Goal: Contribute content: Contribute content

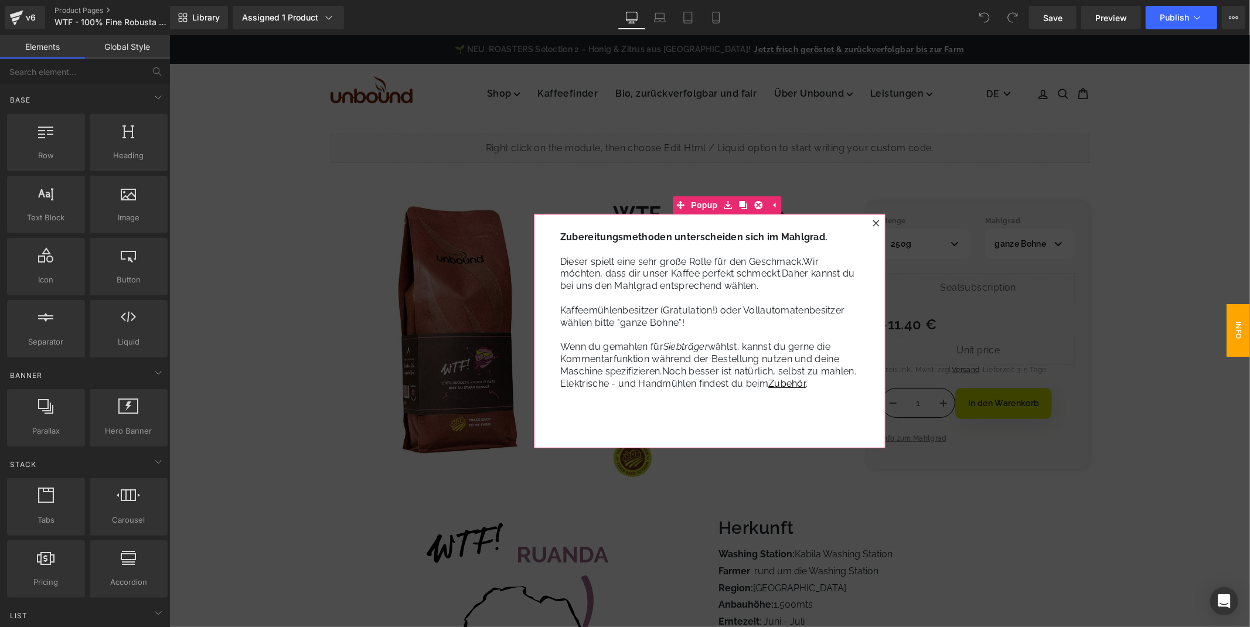
click at [875, 226] on icon at bounding box center [875, 222] width 7 height 7
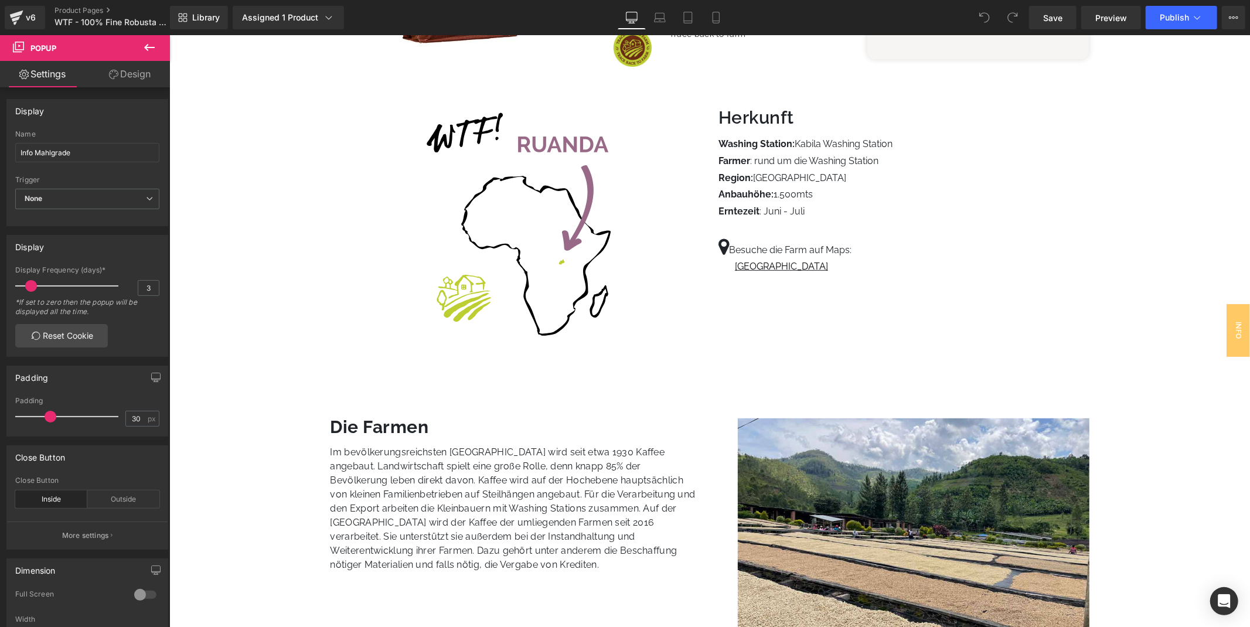
scroll to position [390, 0]
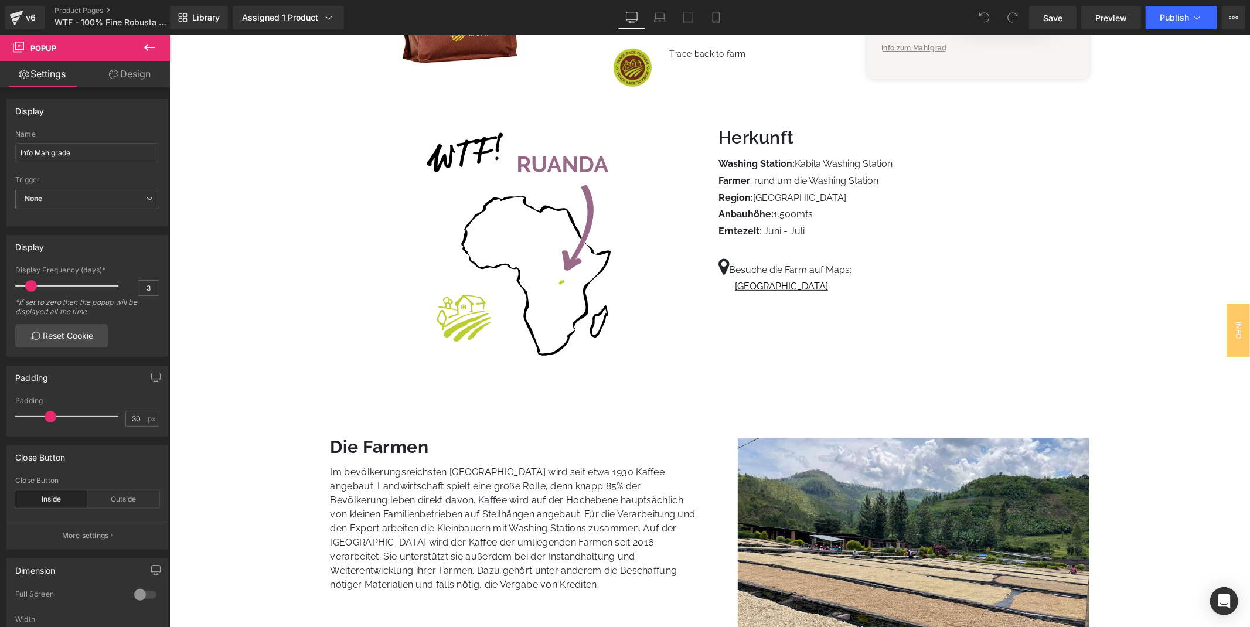
click at [149, 51] on icon at bounding box center [149, 47] width 14 height 14
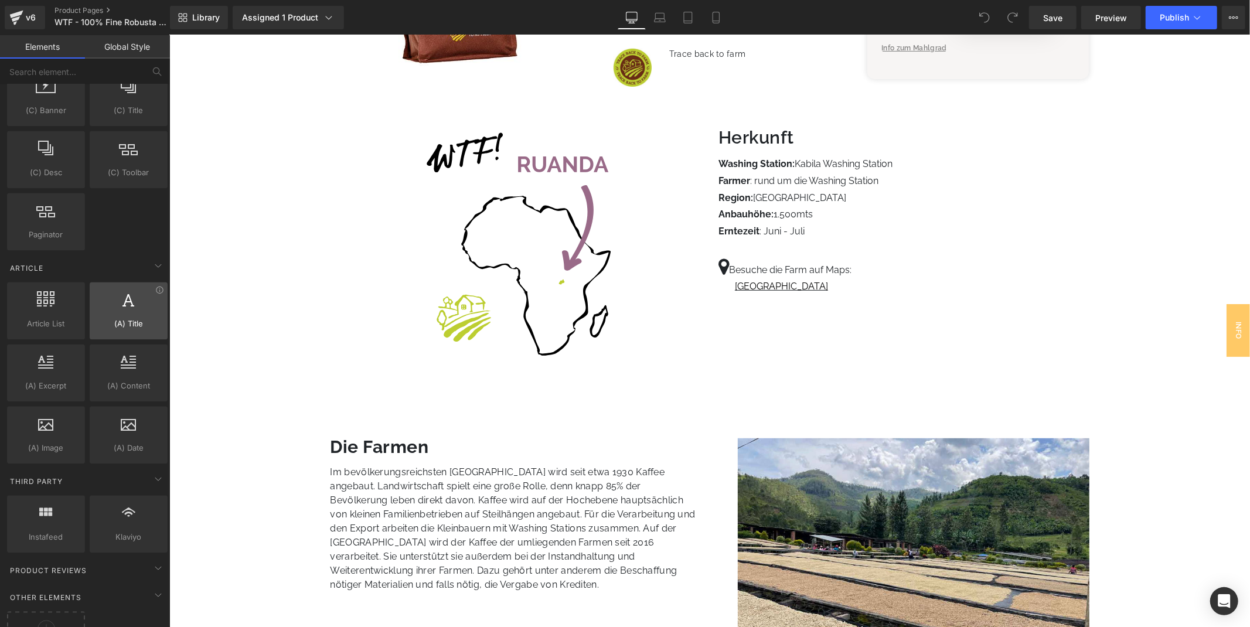
scroll to position [2111, 0]
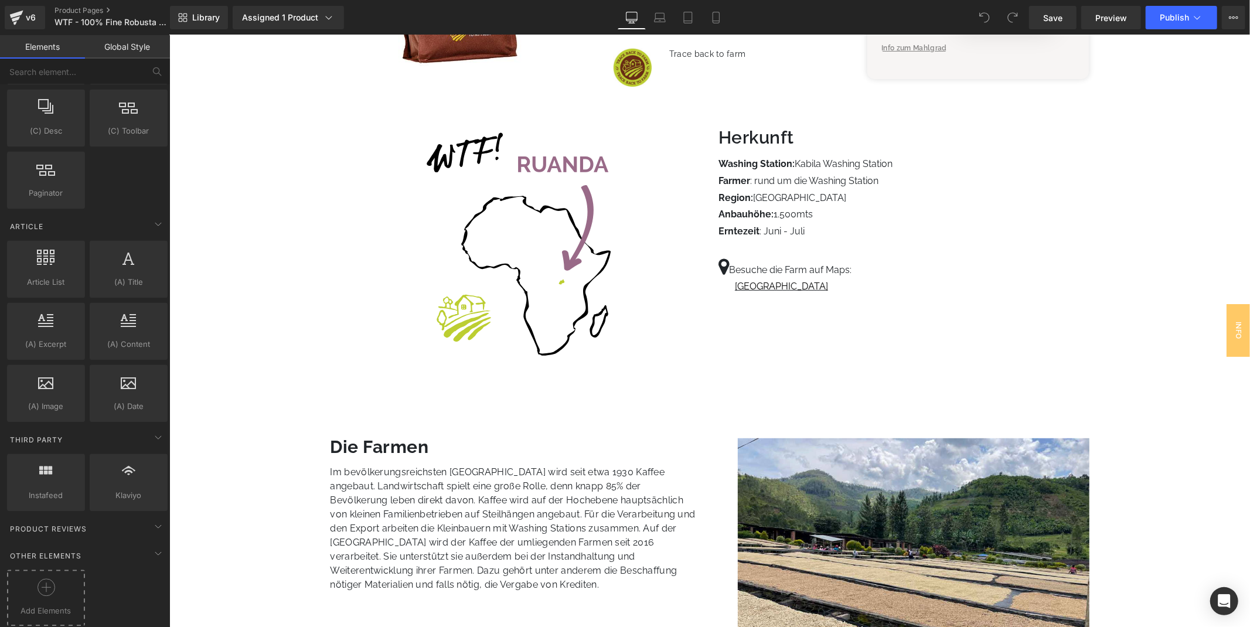
click at [59, 583] on div at bounding box center [46, 591] width 72 height 26
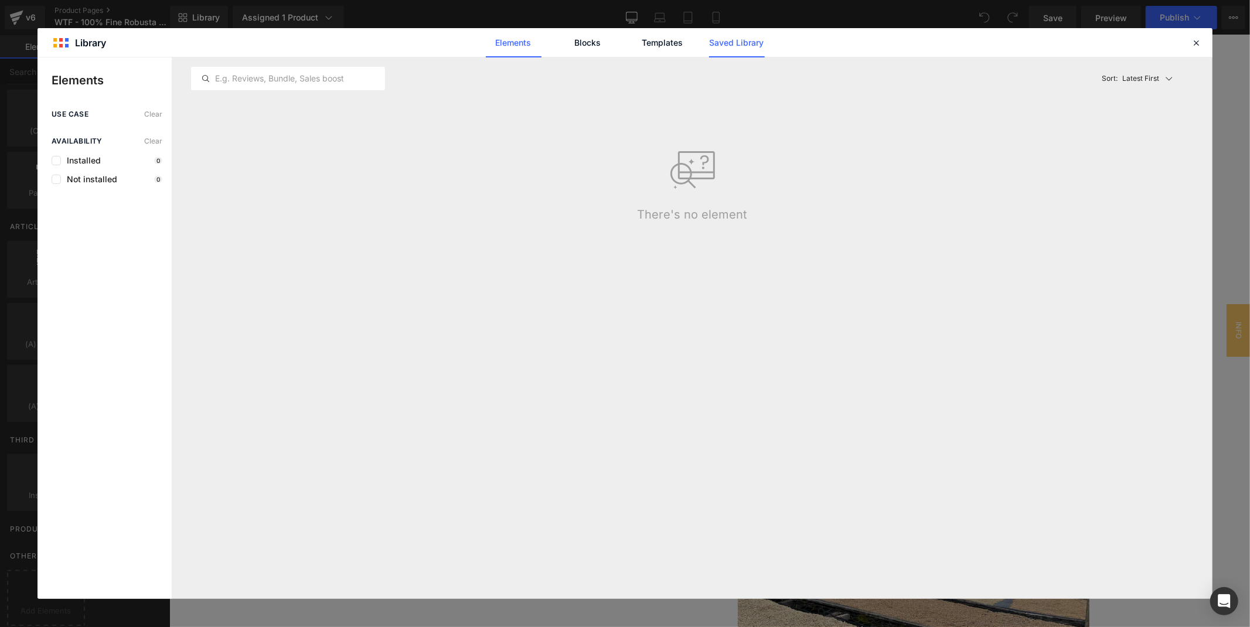
click at [734, 36] on link "Saved Library" at bounding box center [737, 42] width 56 height 29
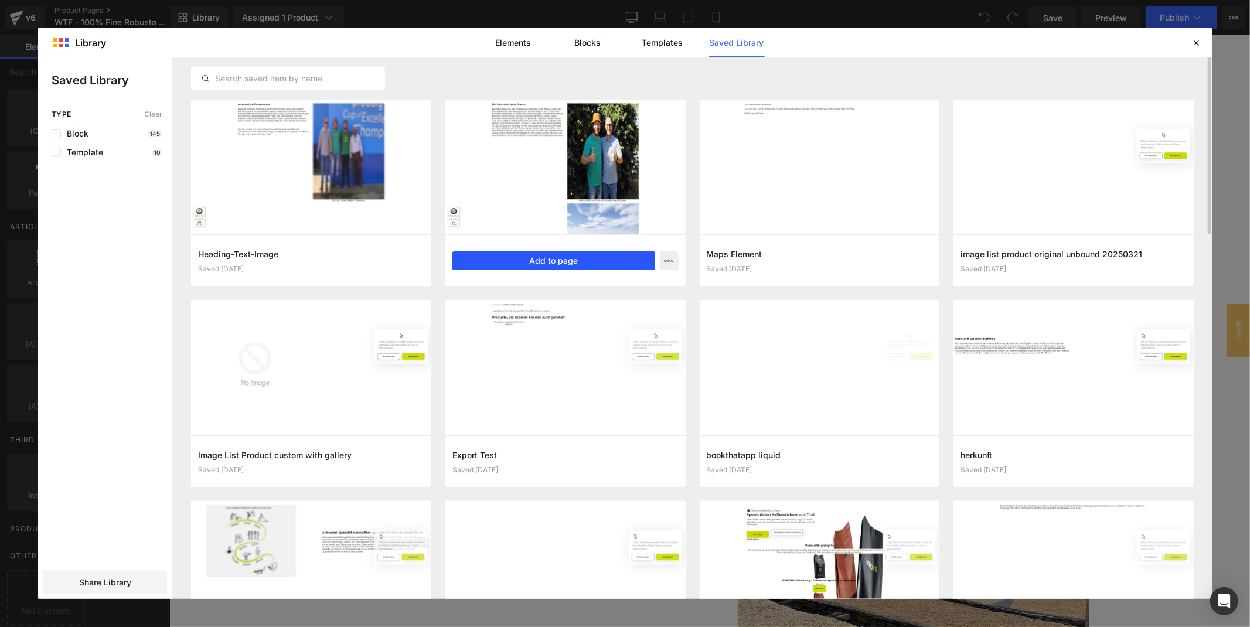
click at [583, 261] on button "Add to page" at bounding box center [553, 260] width 203 height 19
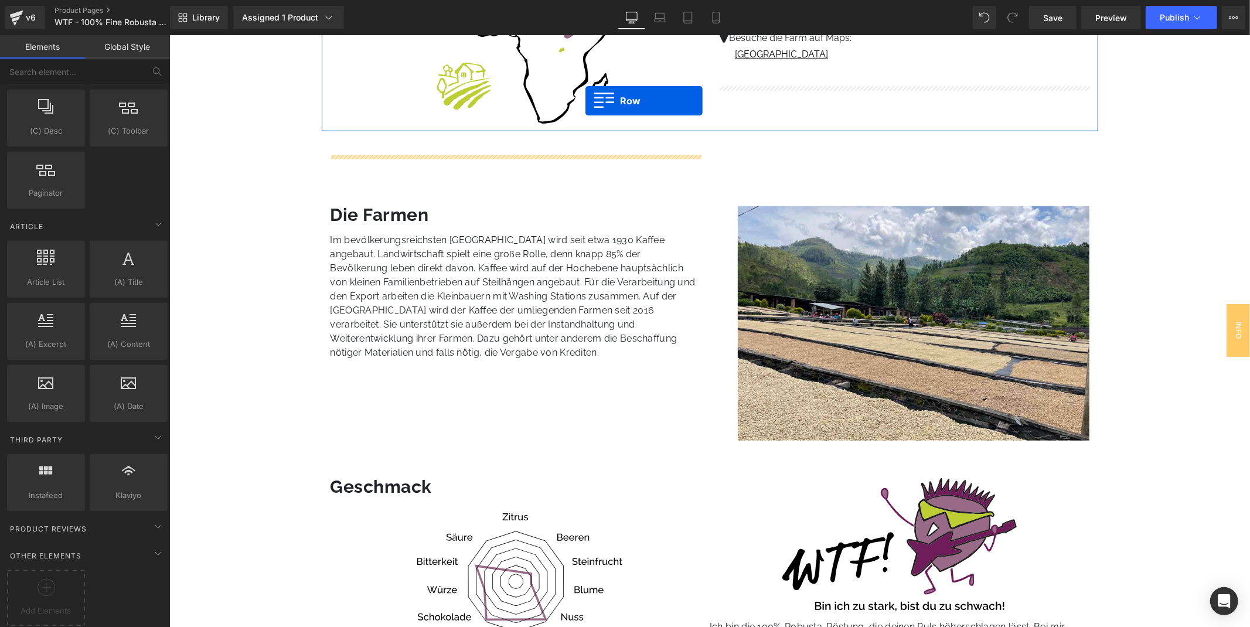
scroll to position [599, 0]
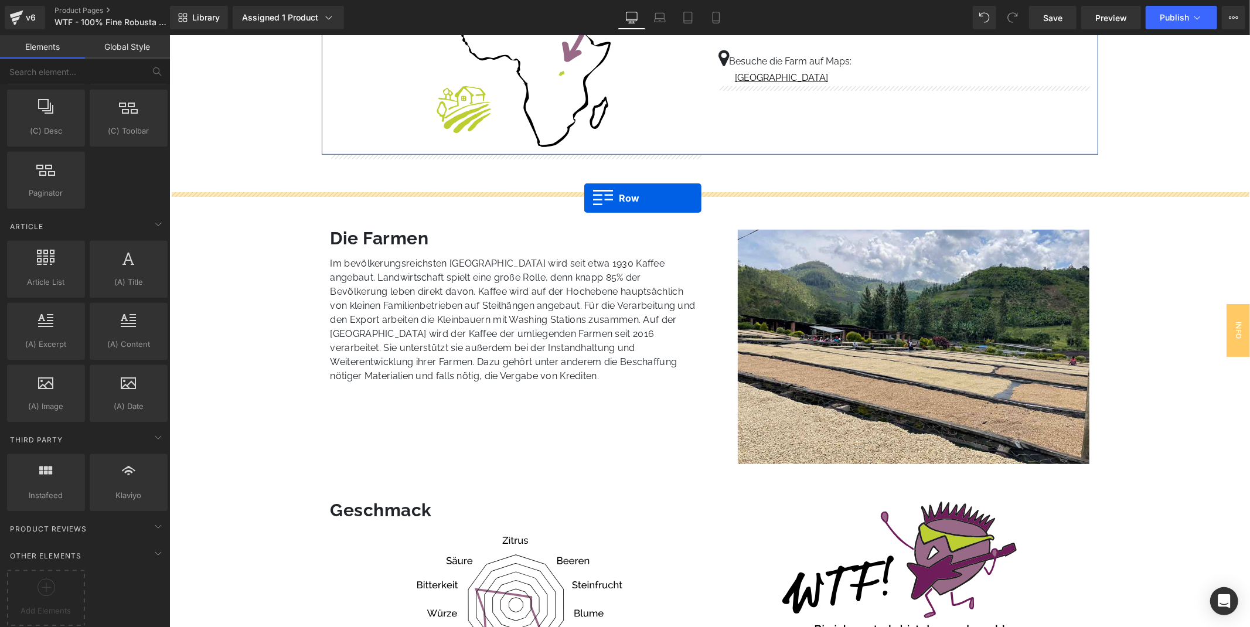
drag, startPoint x: 355, startPoint y: 140, endPoint x: 584, endPoint y: 197, distance: 235.5
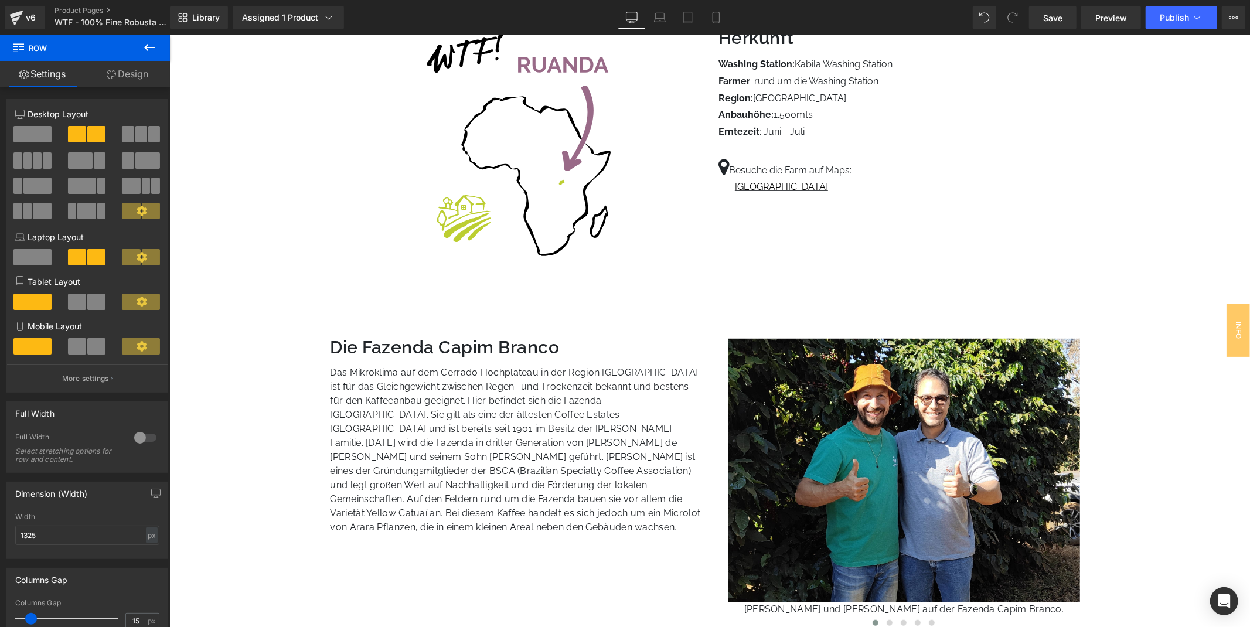
scroll to position [520, 0]
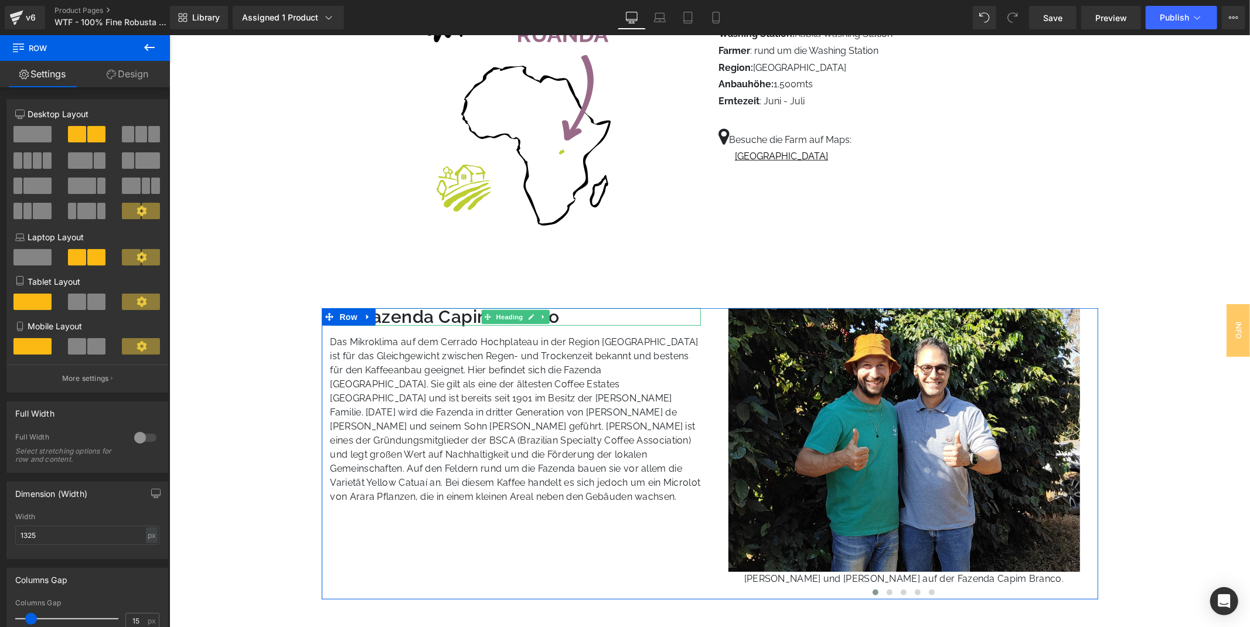
click at [349, 310] on span "Row" at bounding box center [347, 317] width 23 height 18
click at [530, 313] on icon at bounding box center [530, 316] width 6 height 7
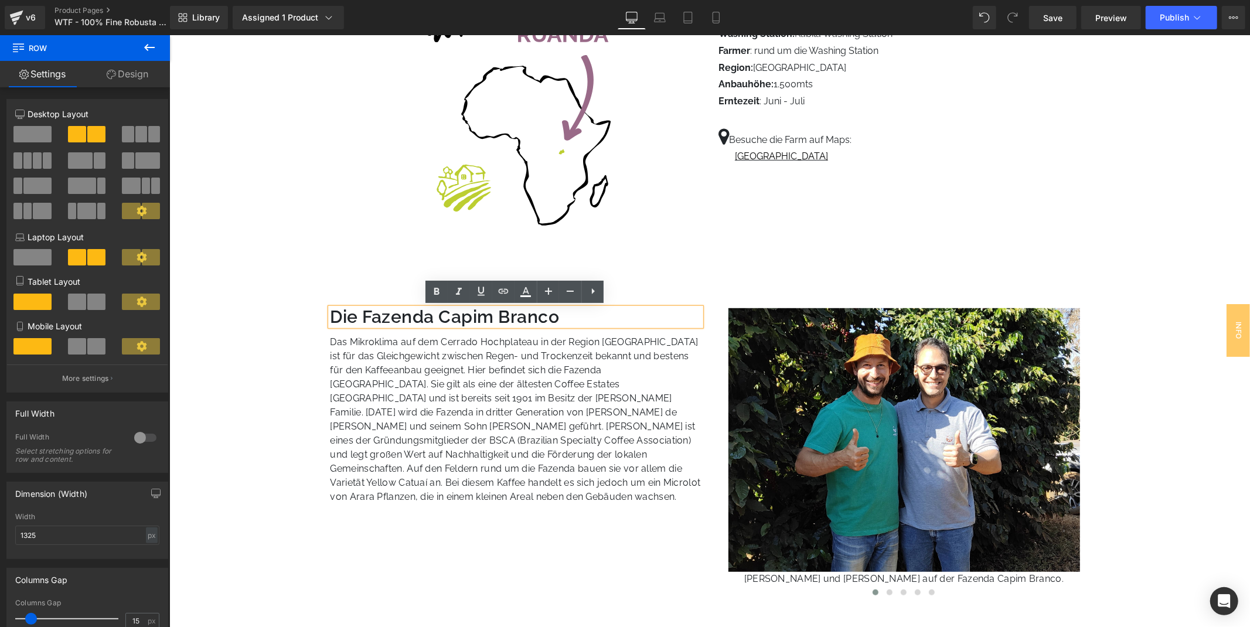
click at [397, 318] on h3 "Die Fazenda Capim Branco" at bounding box center [515, 317] width 371 height 18
click at [396, 320] on h3 "Die Fazenda Capim Branco" at bounding box center [515, 317] width 371 height 18
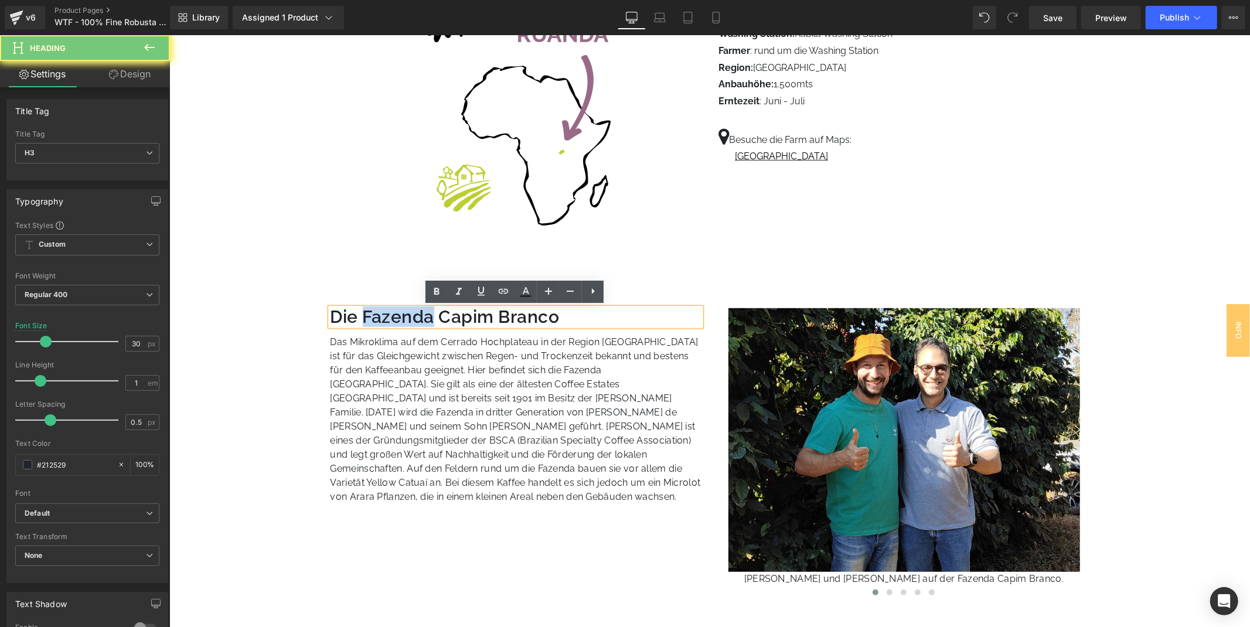
click at [395, 320] on h3 "Die Fazenda Capim Branco" at bounding box center [515, 317] width 371 height 18
click at [371, 316] on h3 "Die Fazenda Capim Branco" at bounding box center [515, 317] width 371 height 18
click at [351, 316] on h3 "Die Fazenda Capim Branco" at bounding box center [515, 317] width 371 height 18
click at [336, 319] on h3 "Die Fazenda Capim Branco" at bounding box center [515, 317] width 371 height 18
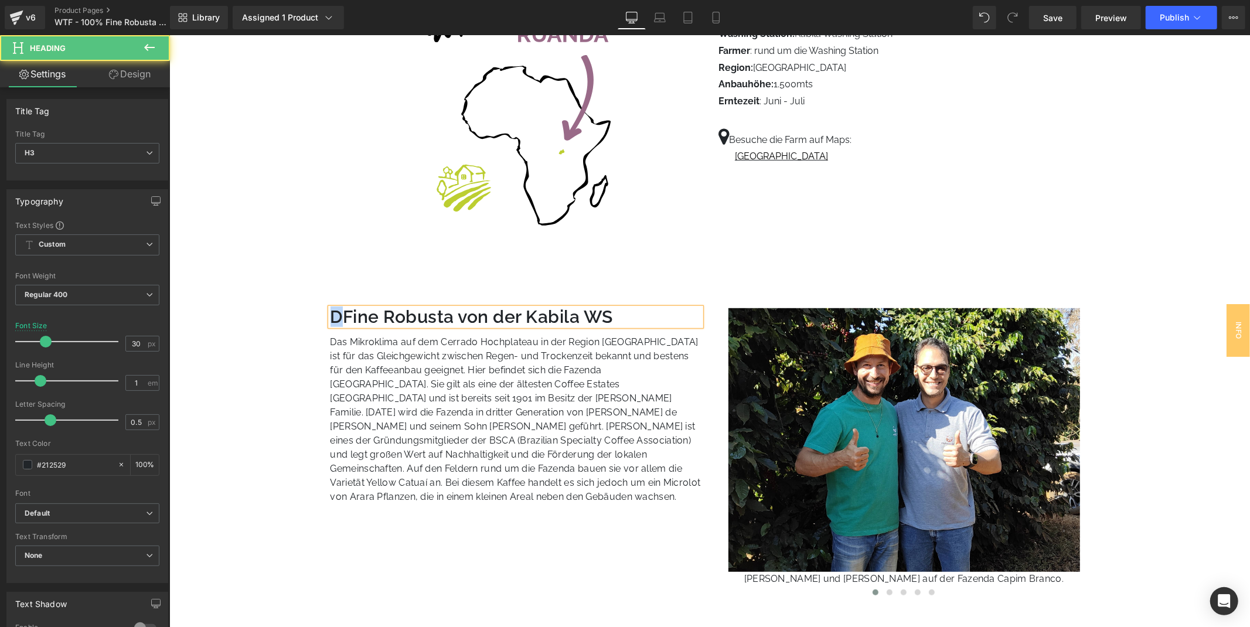
drag, startPoint x: 341, startPoint y: 322, endPoint x: 324, endPoint y: 319, distance: 16.7
click at [324, 319] on div "DFine Robusta von der Kabila WS Heading Das Mikroklima auf dem Cerrado Hochplat…" at bounding box center [515, 406] width 389 height 196
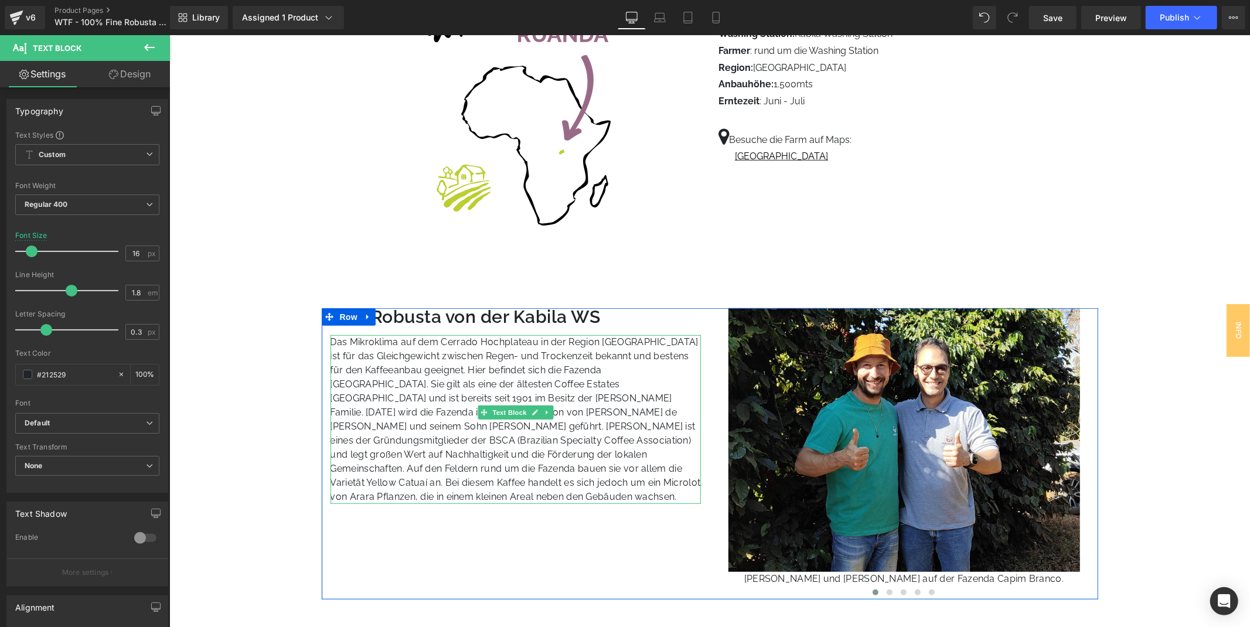
drag, startPoint x: 354, startPoint y: 345, endPoint x: 342, endPoint y: 339, distance: 13.6
click at [354, 345] on p "Das Mikroklima auf dem Cerrado Hochplateau in der Region [GEOGRAPHIC_DATA] ist …" at bounding box center [515, 419] width 371 height 169
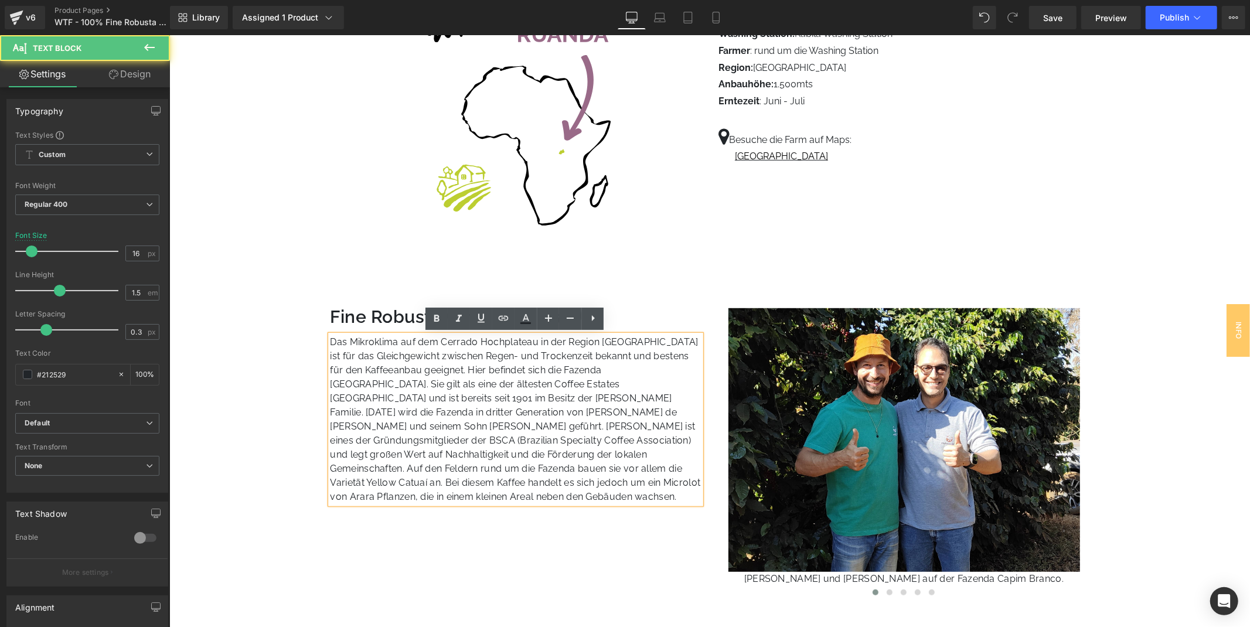
click at [330, 338] on div "Das Mikroklima auf dem Cerrado Hochplateau in der Region [GEOGRAPHIC_DATA] ist …" at bounding box center [515, 419] width 371 height 169
click at [332, 340] on p "Das Mikroklima auf dem Cerrado Hochplateau in der Region [GEOGRAPHIC_DATA] ist …" at bounding box center [515, 419] width 371 height 169
click at [330, 340] on div "Das Mikroklima auf dem Cerrado Hochplateau in der Region [GEOGRAPHIC_DATA] ist …" at bounding box center [515, 419] width 371 height 169
click at [330, 335] on p "Das Mikroklima auf dem Cerrado Hochplateau in der Region [GEOGRAPHIC_DATA] ist …" at bounding box center [515, 419] width 371 height 169
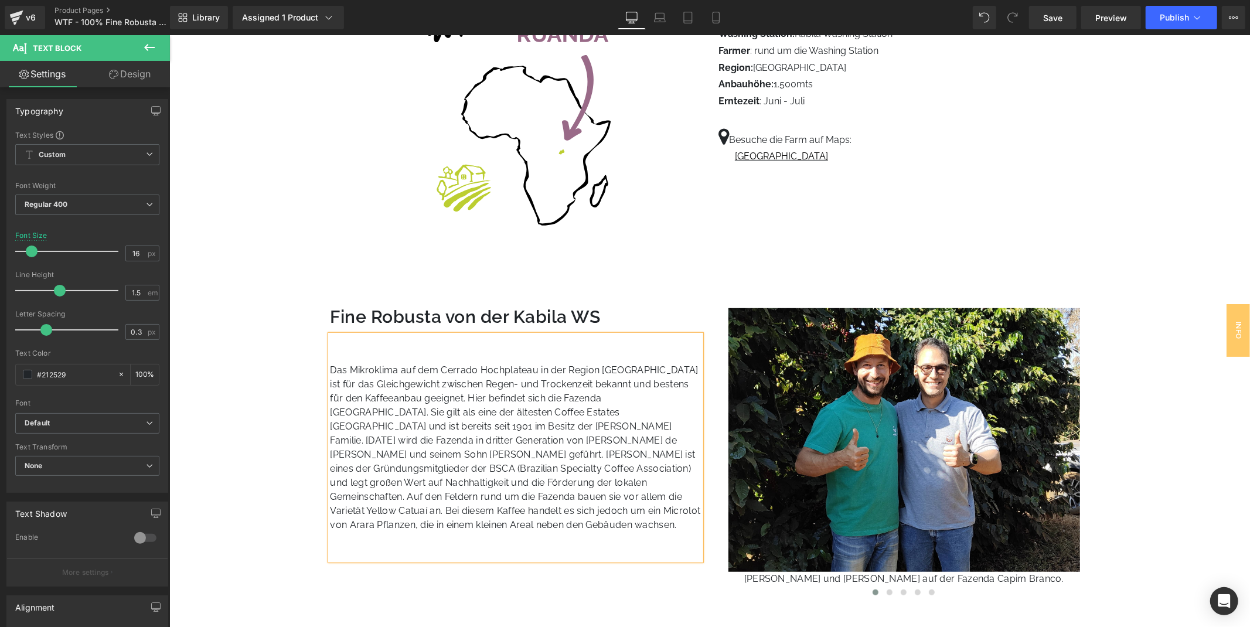
click at [330, 335] on p at bounding box center [515, 342] width 371 height 14
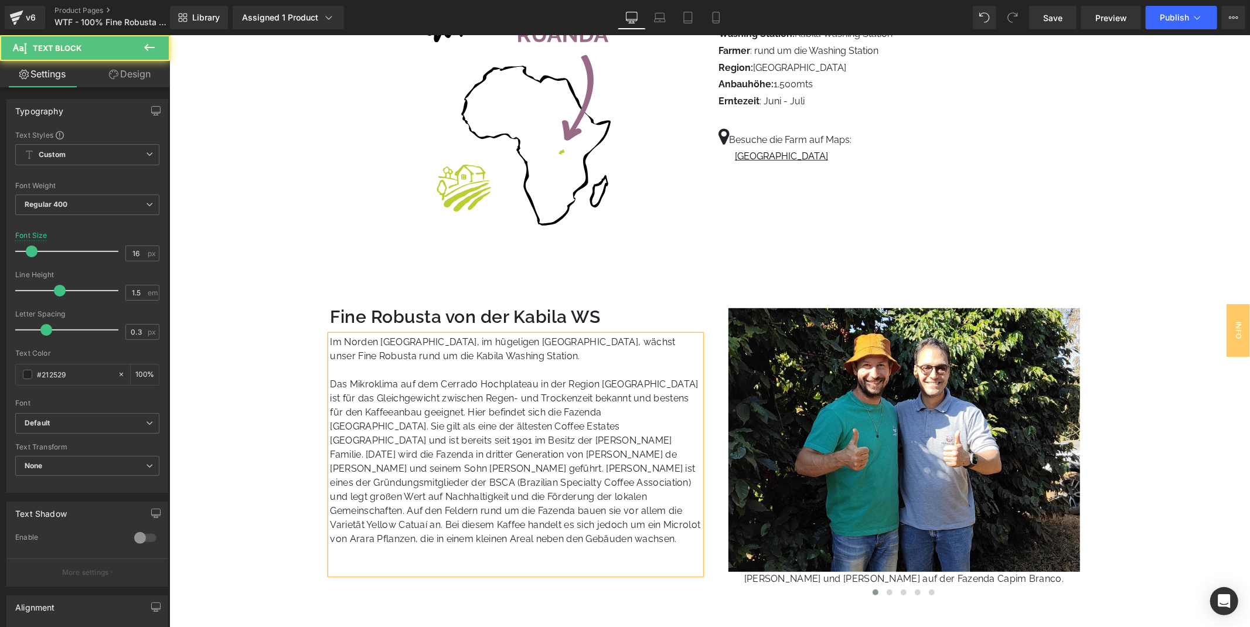
click at [506, 357] on p "Im Norden [GEOGRAPHIC_DATA], im hügeligen [GEOGRAPHIC_DATA], wächst unser Fine …" at bounding box center [515, 349] width 371 height 28
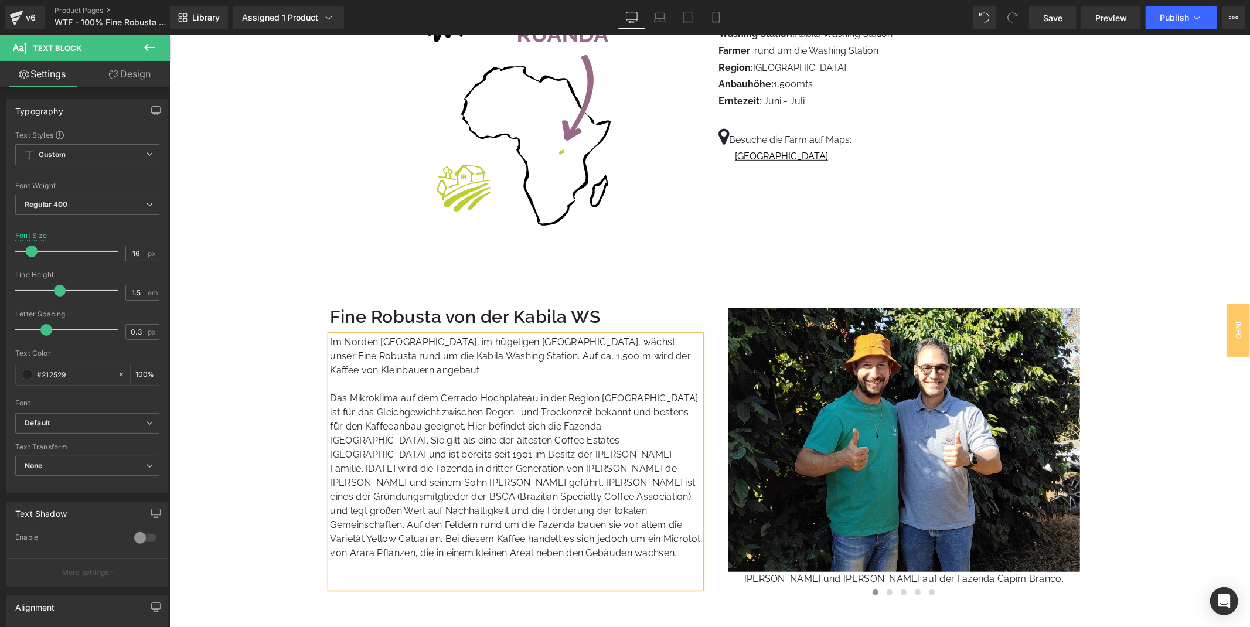
click at [377, 371] on p "Im Norden [GEOGRAPHIC_DATA], im hügeligen [GEOGRAPHIC_DATA], wächst unser Fine …" at bounding box center [515, 356] width 371 height 42
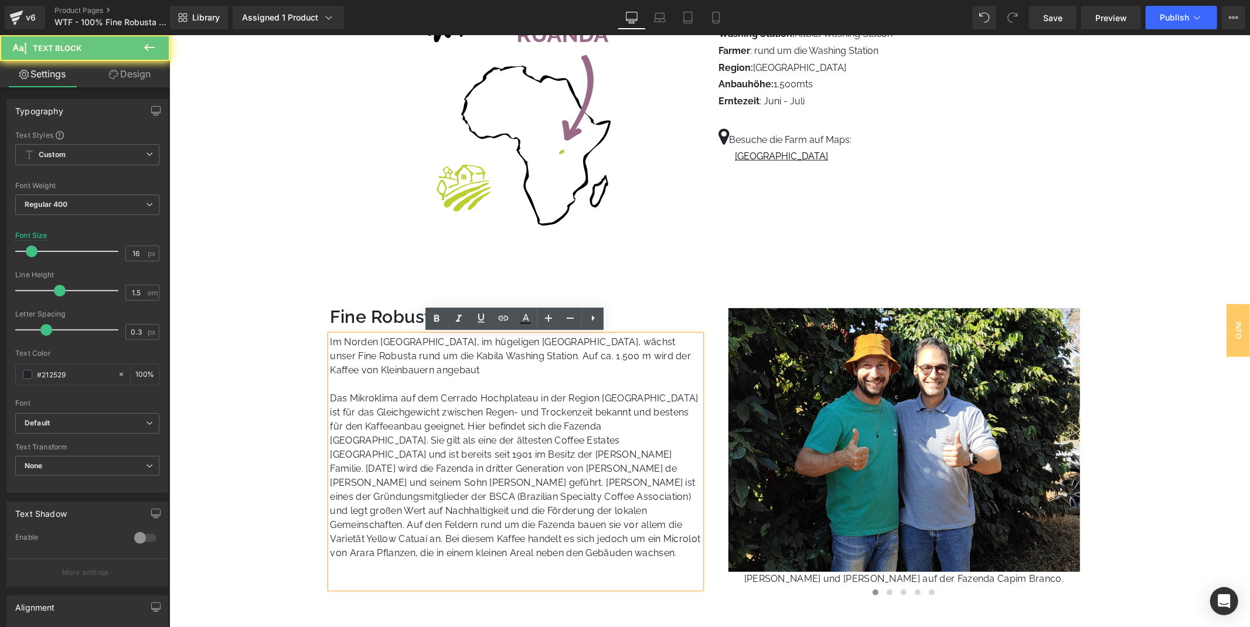
click at [383, 367] on p "Im Norden [GEOGRAPHIC_DATA], im hügeligen [GEOGRAPHIC_DATA], wächst unser Fine …" at bounding box center [515, 356] width 371 height 42
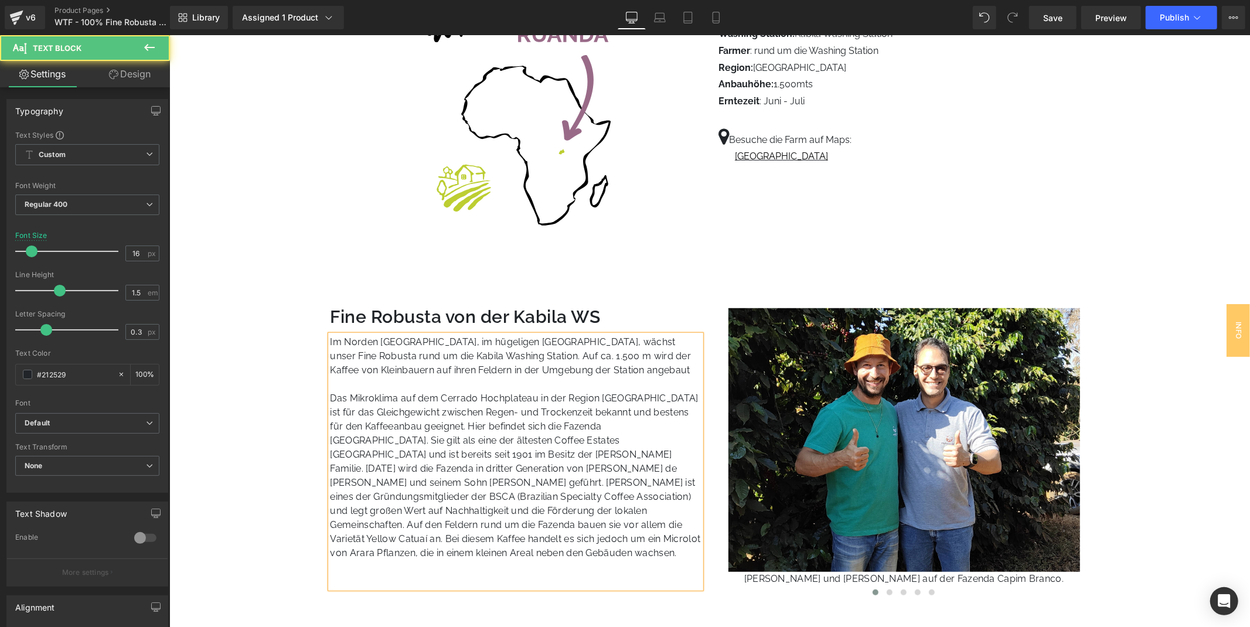
click at [665, 365] on p "Im Norden [GEOGRAPHIC_DATA], im hügeligen [GEOGRAPHIC_DATA], wächst unser Fine …" at bounding box center [515, 356] width 371 height 42
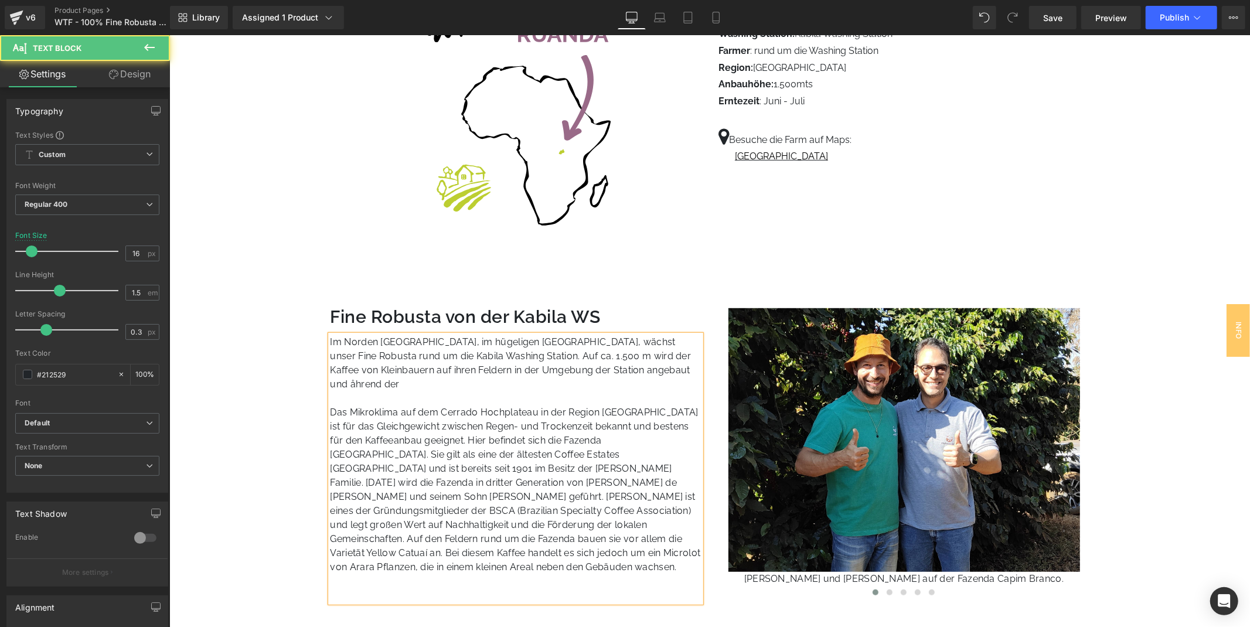
drag, startPoint x: 665, startPoint y: 365, endPoint x: 686, endPoint y: 371, distance: 21.3
click at [667, 364] on p "Im Norden [GEOGRAPHIC_DATA], im hügeligen [GEOGRAPHIC_DATA], wächst unser Fine …" at bounding box center [515, 363] width 371 height 56
click at [448, 385] on p "Im Norden [GEOGRAPHIC_DATA], im hügeligen [GEOGRAPHIC_DATA], wächst unser Fine …" at bounding box center [515, 363] width 371 height 56
drag, startPoint x: 492, startPoint y: 384, endPoint x: 510, endPoint y: 391, distance: 18.9
click at [496, 384] on p "Im Norden [GEOGRAPHIC_DATA], im hügeligen [GEOGRAPHIC_DATA], wächst unser Fine …" at bounding box center [515, 363] width 371 height 56
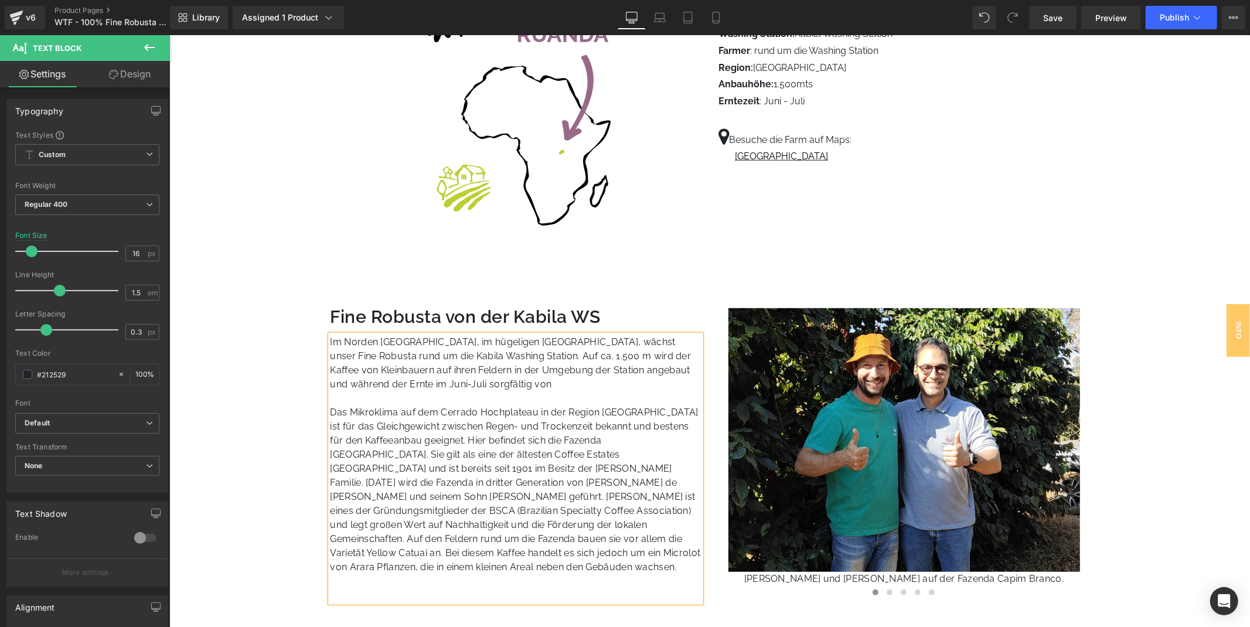
click at [549, 387] on p "Im Norden [GEOGRAPHIC_DATA], im hügeligen [GEOGRAPHIC_DATA], wächst unser Fine …" at bounding box center [515, 363] width 371 height 56
drag, startPoint x: 383, startPoint y: 370, endPoint x: 462, endPoint y: 372, distance: 79.1
click at [462, 372] on p "Im Norden [GEOGRAPHIC_DATA], im hügeligen [GEOGRAPHIC_DATA], wächst unser Fine …" at bounding box center [515, 363] width 371 height 56
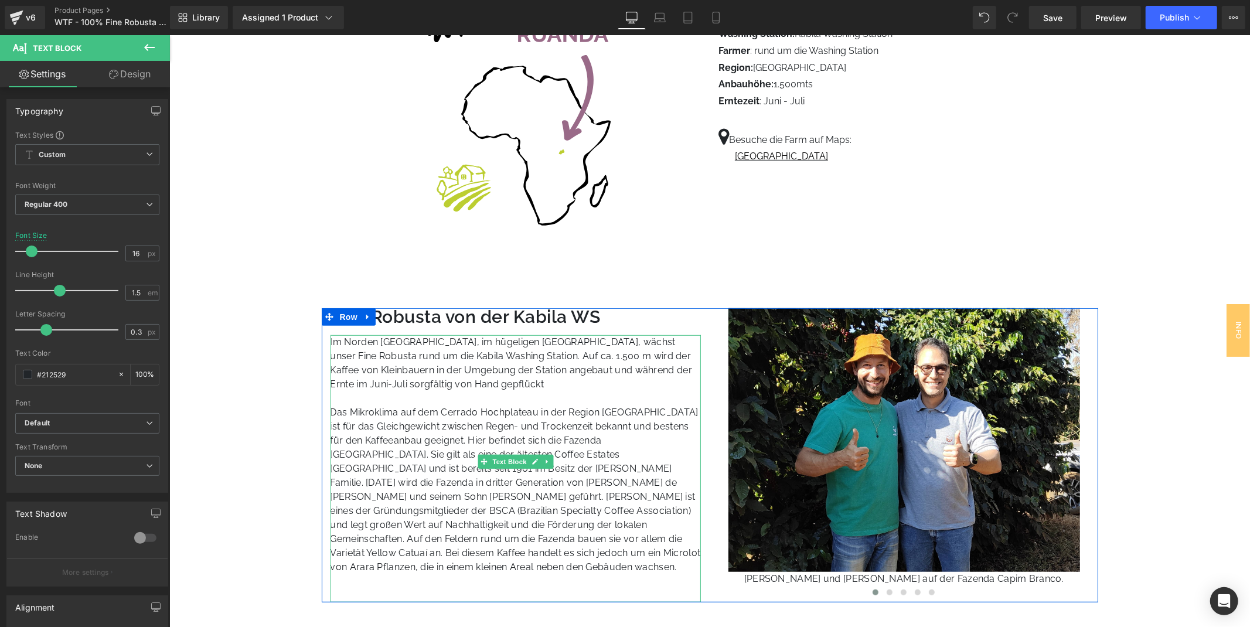
click at [540, 382] on p "Im Norden [GEOGRAPHIC_DATA], im hügeligen [GEOGRAPHIC_DATA], wächst unser Fine …" at bounding box center [515, 363] width 371 height 56
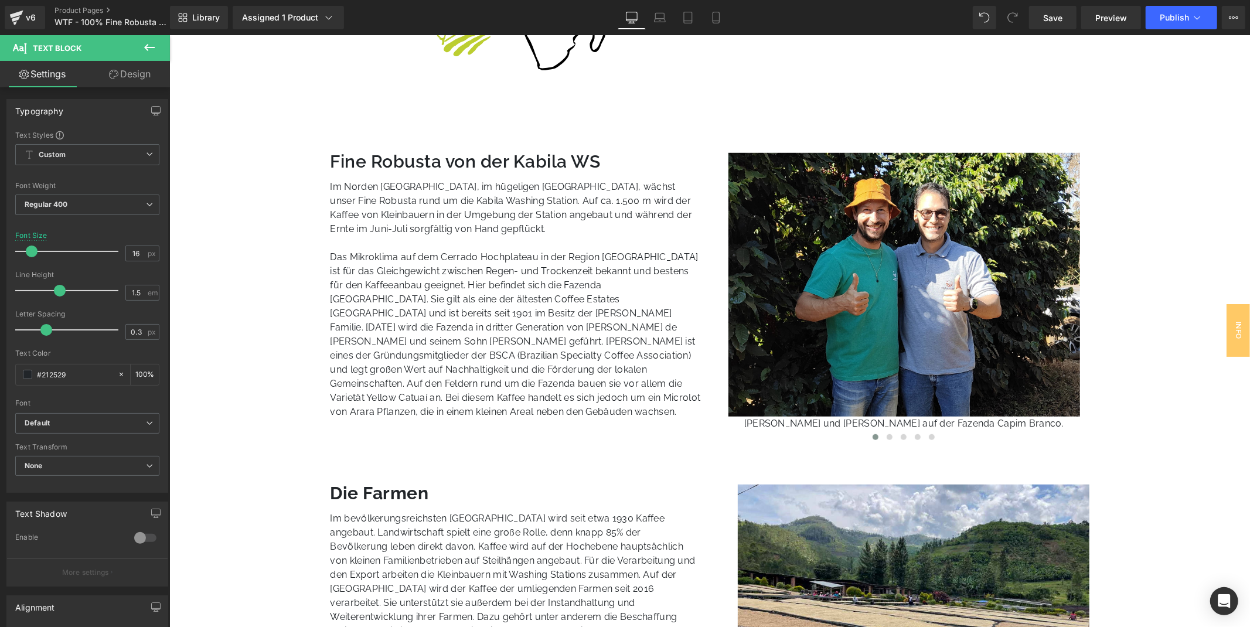
scroll to position [651, 0]
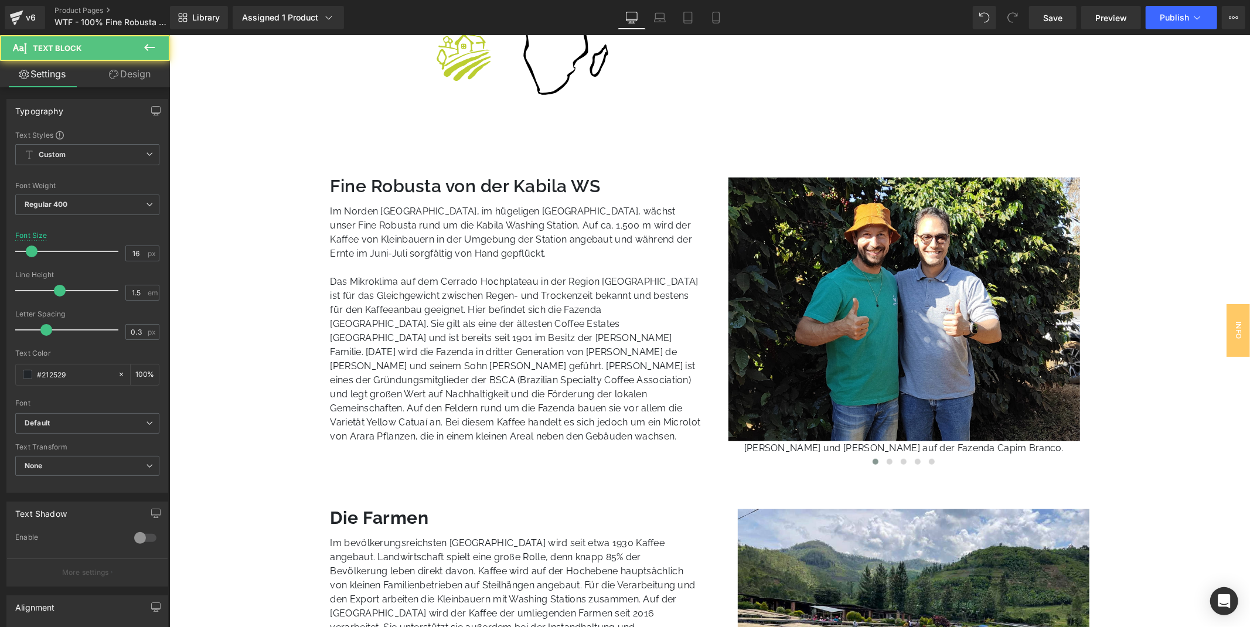
click at [515, 247] on p "Im Norden [GEOGRAPHIC_DATA], im hügeligen [GEOGRAPHIC_DATA], wächst unser Fine …" at bounding box center [515, 232] width 371 height 56
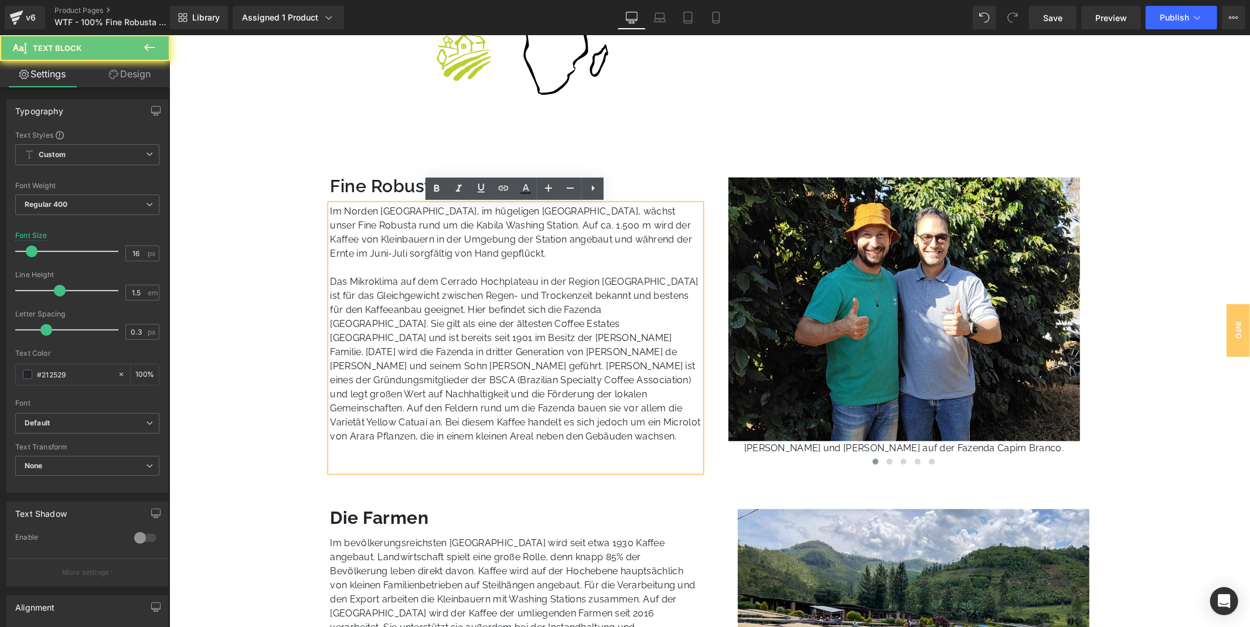
click at [519, 249] on p "Im Norden [GEOGRAPHIC_DATA], im hügeligen [GEOGRAPHIC_DATA], wächst unser Fine …" at bounding box center [515, 232] width 371 height 56
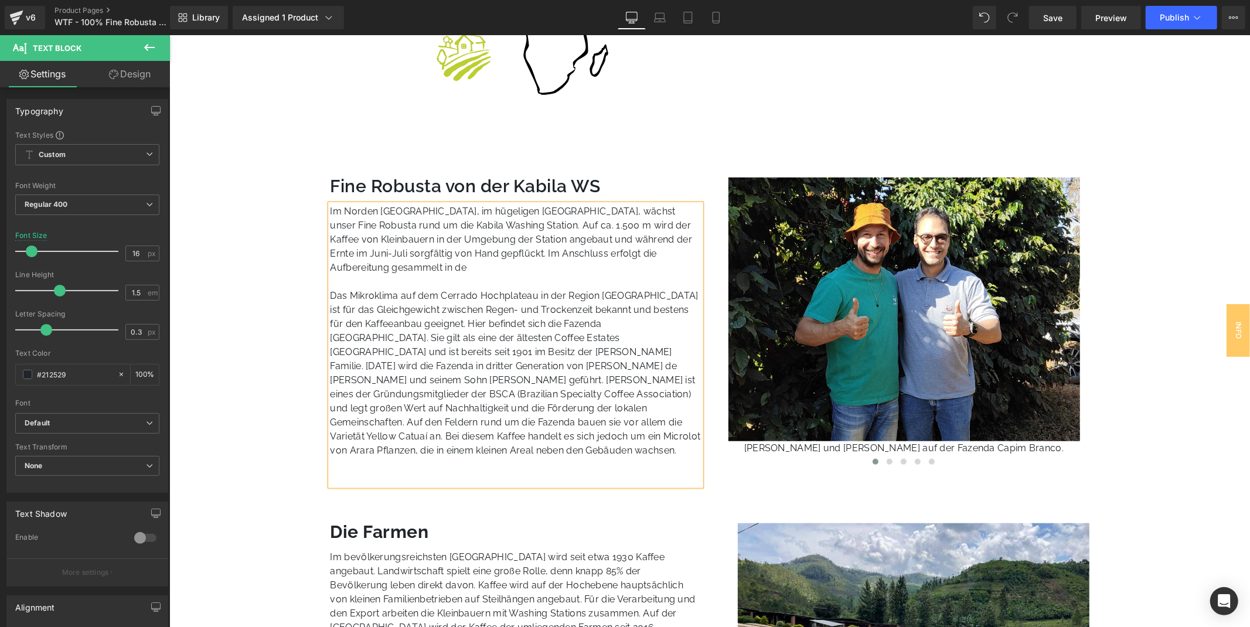
click at [506, 255] on p "Im Norden [GEOGRAPHIC_DATA], im hügeligen [GEOGRAPHIC_DATA], wächst unser Fine …" at bounding box center [515, 239] width 371 height 70
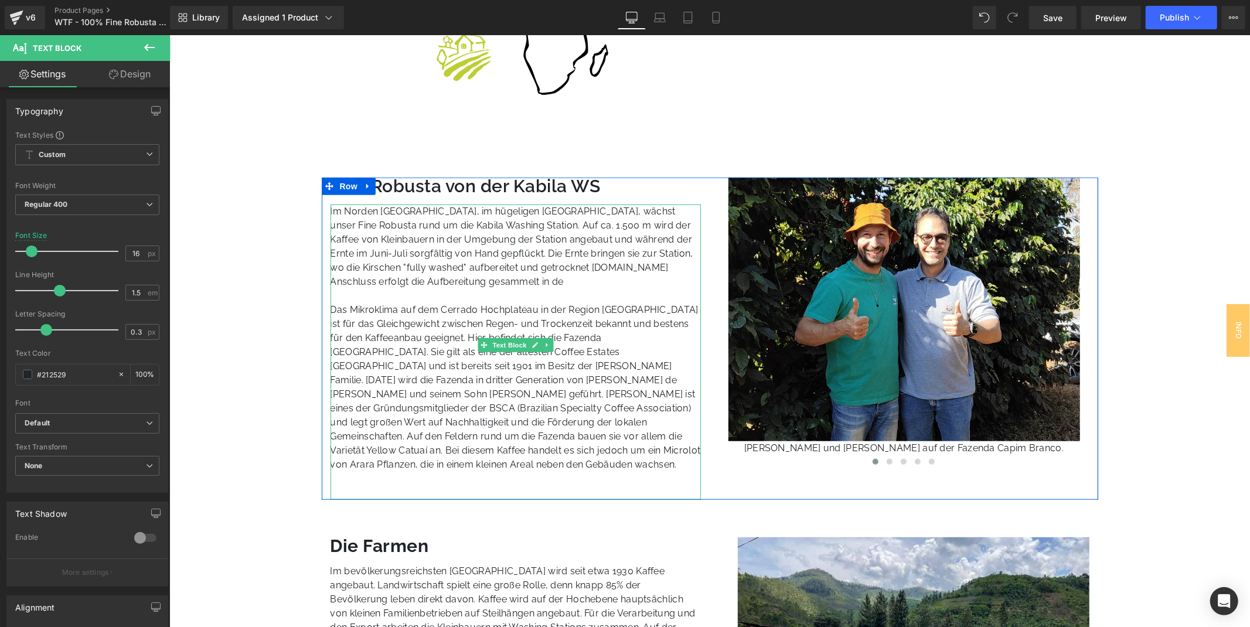
click at [595, 266] on p "Im Norden [GEOGRAPHIC_DATA], im hügeligen [GEOGRAPHIC_DATA], wächst unser Fine …" at bounding box center [515, 246] width 371 height 84
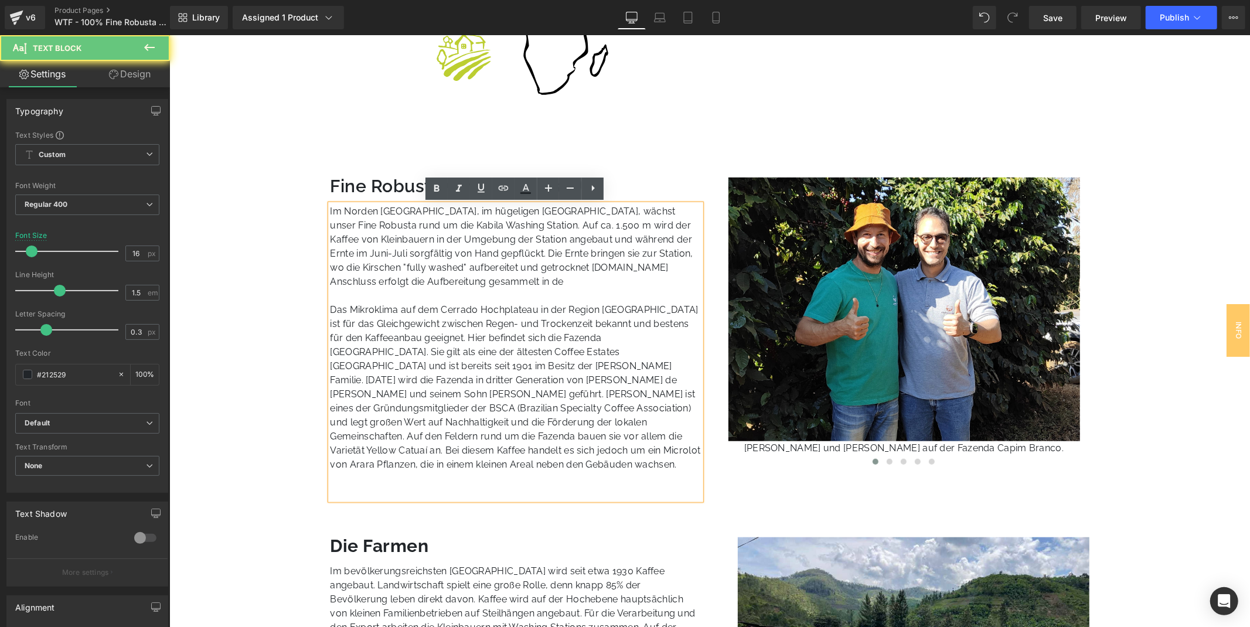
click at [590, 266] on p "Im Norden [GEOGRAPHIC_DATA], im hügeligen [GEOGRAPHIC_DATA], wächst unser Fine …" at bounding box center [515, 246] width 371 height 84
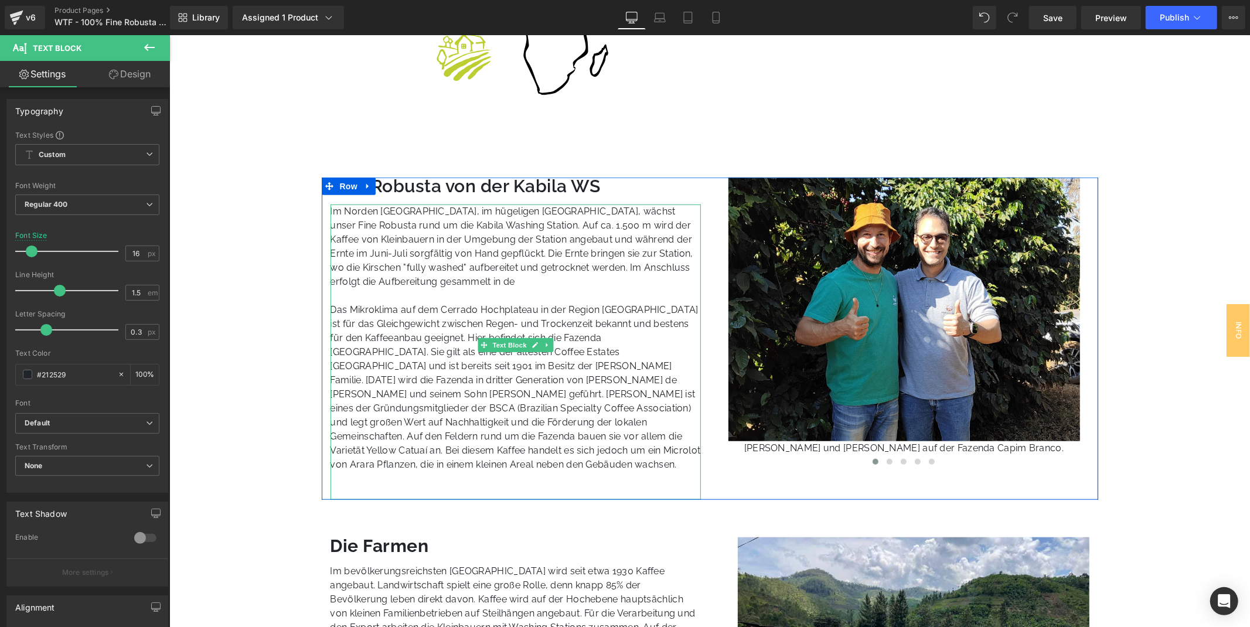
click at [506, 282] on p "Im Norden [GEOGRAPHIC_DATA], im hügeligen [GEOGRAPHIC_DATA], wächst unser Fine …" at bounding box center [515, 246] width 371 height 84
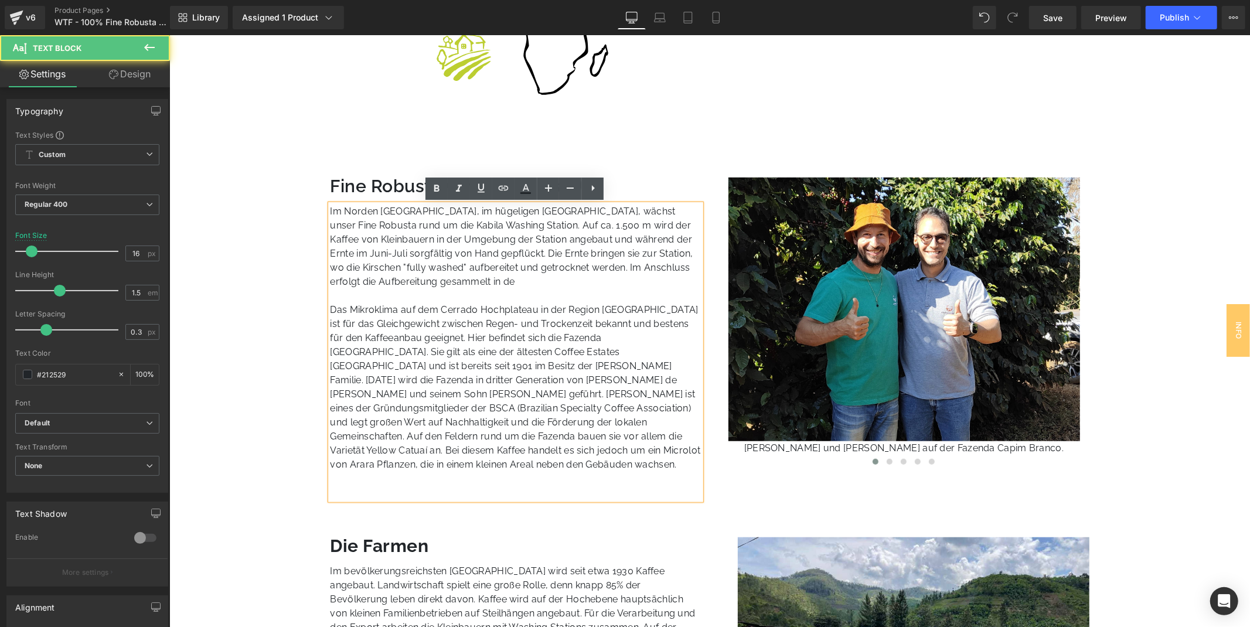
click at [596, 266] on p "Im Norden [GEOGRAPHIC_DATA], im hügeligen [GEOGRAPHIC_DATA], wächst unser Fine …" at bounding box center [515, 246] width 371 height 84
click at [604, 272] on p "Im Norden [GEOGRAPHIC_DATA], im hügeligen [GEOGRAPHIC_DATA], wächst unser Fine …" at bounding box center [515, 246] width 371 height 84
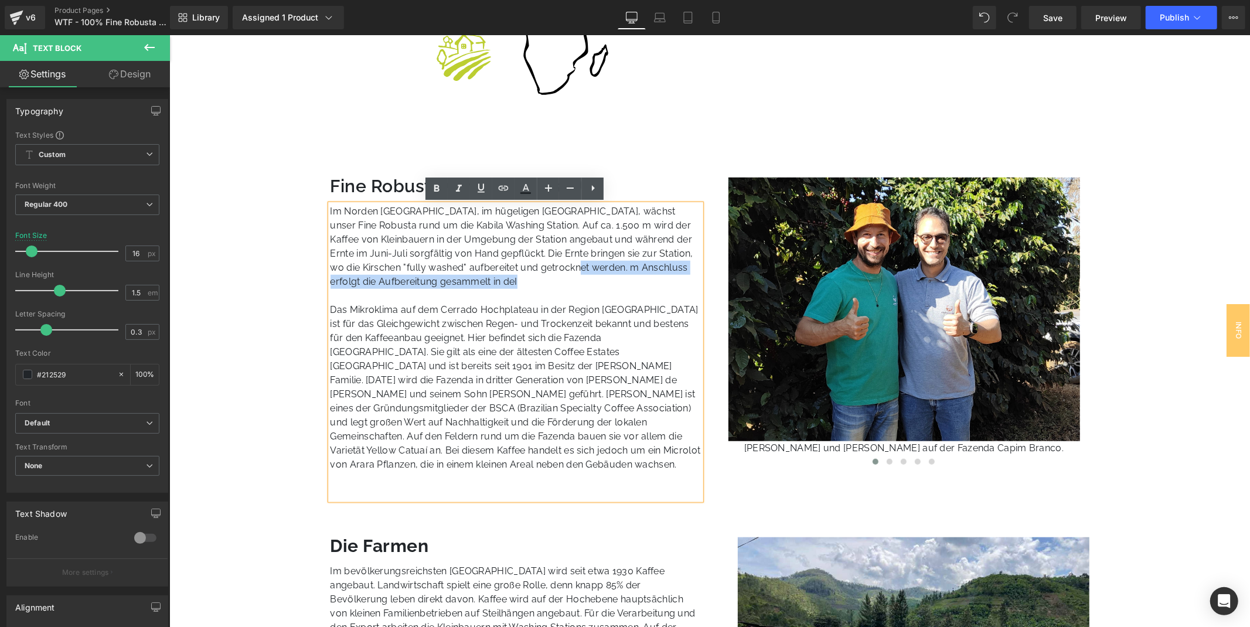
drag, startPoint x: 600, startPoint y: 270, endPoint x: 605, endPoint y: 277, distance: 8.8
click at [605, 277] on p "Im Norden [GEOGRAPHIC_DATA], im hügeligen [GEOGRAPHIC_DATA], wächst unser Fine …" at bounding box center [515, 246] width 371 height 84
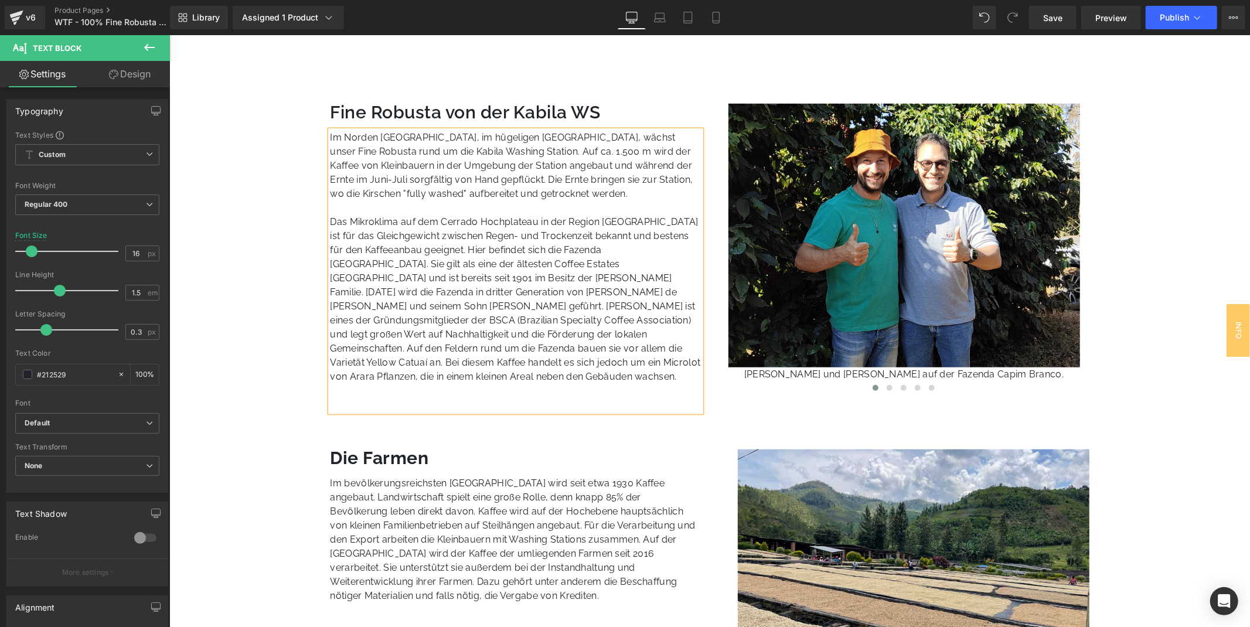
scroll to position [716, 0]
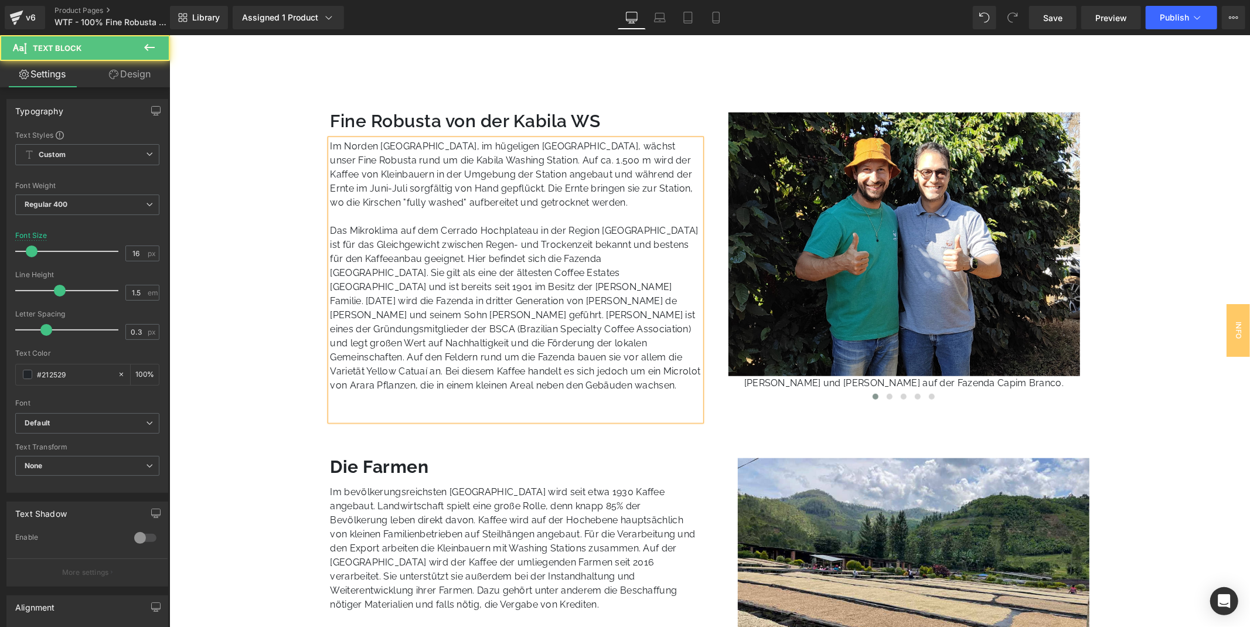
click at [434, 200] on p "Im Norden [GEOGRAPHIC_DATA], im hügeligen [GEOGRAPHIC_DATA], wächst unser Fine …" at bounding box center [515, 174] width 371 height 70
click at [468, 317] on p "Das Mikroklima auf dem Cerrado Hochplateau in der Region [GEOGRAPHIC_DATA] ist …" at bounding box center [515, 307] width 371 height 169
click at [484, 232] on p "Das Mikroklima auf dem Cerrado Hochplateau in der Region [GEOGRAPHIC_DATA] ist …" at bounding box center [515, 307] width 371 height 169
click at [639, 200] on p "Im Norden [GEOGRAPHIC_DATA], im hügeligen [GEOGRAPHIC_DATA], wächst unser Fine …" at bounding box center [515, 174] width 371 height 70
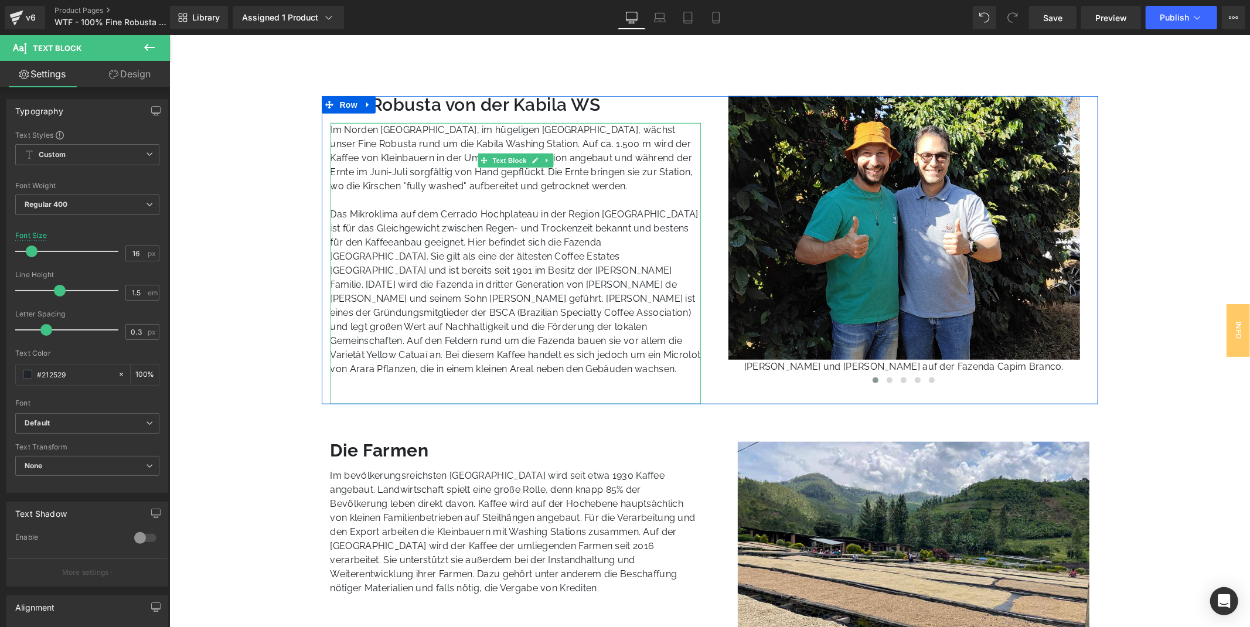
scroll to position [781, 0]
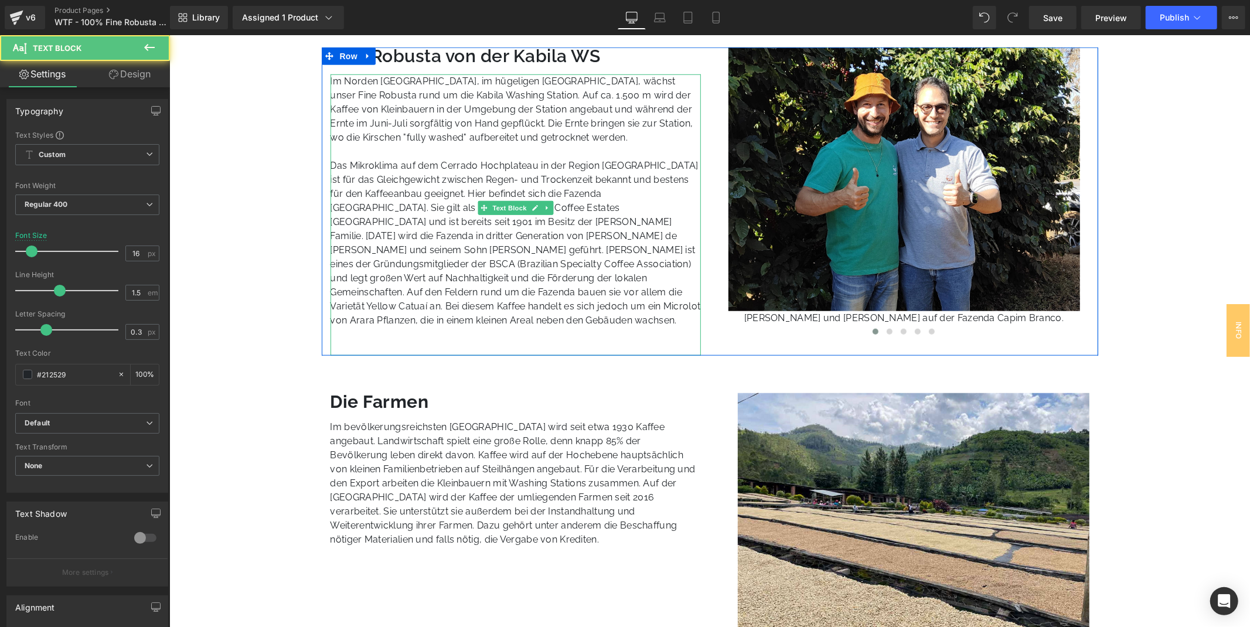
click at [612, 141] on p "Im Norden [GEOGRAPHIC_DATA], im hügeligen [GEOGRAPHIC_DATA], wächst unser Fine …" at bounding box center [515, 109] width 371 height 70
click at [612, 132] on p "Im Norden [GEOGRAPHIC_DATA], im hügeligen [GEOGRAPHIC_DATA], wächst unser Fine …" at bounding box center [515, 109] width 371 height 70
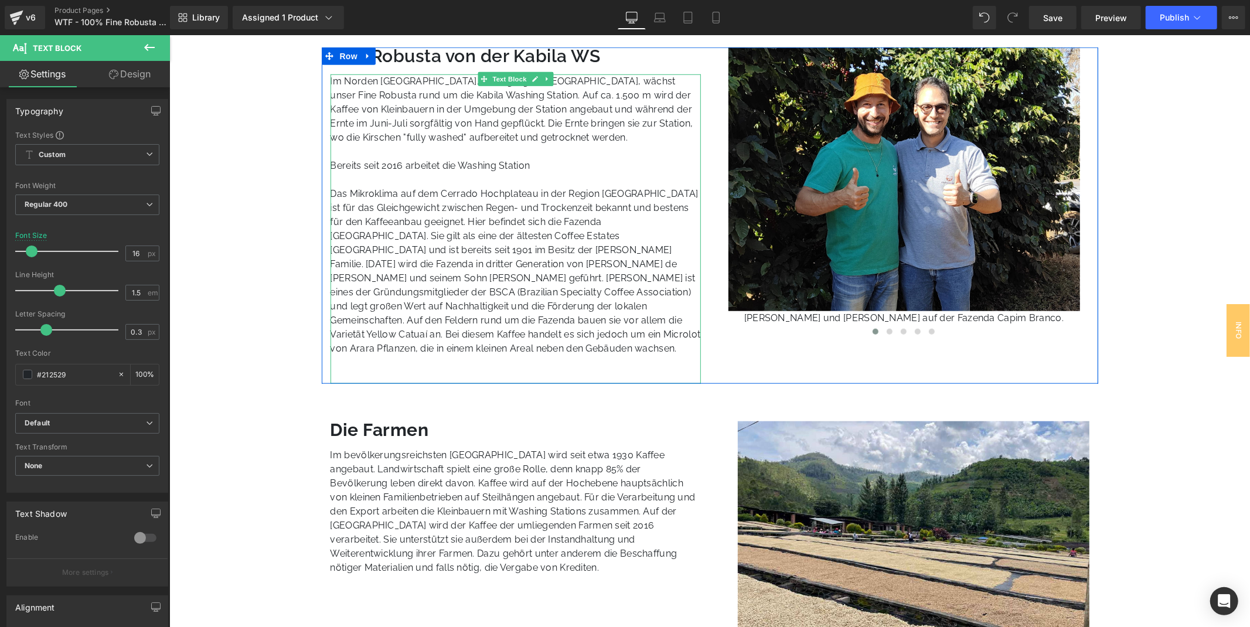
click at [550, 165] on p "Bereits seit 2016 arbeitet die Washing Station" at bounding box center [515, 165] width 371 height 14
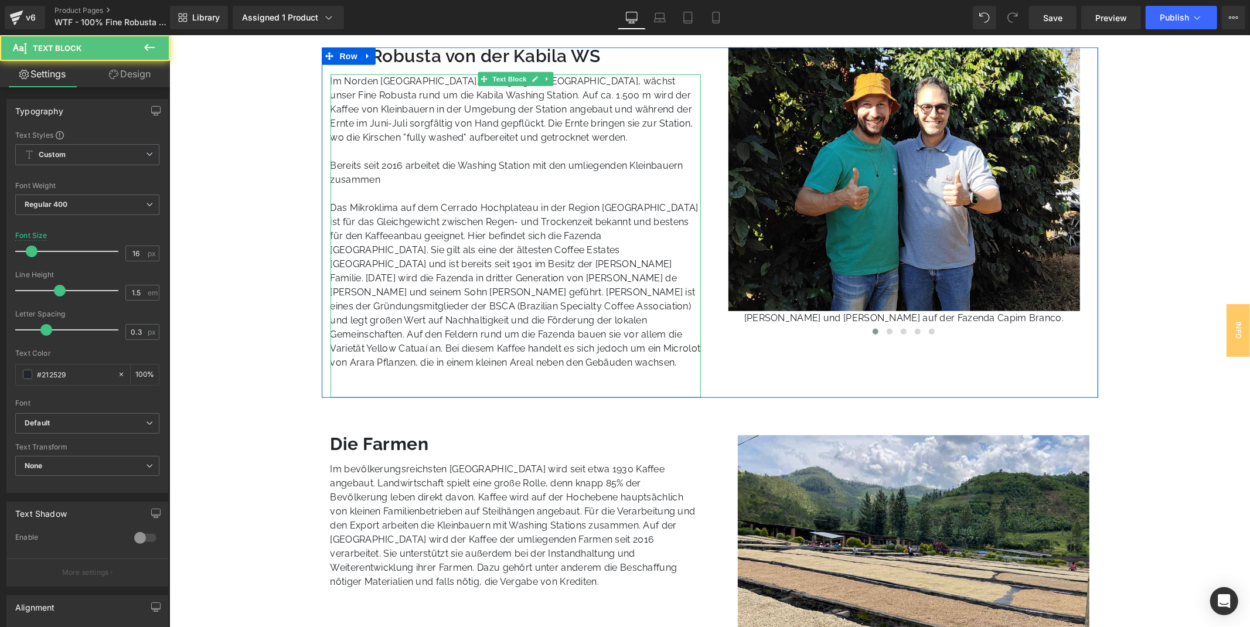
click at [437, 216] on p "Das Mikroklima auf dem Cerrado Hochplateau in der Region [GEOGRAPHIC_DATA] ist …" at bounding box center [515, 284] width 371 height 169
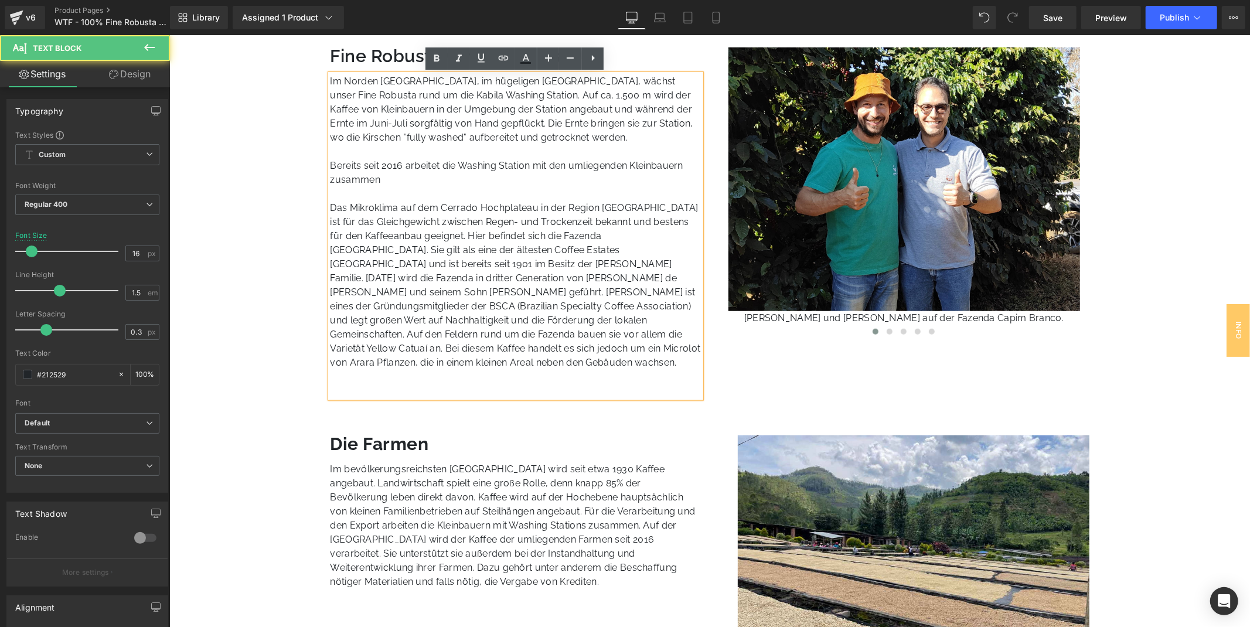
click at [392, 182] on p "Bereits seit 2016 arbeitet die Washing Station mit den umliegenden Kleinbauern …" at bounding box center [515, 172] width 371 height 28
click at [392, 180] on p "Bereits seit 2016 arbeitet die Washing Station mit den umliegenden Kleinbauern …" at bounding box center [515, 172] width 371 height 28
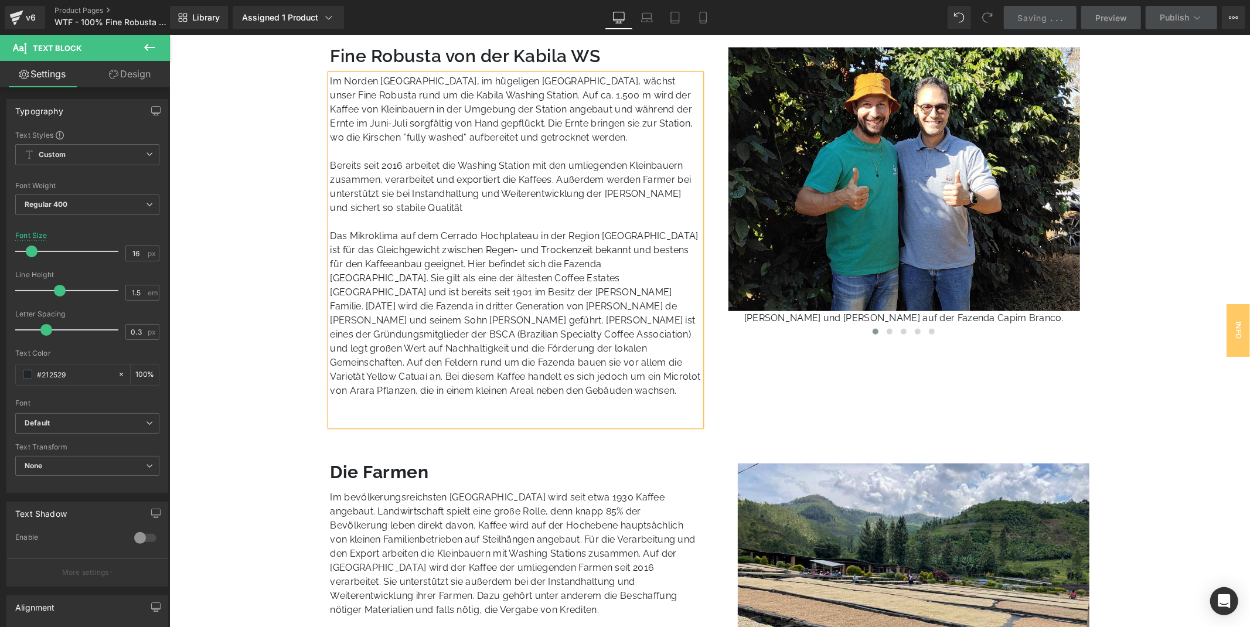
click at [352, 197] on p "Bereits seit 2016 arbeitet die Washing Station mit den umliegenden Kleinbauern …" at bounding box center [515, 186] width 371 height 56
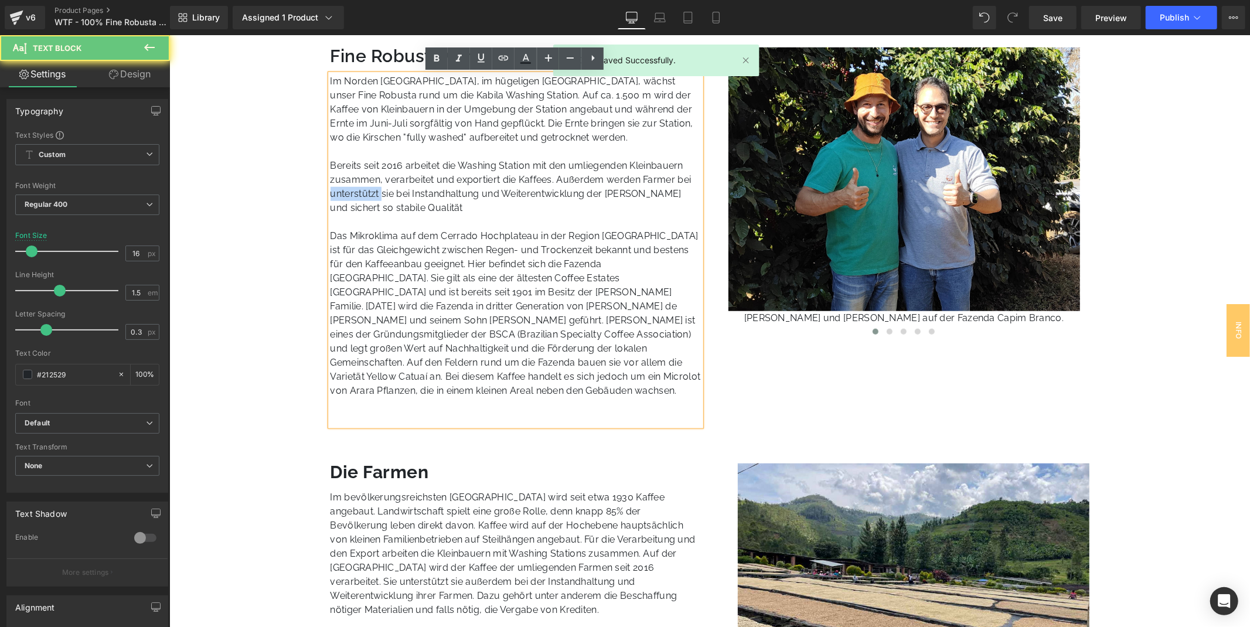
click at [352, 197] on p "Bereits seit 2016 arbeitet die Washing Station mit den umliegenden Kleinbauern …" at bounding box center [515, 186] width 371 height 56
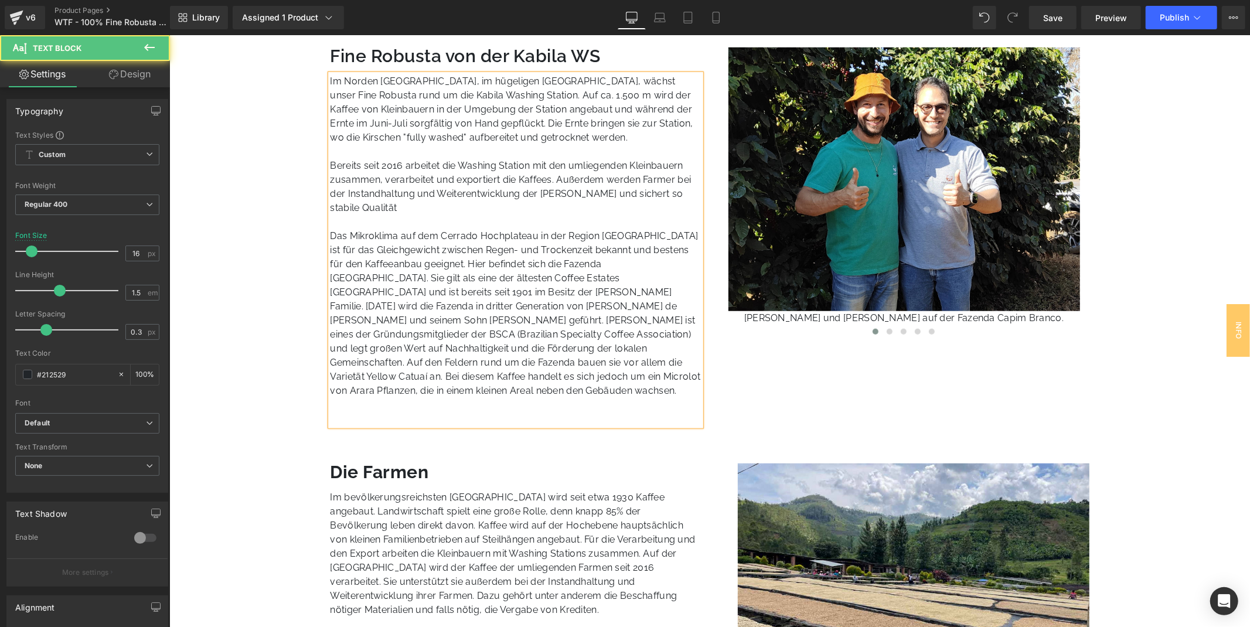
click at [530, 195] on p "Bereits seit 2016 arbeitet die Washing Station mit den umliegenden Kleinbauern …" at bounding box center [515, 186] width 371 height 56
click at [578, 195] on p "Bereits seit 2016 arbeitet die Washing Station mit den umliegenden Kleinbauern …" at bounding box center [515, 186] width 371 height 56
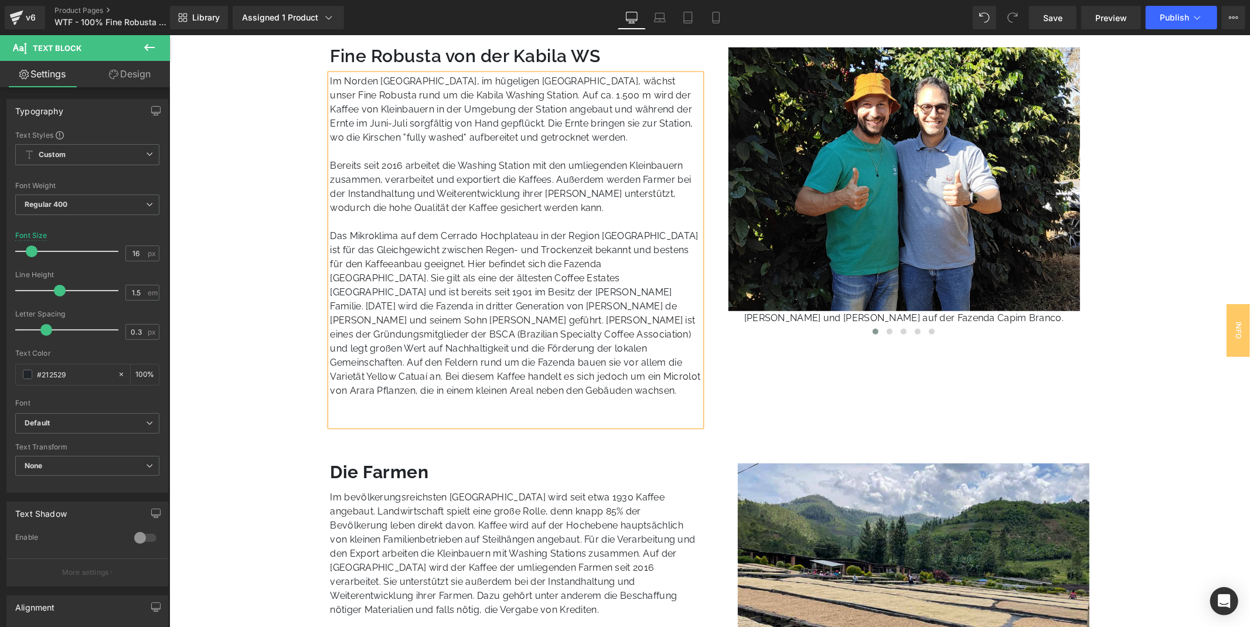
click at [675, 199] on p "Bereits seit 2016 arbeitet die Washing Station mit den umliegenden Kleinbauern …" at bounding box center [515, 186] width 371 height 56
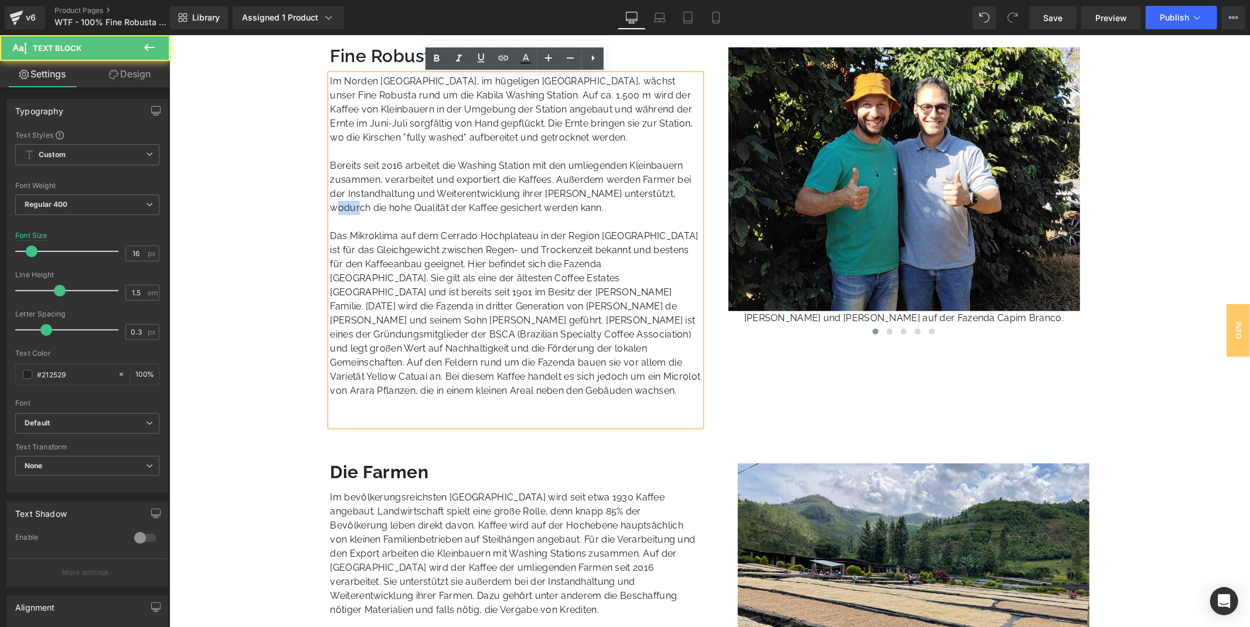
click at [676, 197] on p "Bereits seit 2016 arbeitet die Washing Station mit den umliegenden Kleinbauern …" at bounding box center [515, 186] width 371 height 56
click at [339, 207] on p "Bereits seit 2016 arbeitet die Washing Station mit den umliegenden Kleinbauern …" at bounding box center [515, 186] width 371 height 56
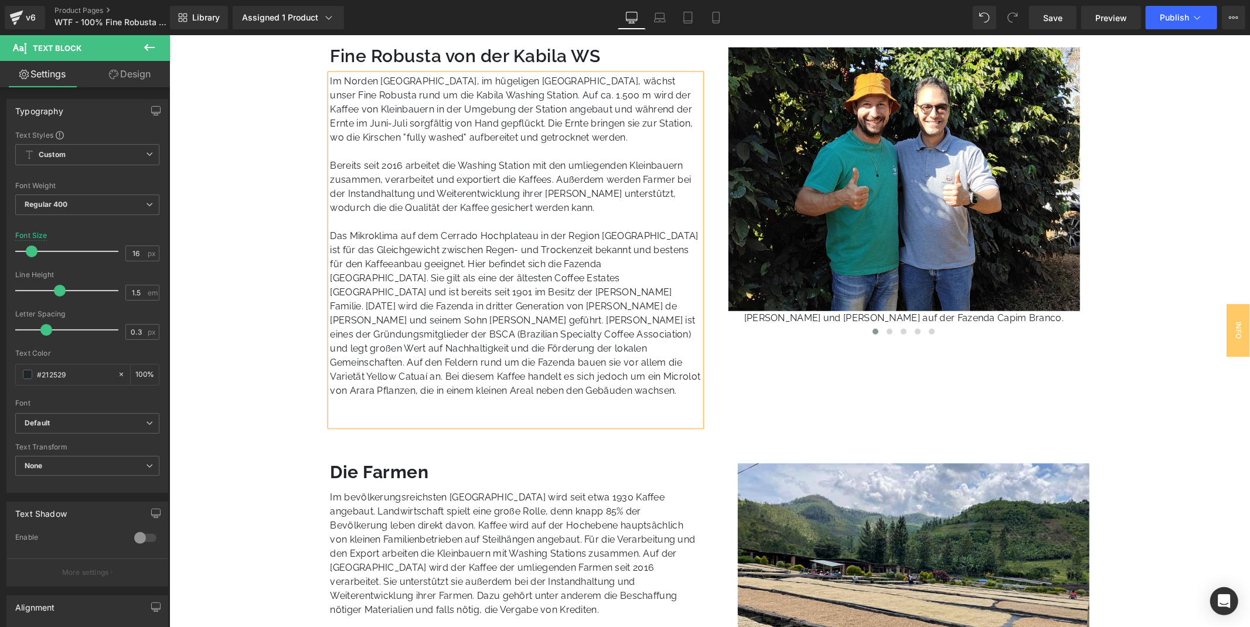
click at [393, 210] on p "Bereits seit 2016 arbeitet die Washing Station mit den umliegenden Kleinbauern …" at bounding box center [515, 186] width 371 height 56
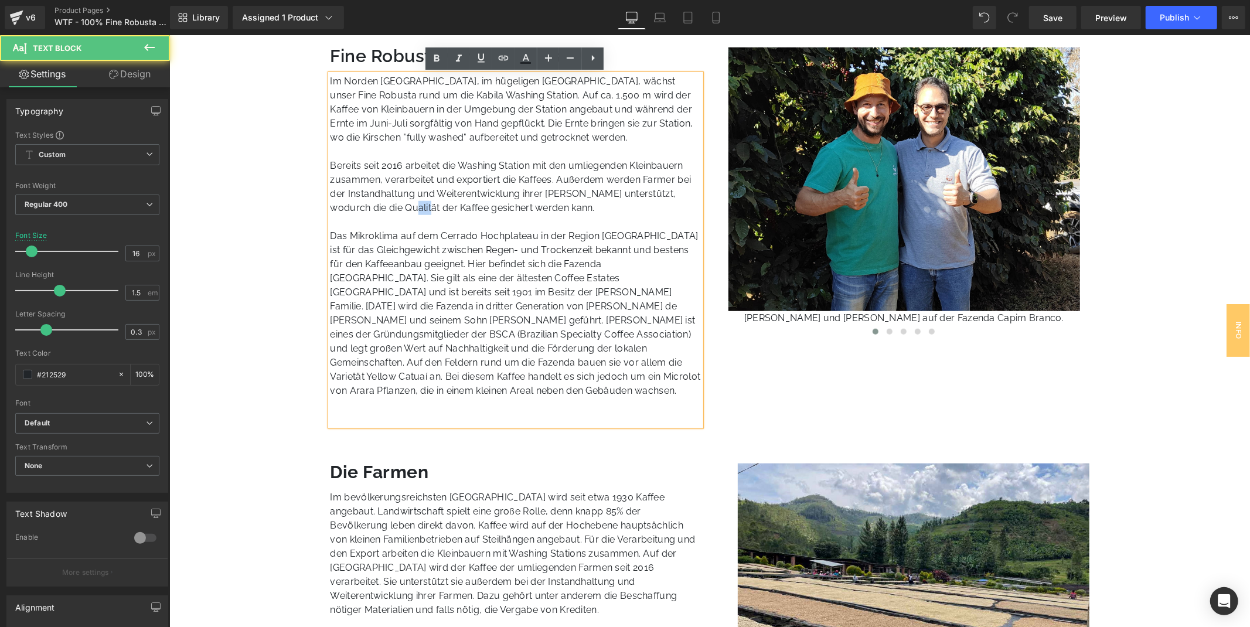
click at [393, 210] on p "Bereits seit 2016 arbeitet die Washing Station mit den umliegenden Kleinbauern …" at bounding box center [515, 186] width 371 height 56
click at [432, 207] on p "Bereits seit 2016 arbeitet die Washing Station mit den umliegenden Kleinbauern …" at bounding box center [515, 186] width 371 height 56
drag, startPoint x: 444, startPoint y: 209, endPoint x: 551, endPoint y: 207, distance: 107.3
click at [551, 207] on p "Bereits seit 2016 arbeitet die Washing Station mit den umliegenden Kleinbauern …" at bounding box center [515, 186] width 371 height 56
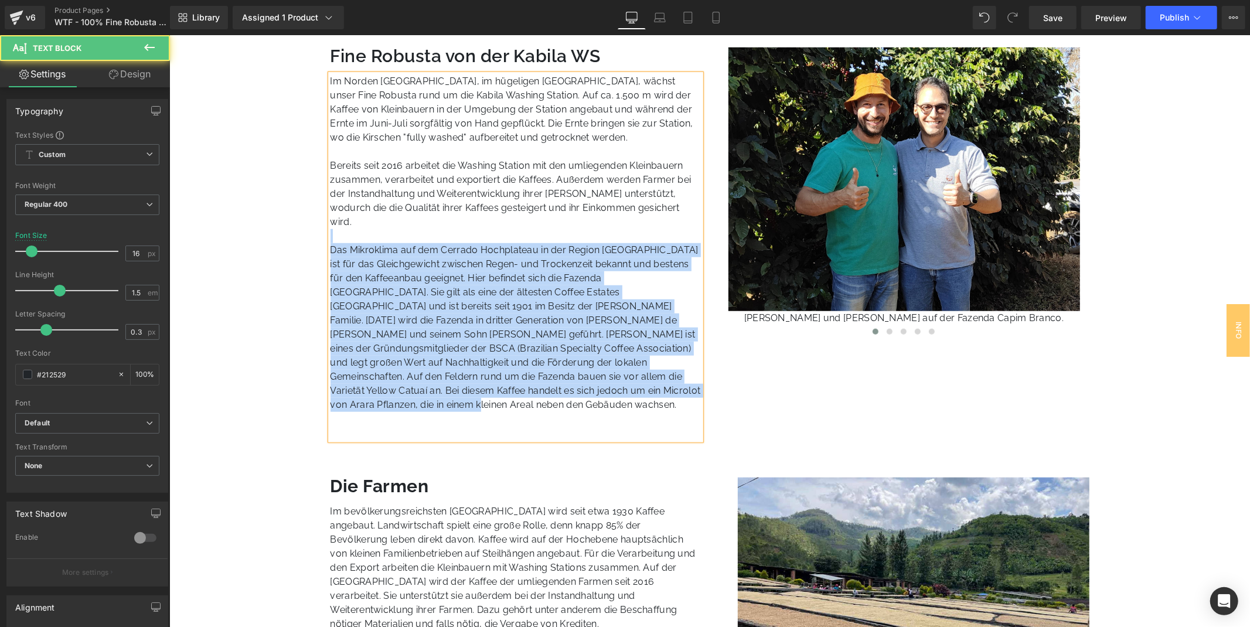
drag, startPoint x: 334, startPoint y: 221, endPoint x: 698, endPoint y: 382, distance: 397.8
click at [698, 382] on div "Im Norden [GEOGRAPHIC_DATA], im hügeligen [GEOGRAPHIC_DATA], wächst unser Fine …" at bounding box center [515, 257] width 371 height 366
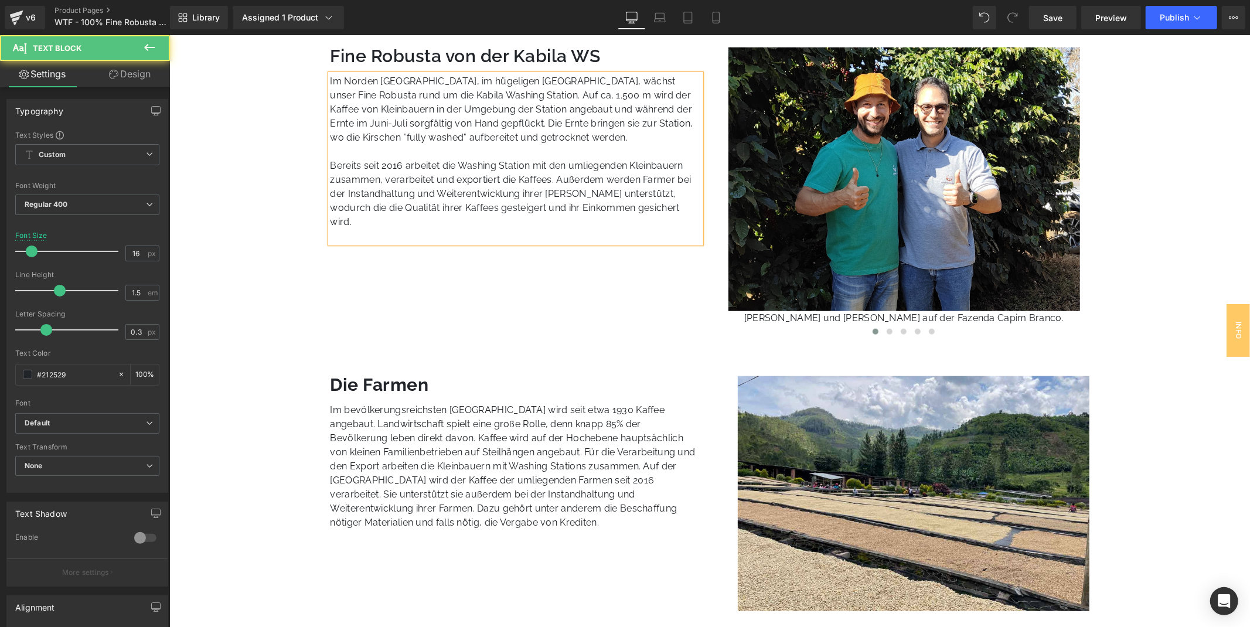
click at [465, 229] on p at bounding box center [515, 236] width 371 height 14
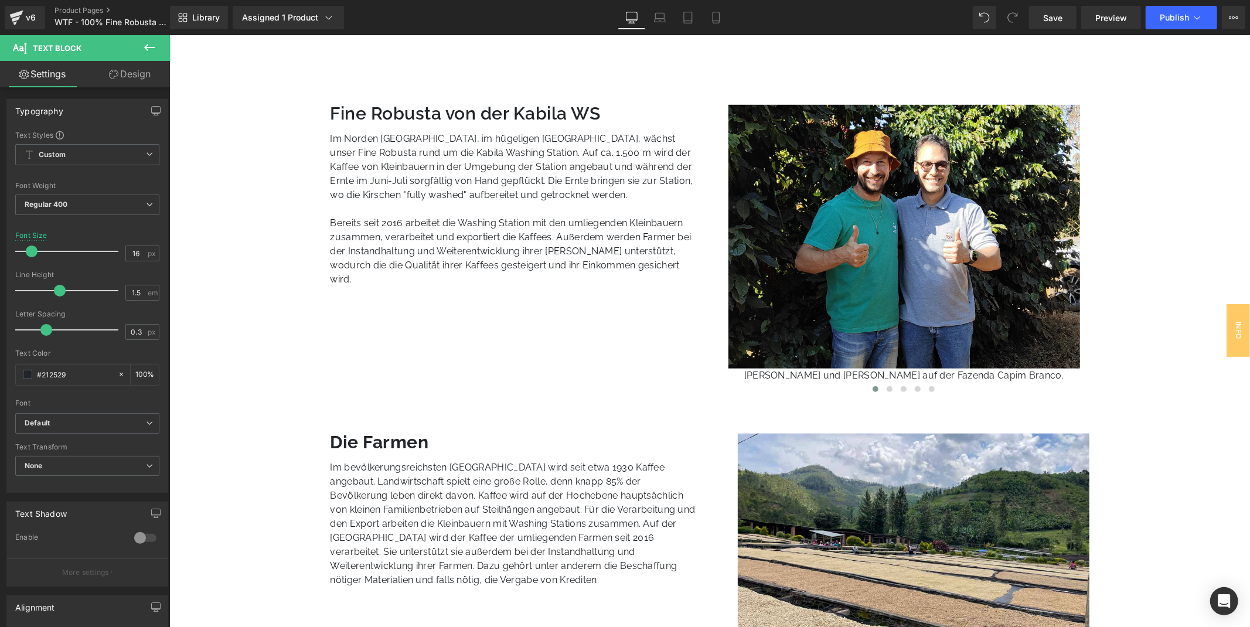
scroll to position [716, 0]
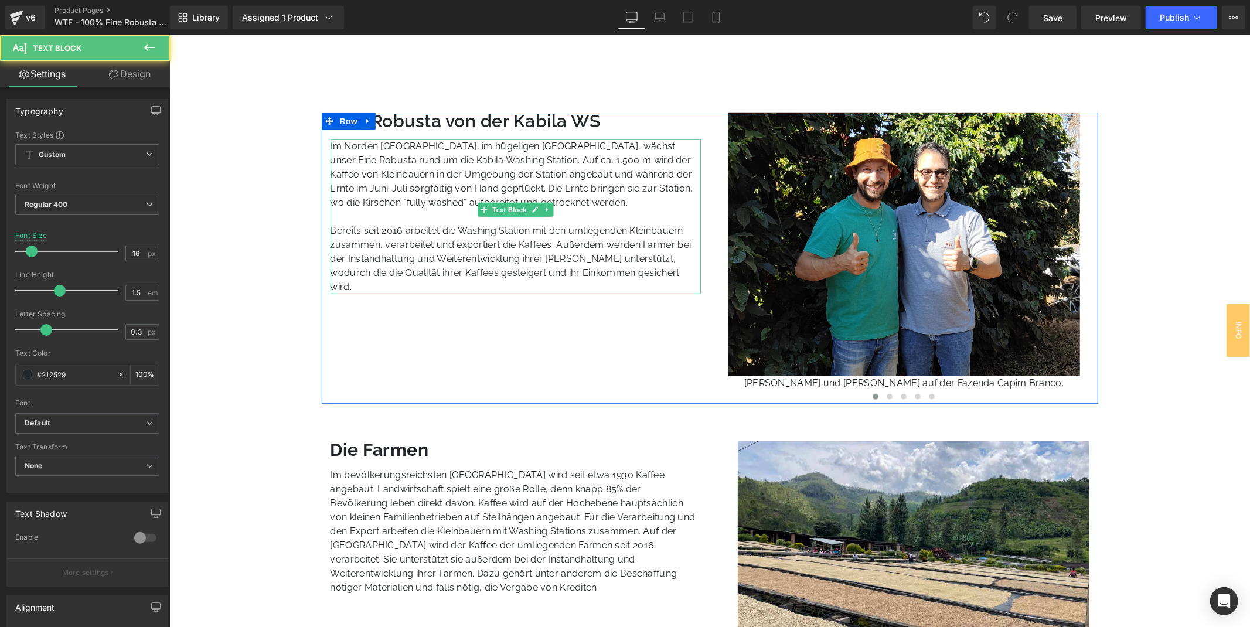
click at [655, 269] on p "Bereits seit 2016 arbeitet die Washing Station mit den umliegenden Kleinbauern …" at bounding box center [515, 258] width 371 height 70
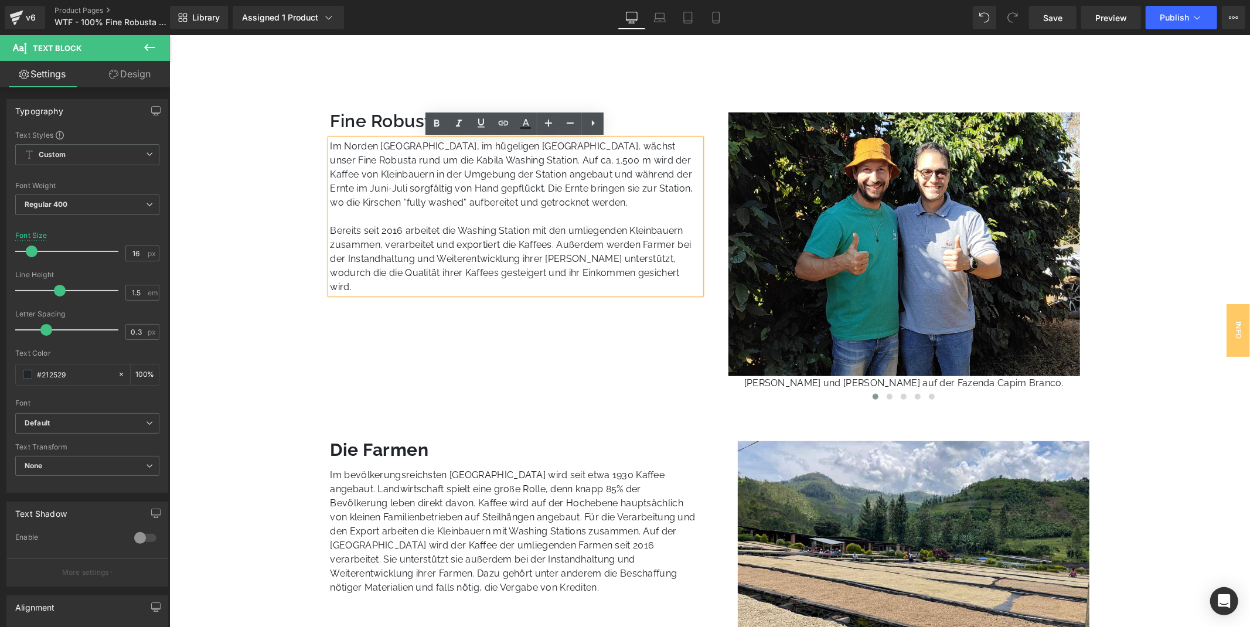
click at [662, 314] on div "Fine Robusta von der Kabila WS Heading Im Norden [GEOGRAPHIC_DATA], im hügelige…" at bounding box center [709, 257] width 777 height 291
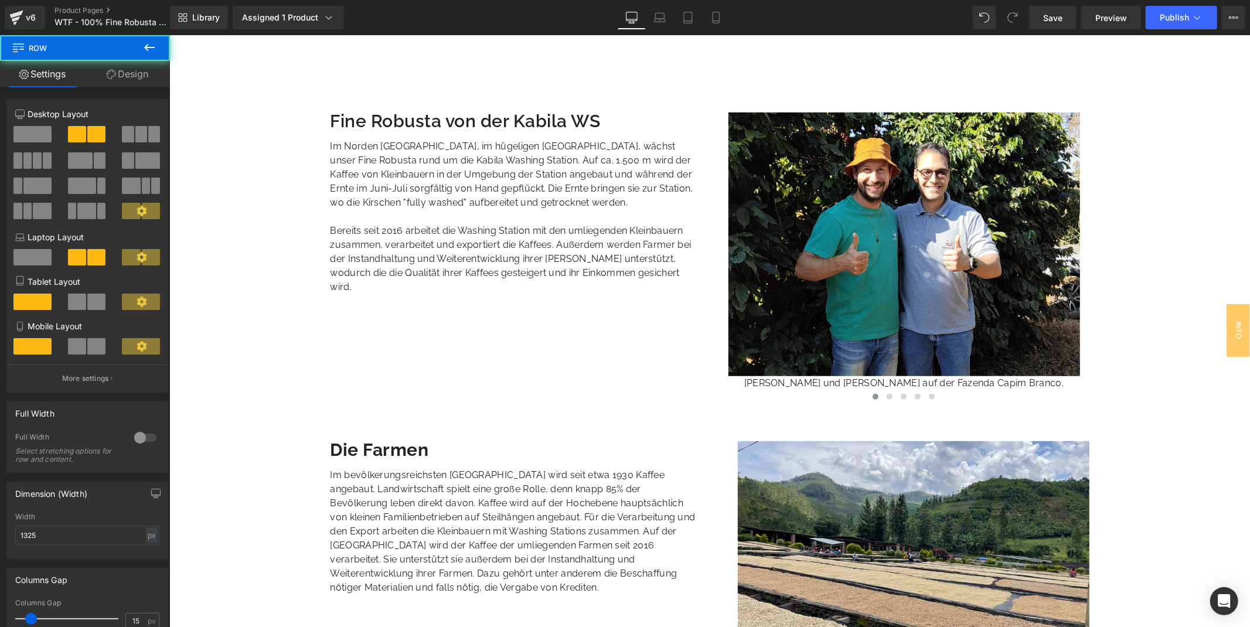
click at [663, 270] on p "Bereits seit 2016 arbeitet die Washing Station mit den umliegenden Kleinbauern …" at bounding box center [515, 258] width 371 height 70
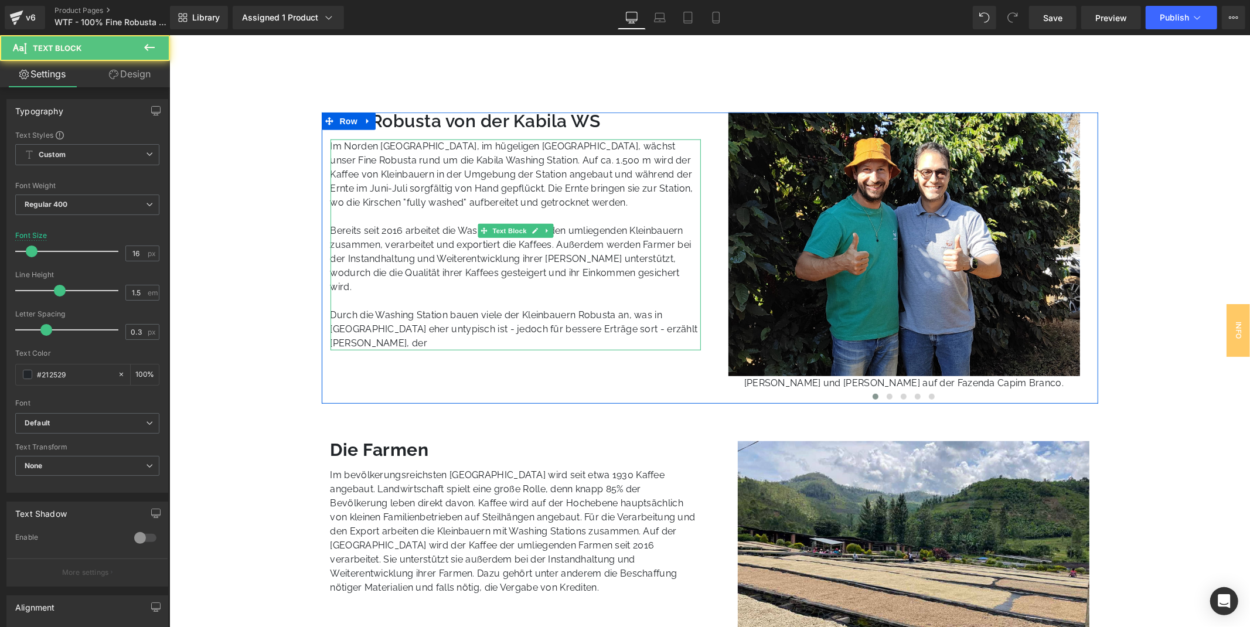
click at [665, 311] on p "Durch die Washing Station bauen viele der Kleinbauern Robusta an, was in [GEOGR…" at bounding box center [515, 329] width 371 height 42
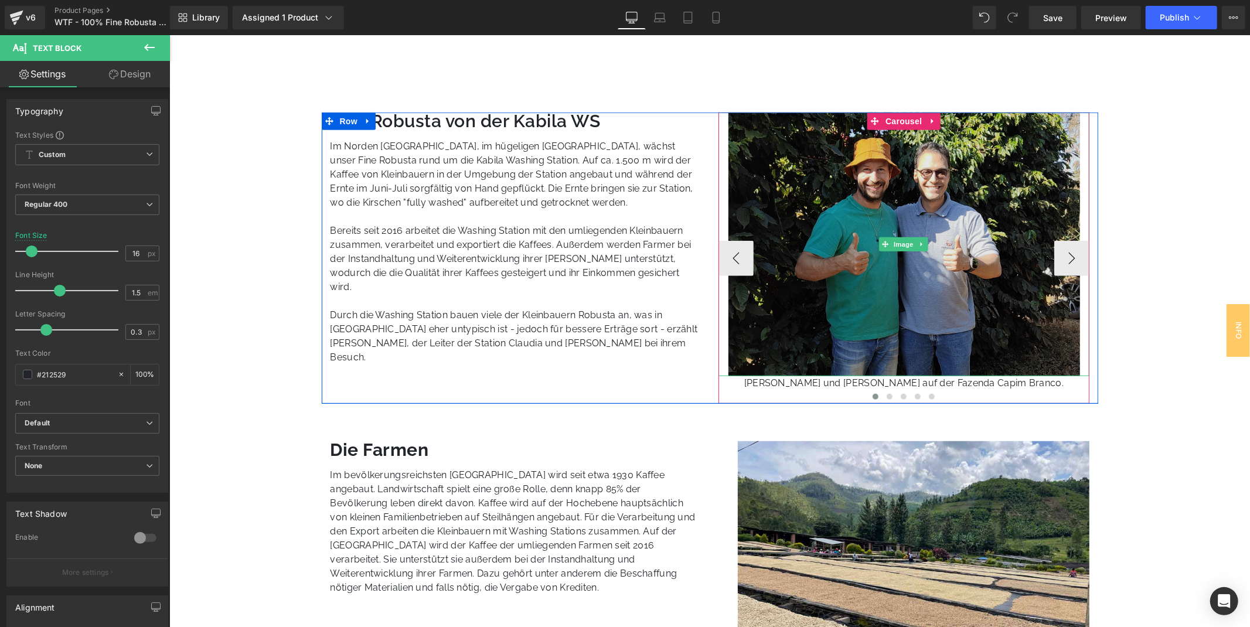
click at [901, 266] on img at bounding box center [904, 244] width 352 height 264
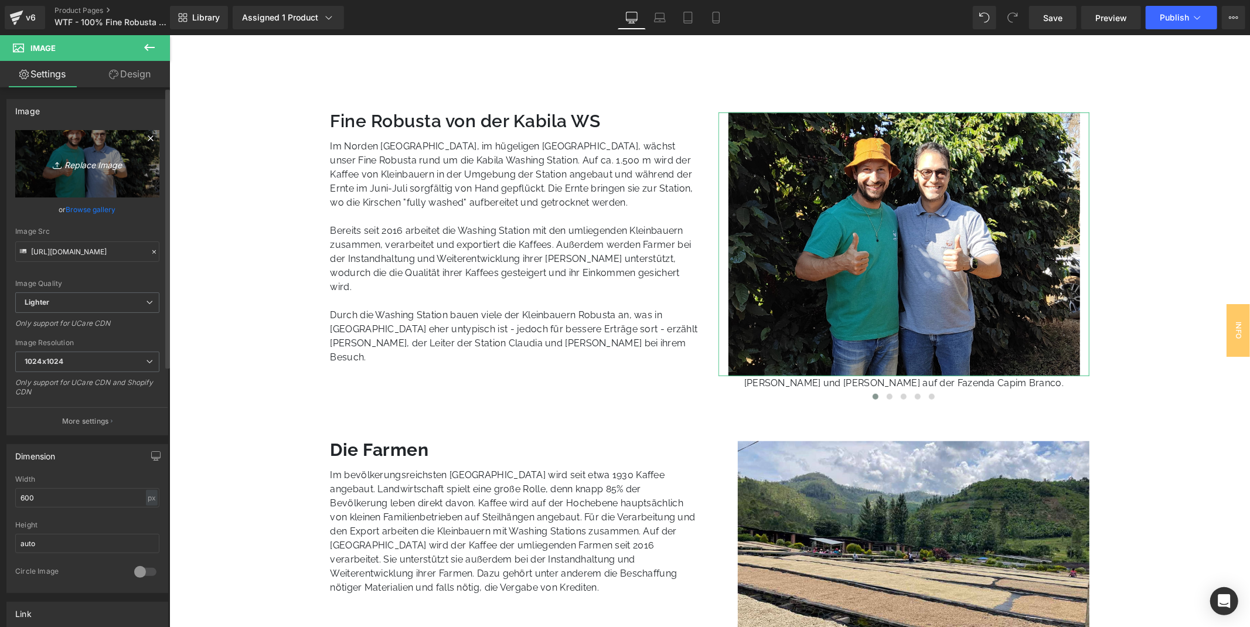
click at [103, 160] on icon "Replace Image" at bounding box center [87, 163] width 94 height 15
type input "C:\fakepath\WTF_Ruanda_unbound_Farmbesuch-2.jpg"
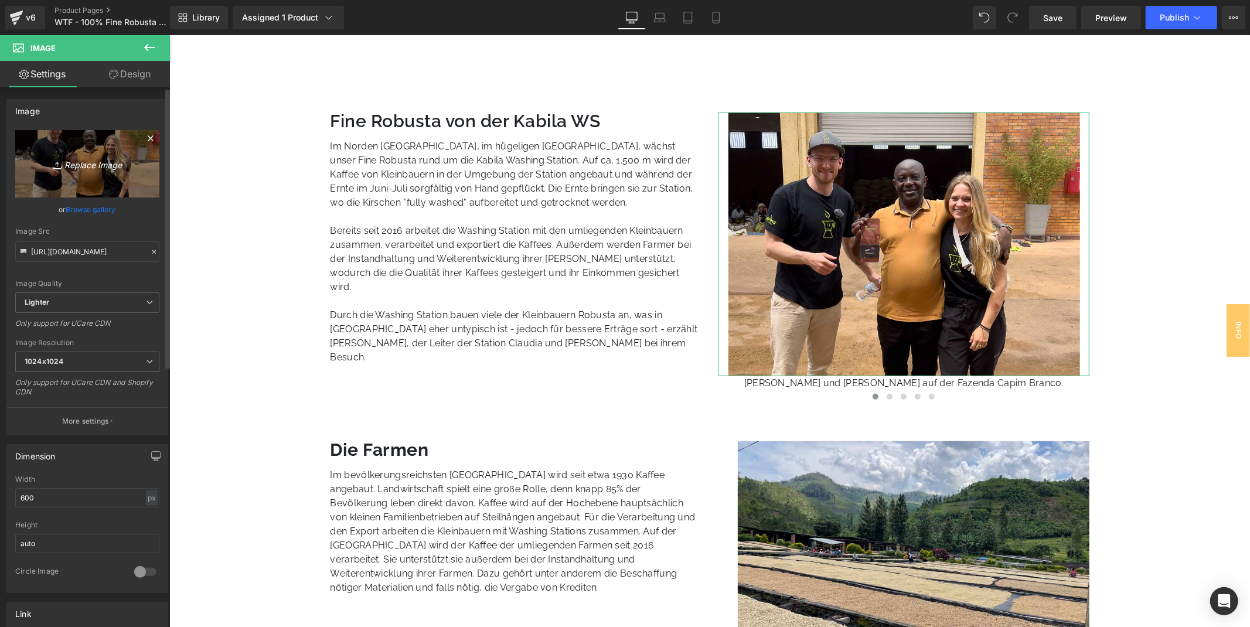
click at [87, 159] on icon "Replace Image" at bounding box center [87, 163] width 94 height 15
type input "C:\fakepath\WTF_Ruanda_unbound_Farmbesuch-7.jpg"
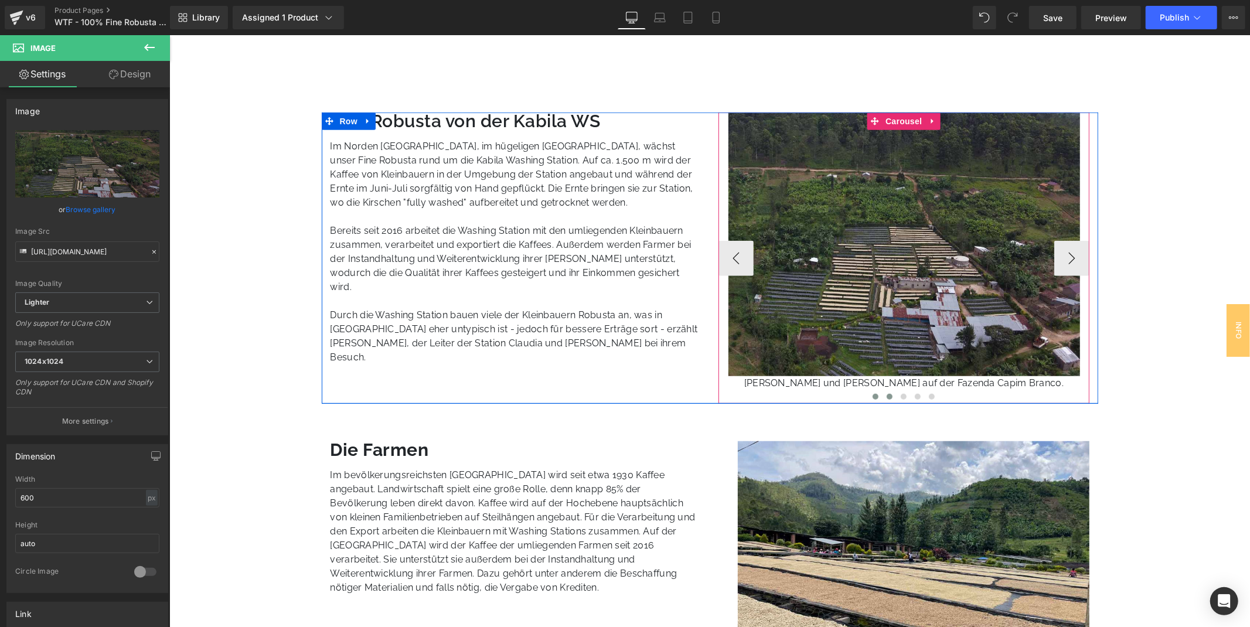
click at [890, 396] on span at bounding box center [889, 396] width 6 height 6
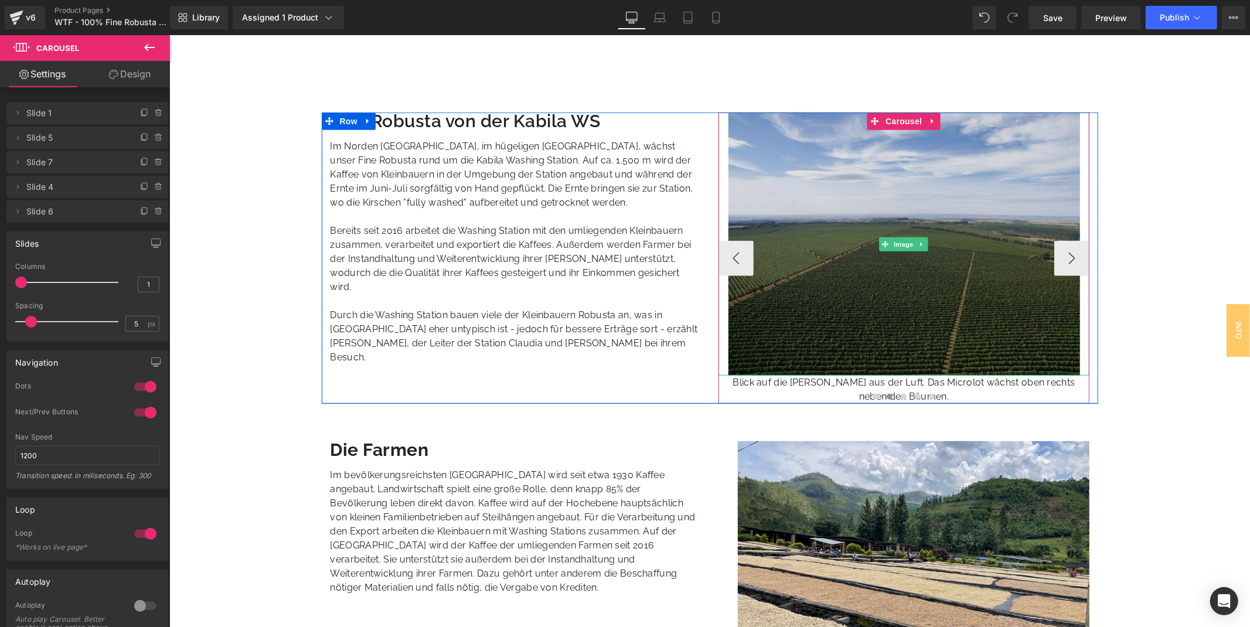
click at [881, 288] on img at bounding box center [904, 243] width 352 height 263
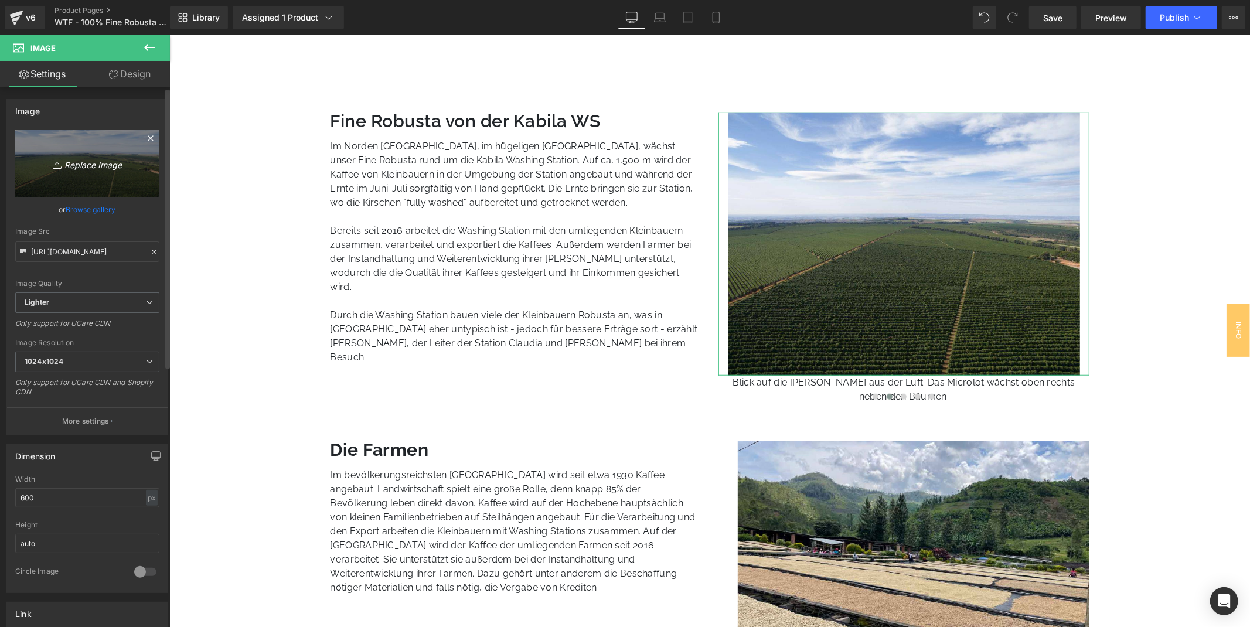
click at [81, 180] on link "Replace Image" at bounding box center [87, 163] width 144 height 67
type input "C:\fakepath\WTF_Ruanda_unbound_Farmbesuch-8.jpg"
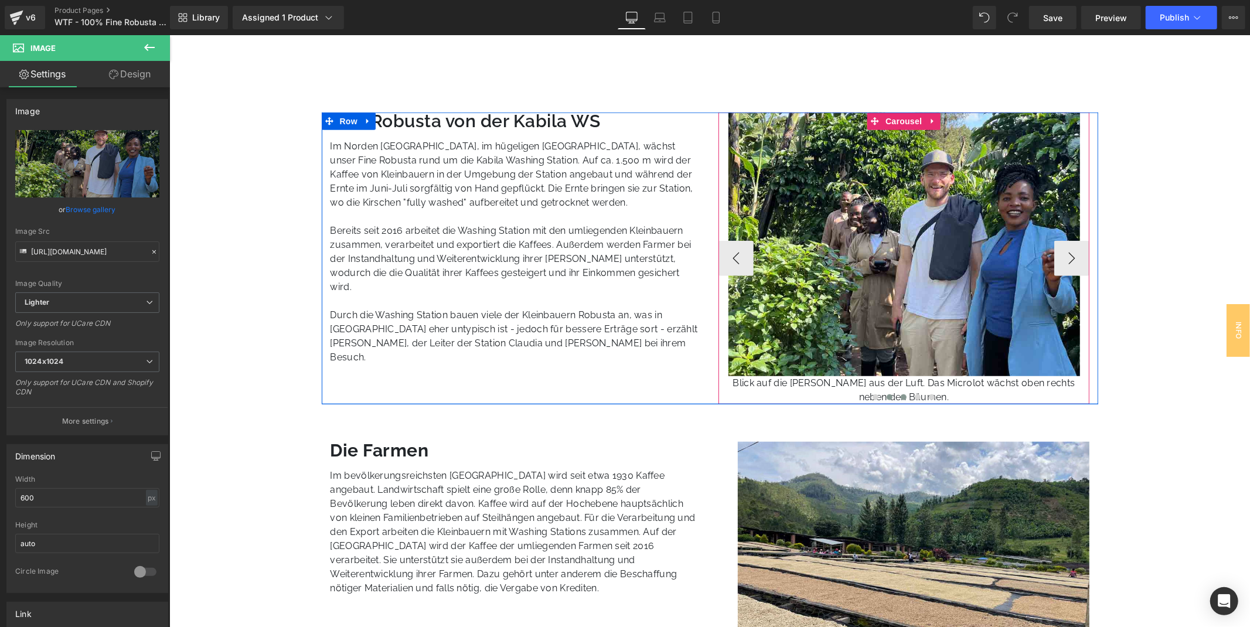
click at [902, 394] on span at bounding box center [903, 397] width 6 height 6
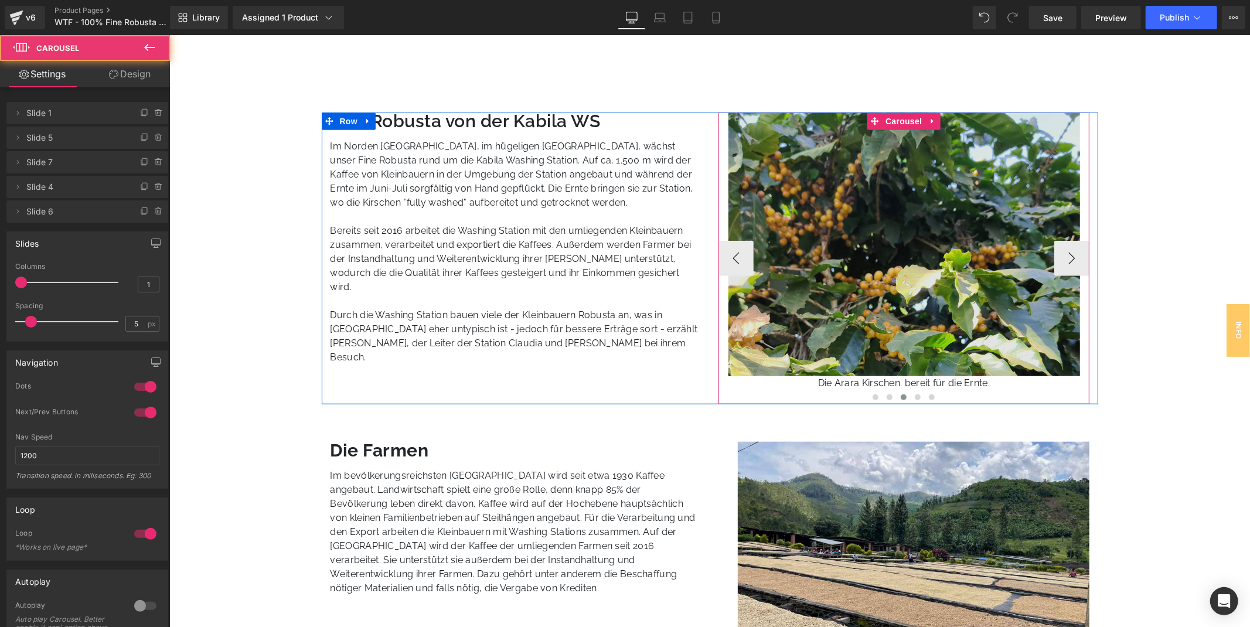
click at [859, 259] on img at bounding box center [904, 244] width 352 height 264
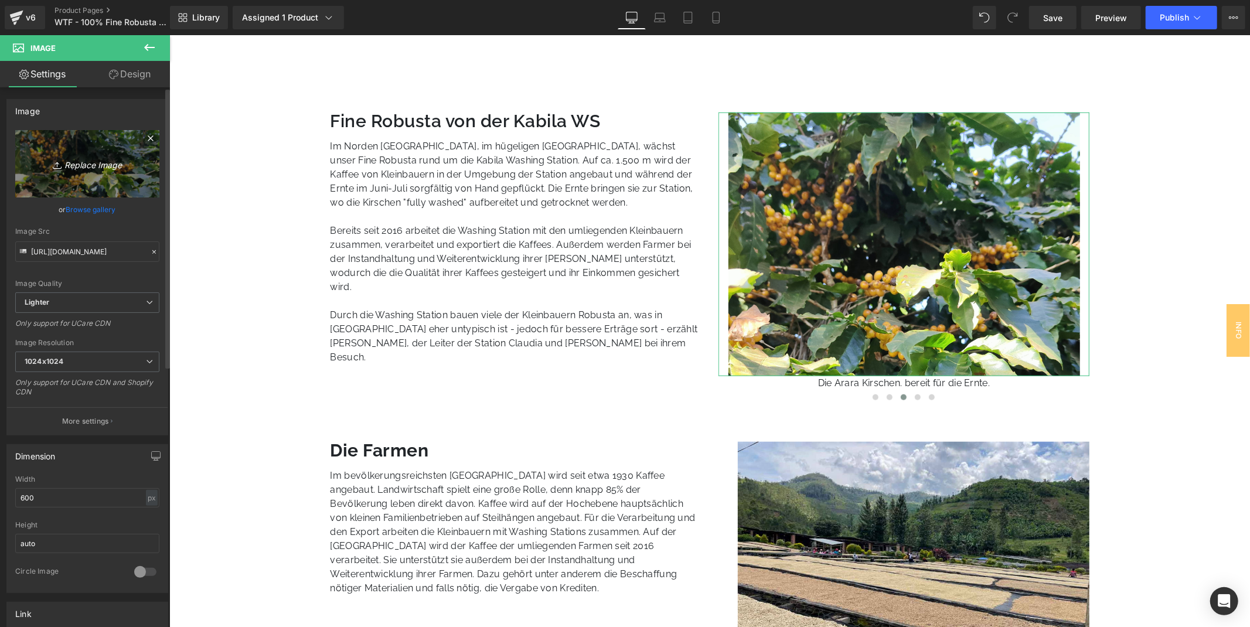
click at [81, 151] on link "Replace Image" at bounding box center [87, 163] width 144 height 67
type input "C:\fakepath\WTF_Ruanda_Kaffeepflanze_unbound_Farmbesuch.jpg"
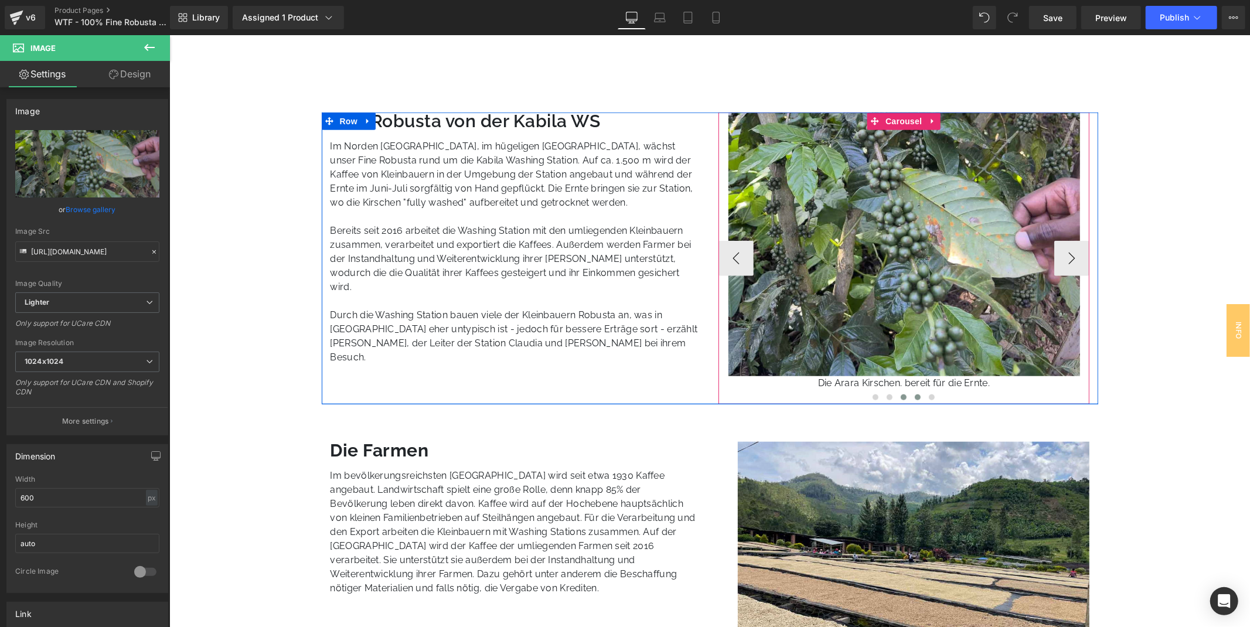
click at [915, 398] on span at bounding box center [917, 397] width 6 height 6
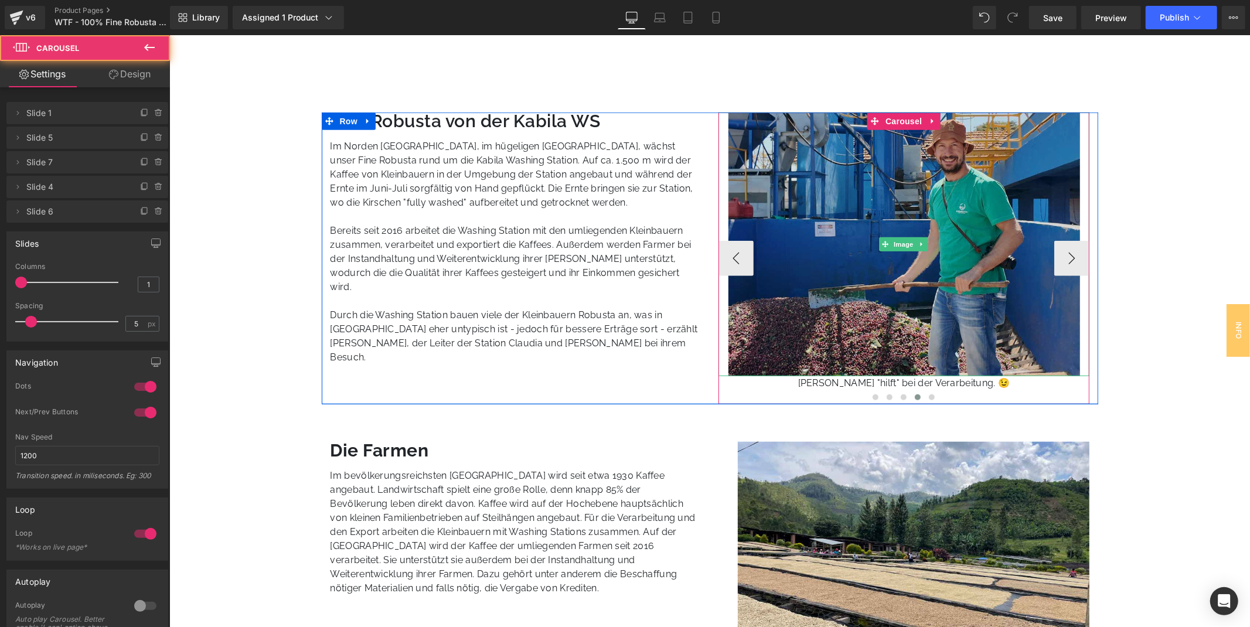
click at [934, 232] on img at bounding box center [904, 244] width 352 height 264
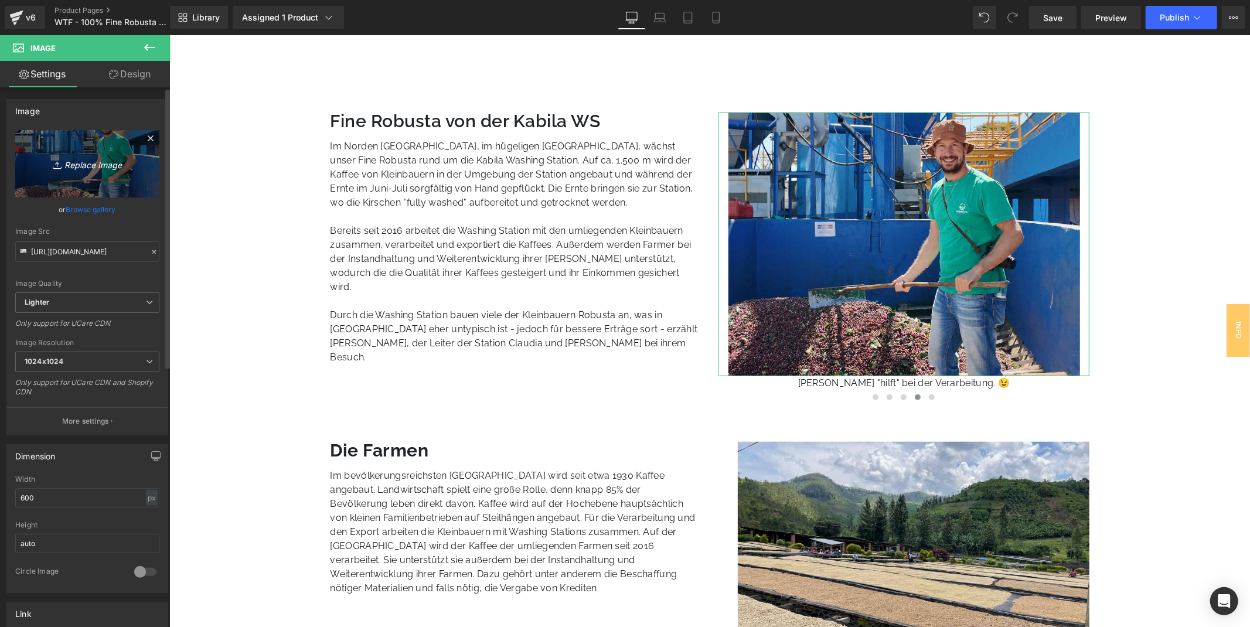
click at [65, 178] on link "Replace Image" at bounding box center [87, 163] width 144 height 67
type input "C:\fakepath\WTF_Ruanda_unbound_Farmbesuch-4.jpg"
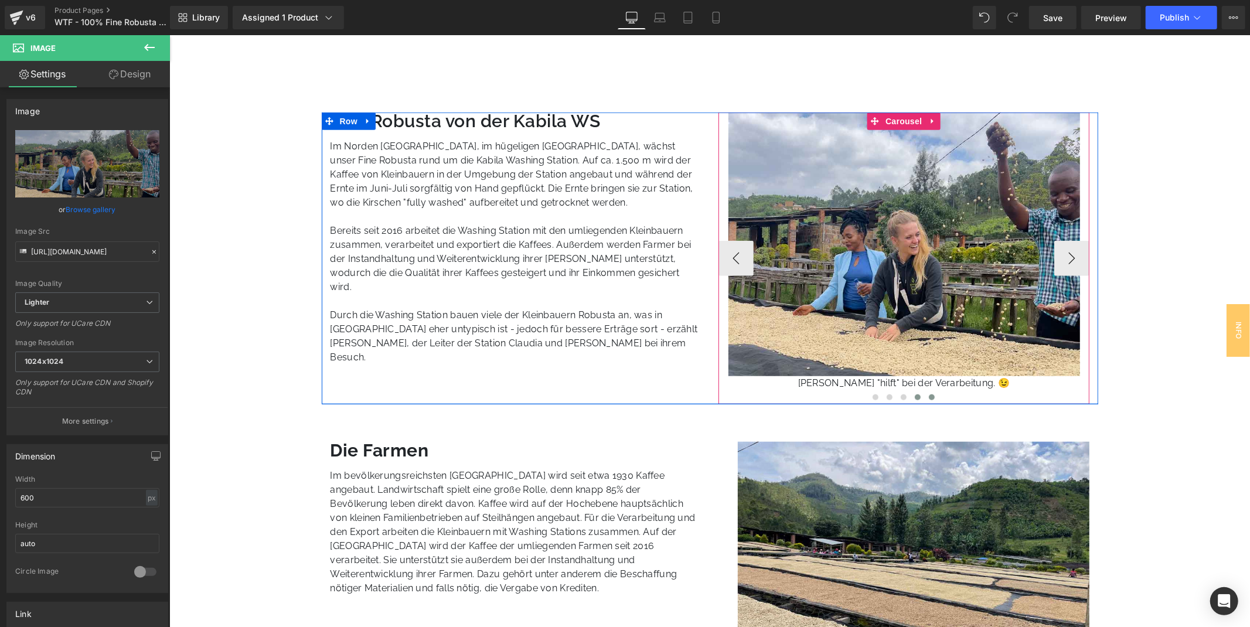
click at [930, 394] on span at bounding box center [931, 397] width 6 height 6
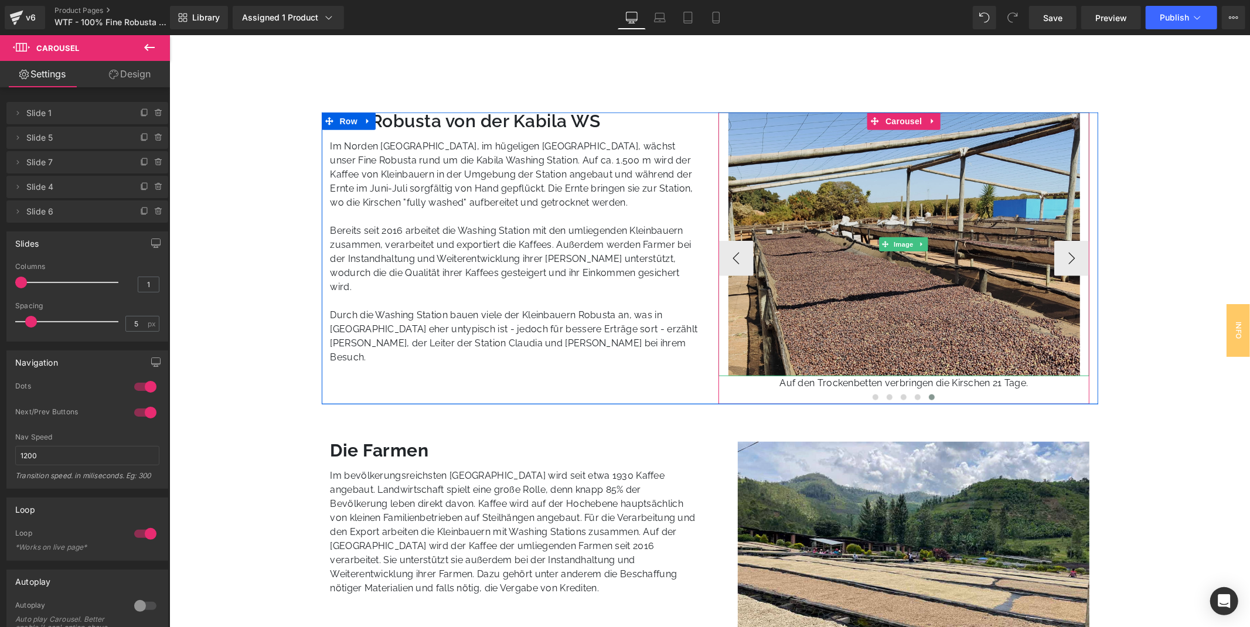
click at [924, 284] on img at bounding box center [904, 244] width 352 height 264
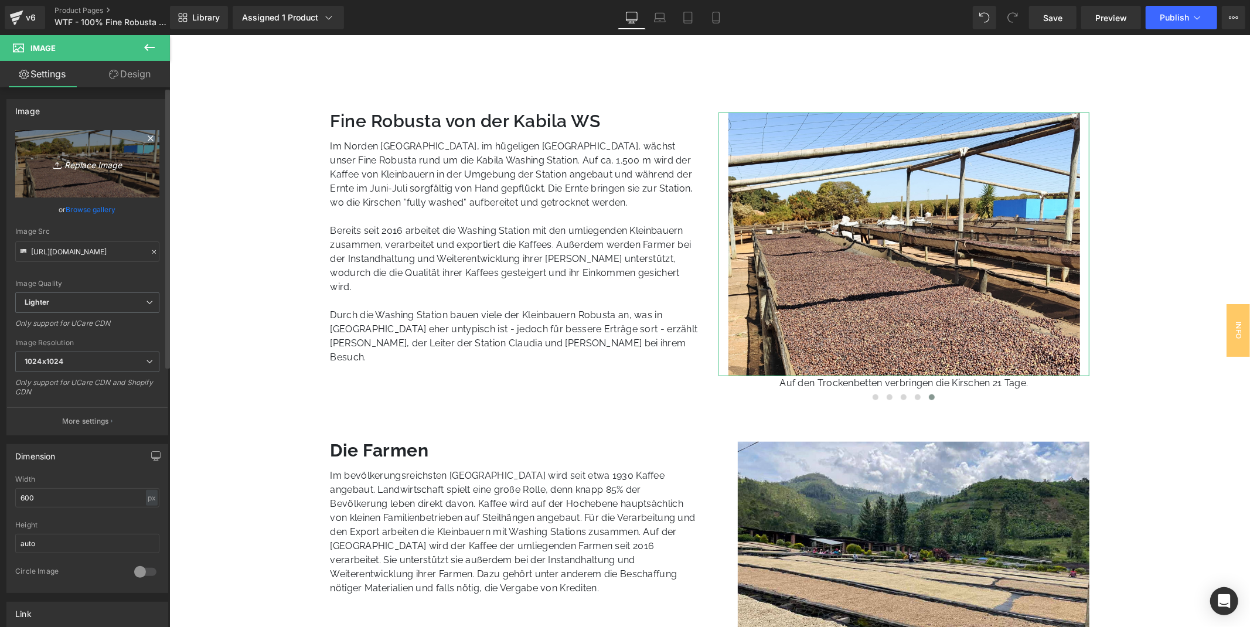
click at [91, 158] on icon "Replace Image" at bounding box center [87, 163] width 94 height 15
type input "C:\fakepath\WTF_Ruanda_unbound_Farmbesuch-5.jpg"
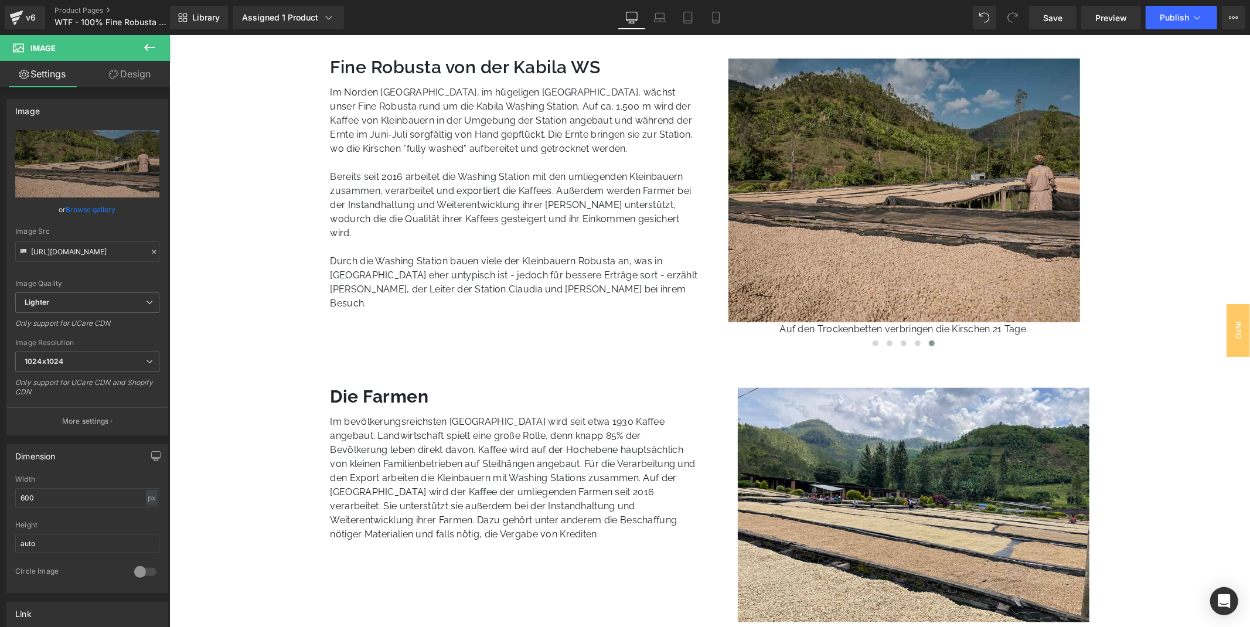
scroll to position [781, 0]
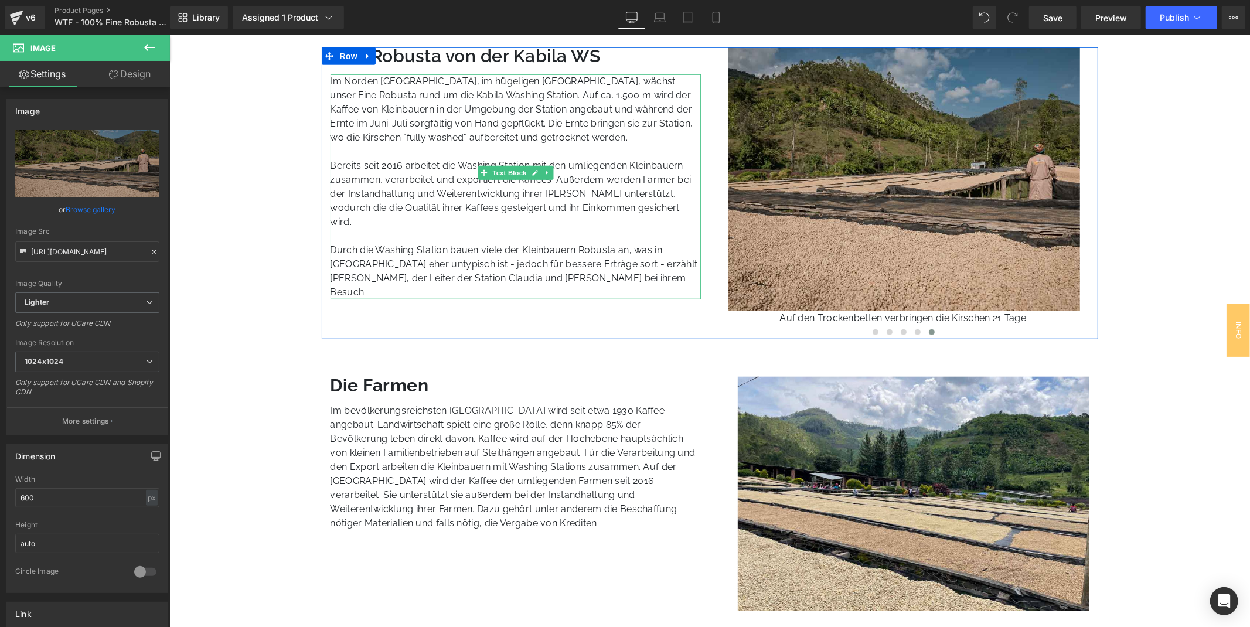
click at [508, 120] on p "Im Norden [GEOGRAPHIC_DATA], im hügeligen [GEOGRAPHIC_DATA], wächst unser Fine …" at bounding box center [515, 109] width 371 height 70
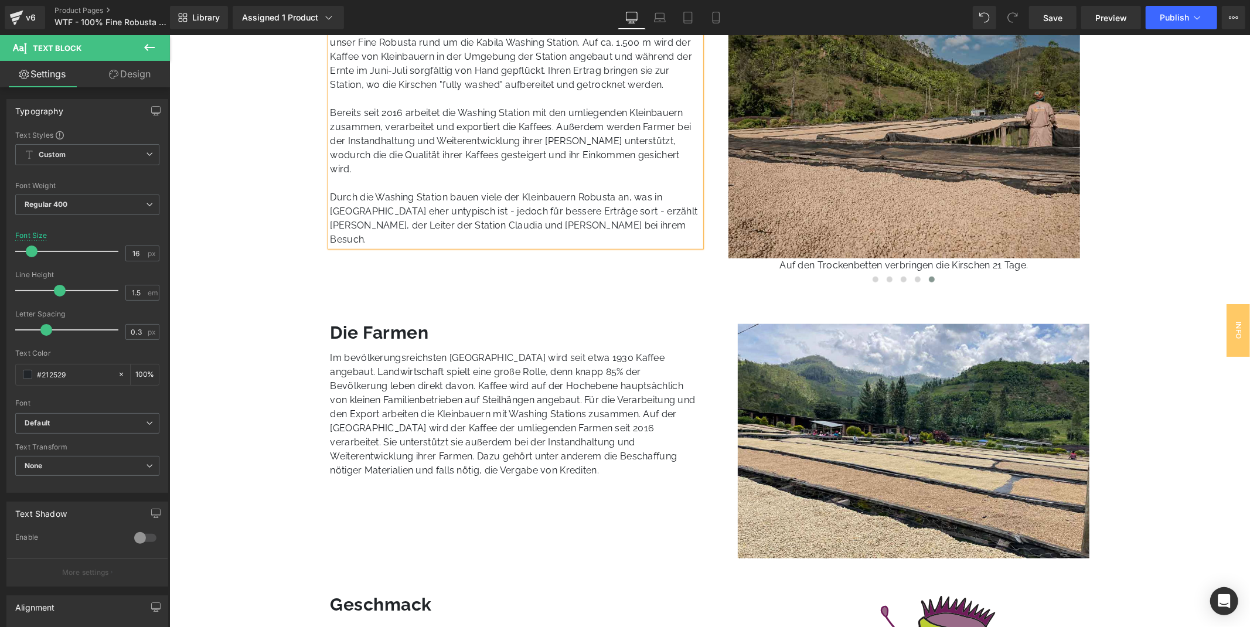
scroll to position [846, 0]
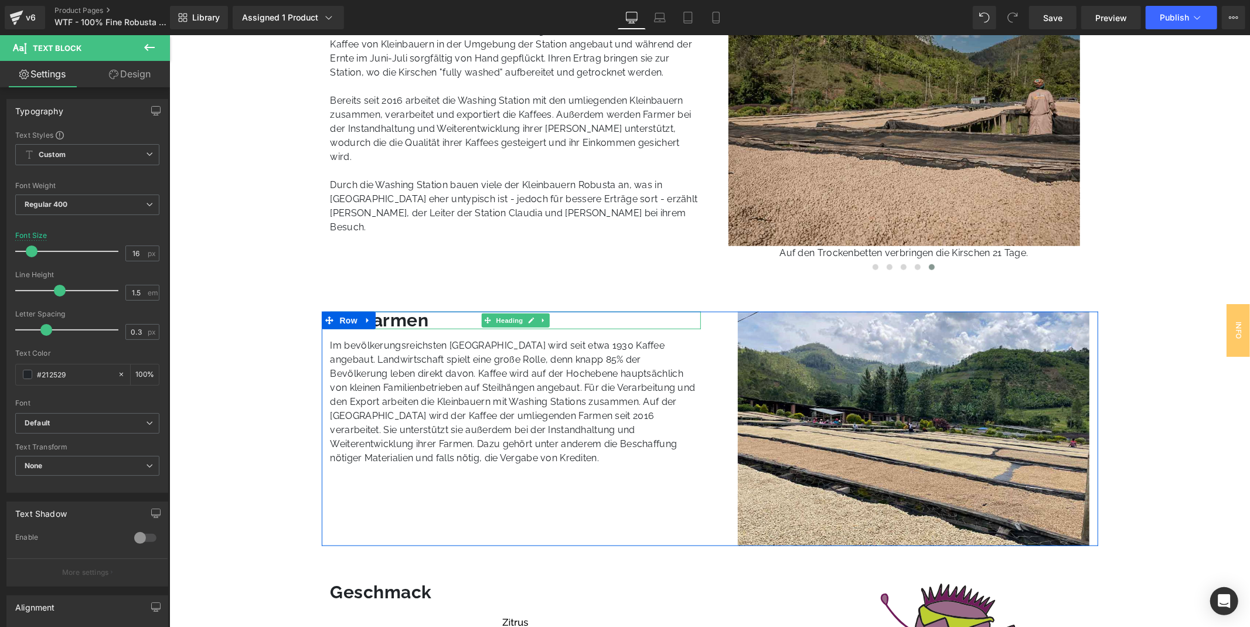
click at [394, 319] on h3 "Die Farmen" at bounding box center [515, 320] width 371 height 18
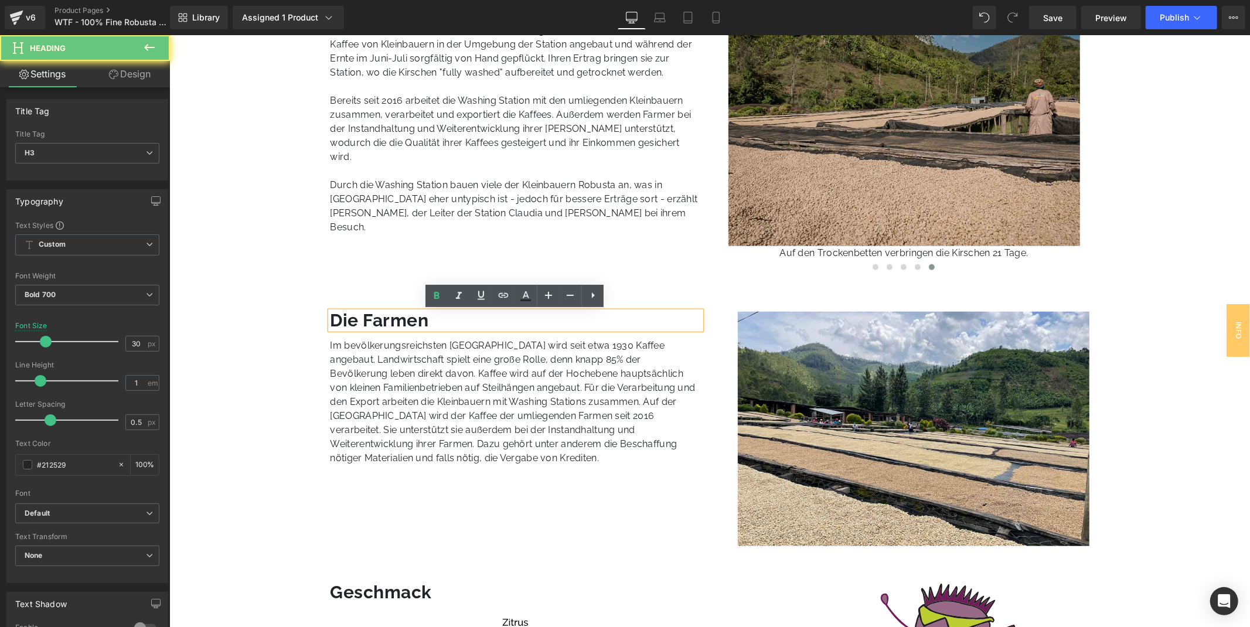
click at [395, 319] on h3 "Die Farmen" at bounding box center [515, 320] width 371 height 18
paste div
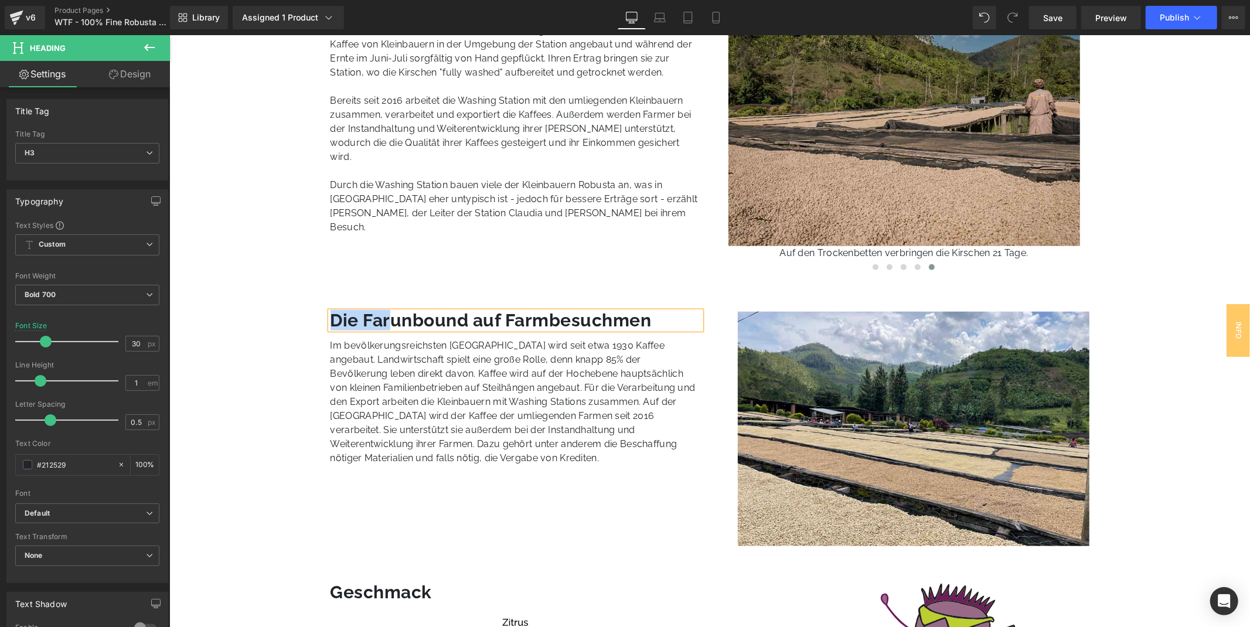
drag, startPoint x: 390, startPoint y: 318, endPoint x: 331, endPoint y: 319, distance: 59.2
click at [331, 319] on h3 "Die Farunbound auf Farmbesuchmen" at bounding box center [515, 320] width 371 height 18
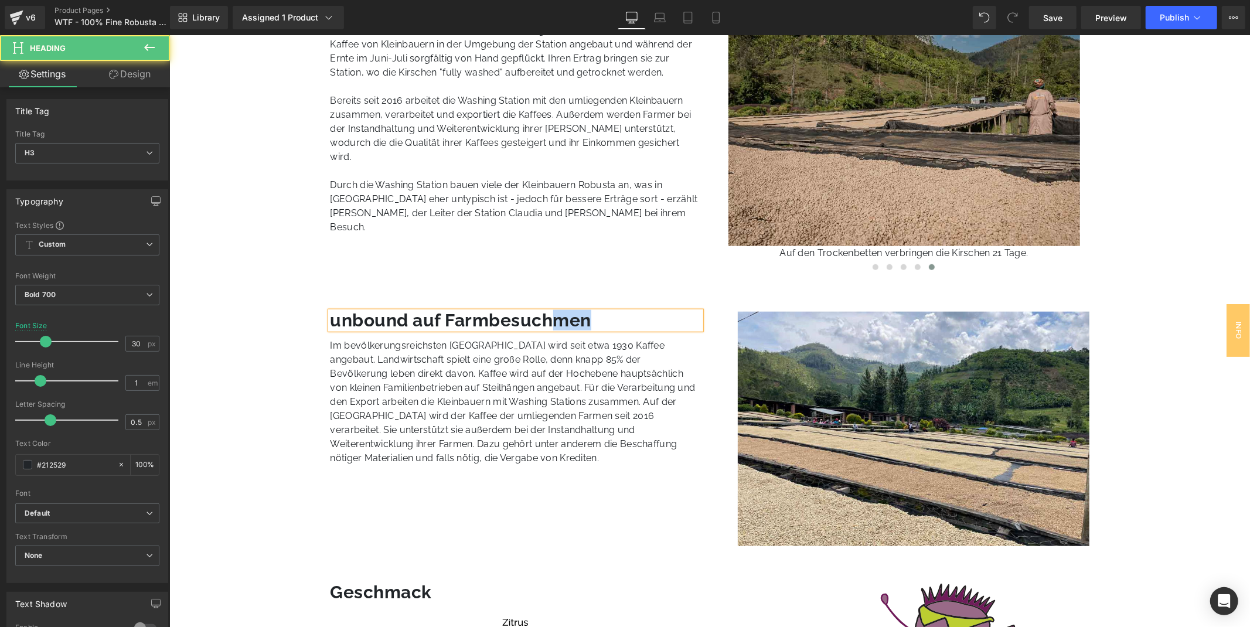
drag, startPoint x: 549, startPoint y: 320, endPoint x: 604, endPoint y: 321, distance: 55.7
click at [604, 321] on h3 "unbound auf Farmbesuchmen" at bounding box center [515, 320] width 371 height 18
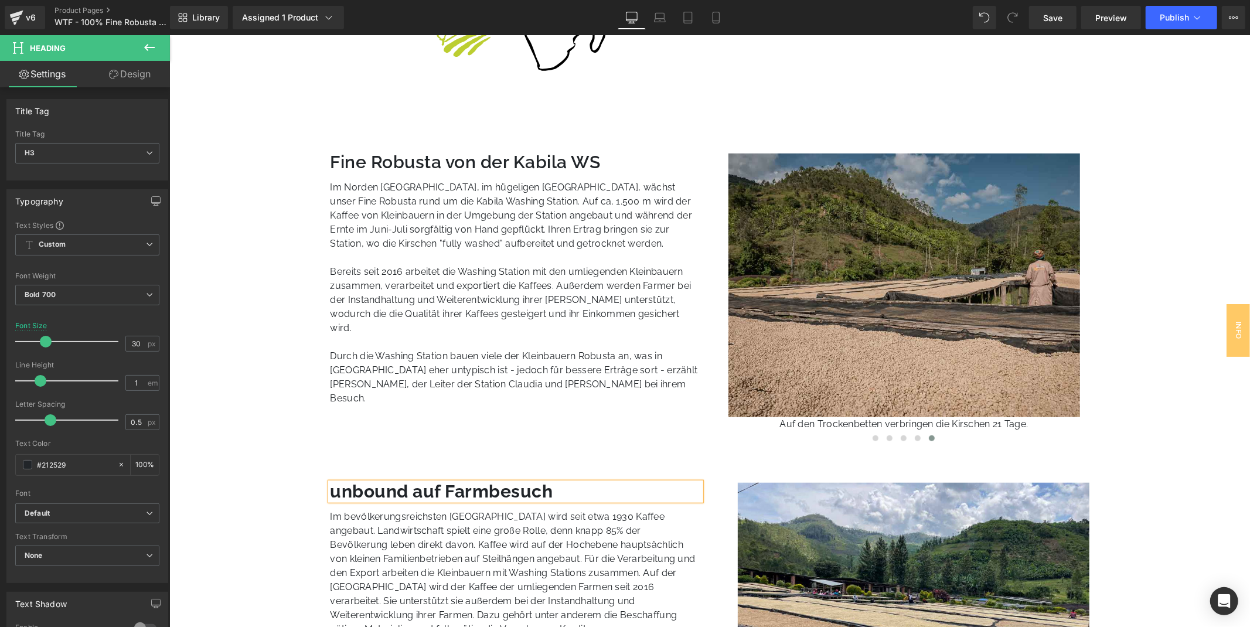
scroll to position [651, 0]
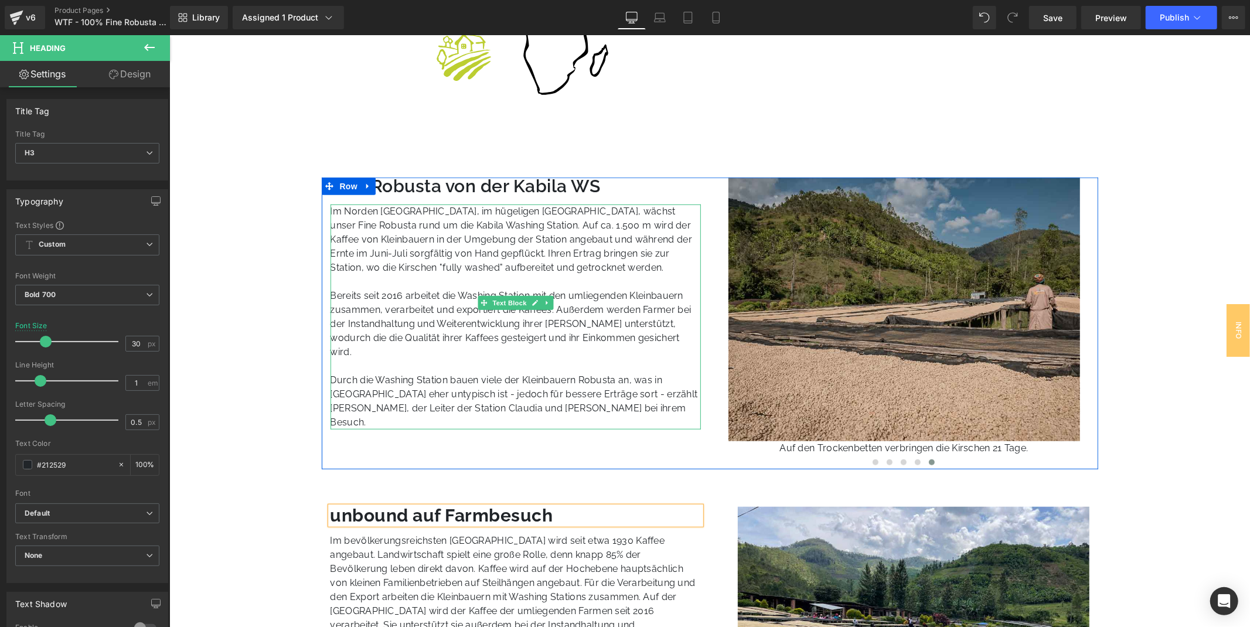
click at [350, 237] on p "Im Norden [GEOGRAPHIC_DATA], im hügeligen [GEOGRAPHIC_DATA], wächst unser Fine …" at bounding box center [515, 239] width 371 height 70
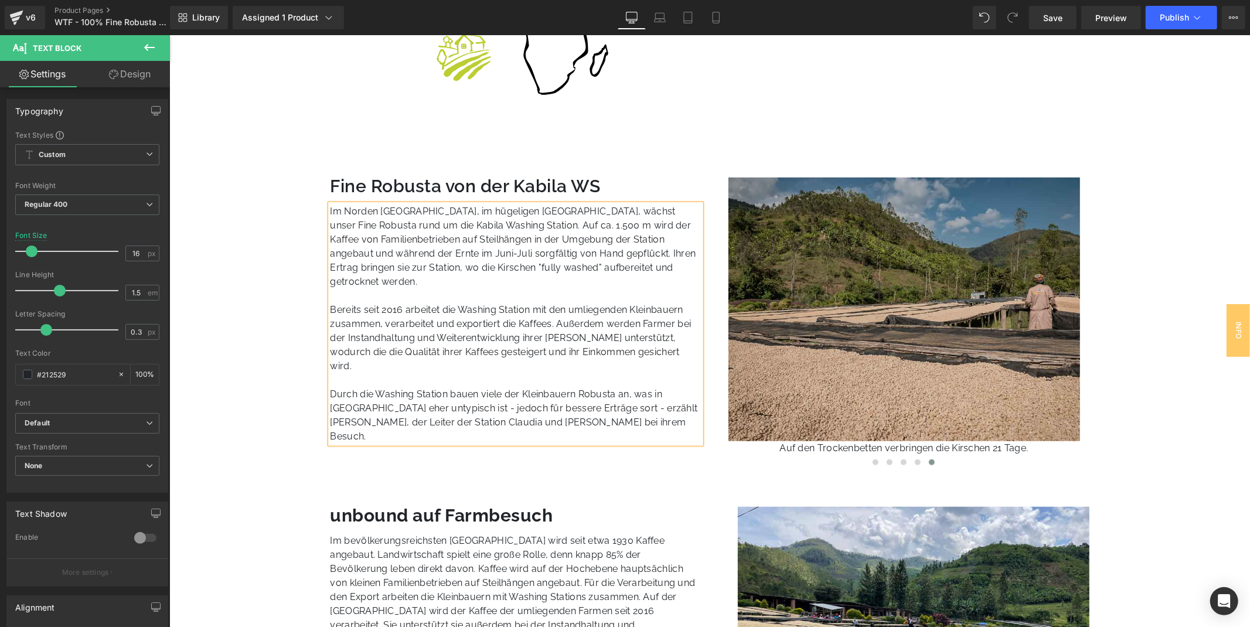
click at [373, 288] on p at bounding box center [515, 295] width 371 height 14
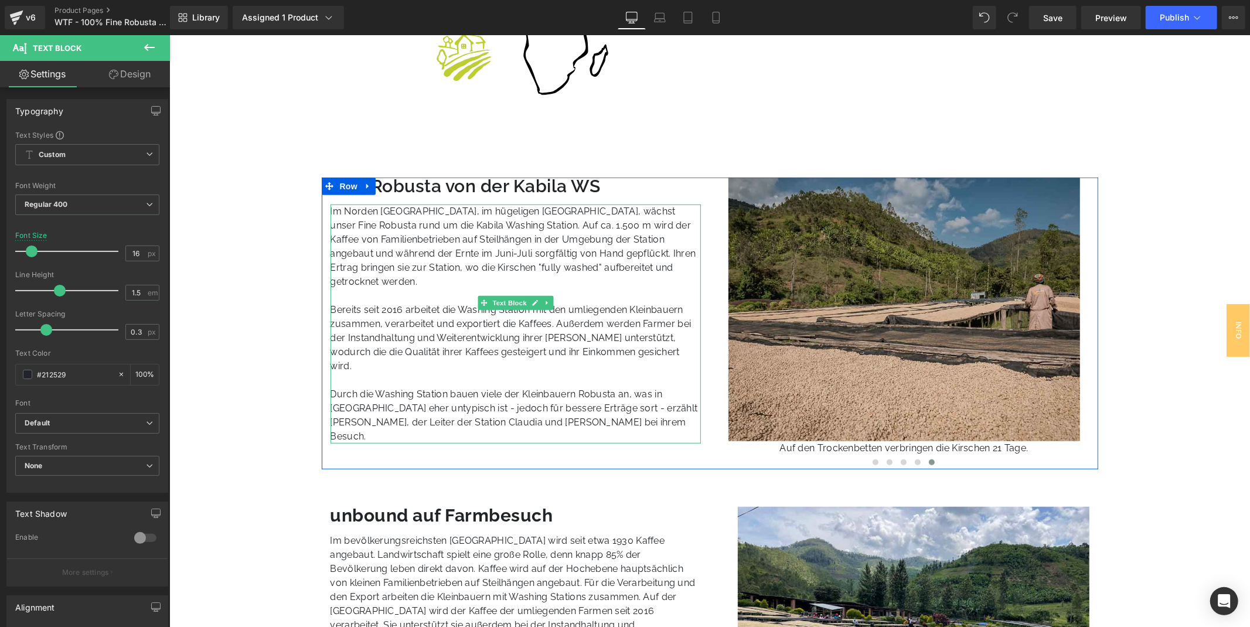
click at [481, 387] on p "Durch die Washing Station bauen viele der Kleinbauern Robusta an, was in [GEOGR…" at bounding box center [515, 415] width 371 height 56
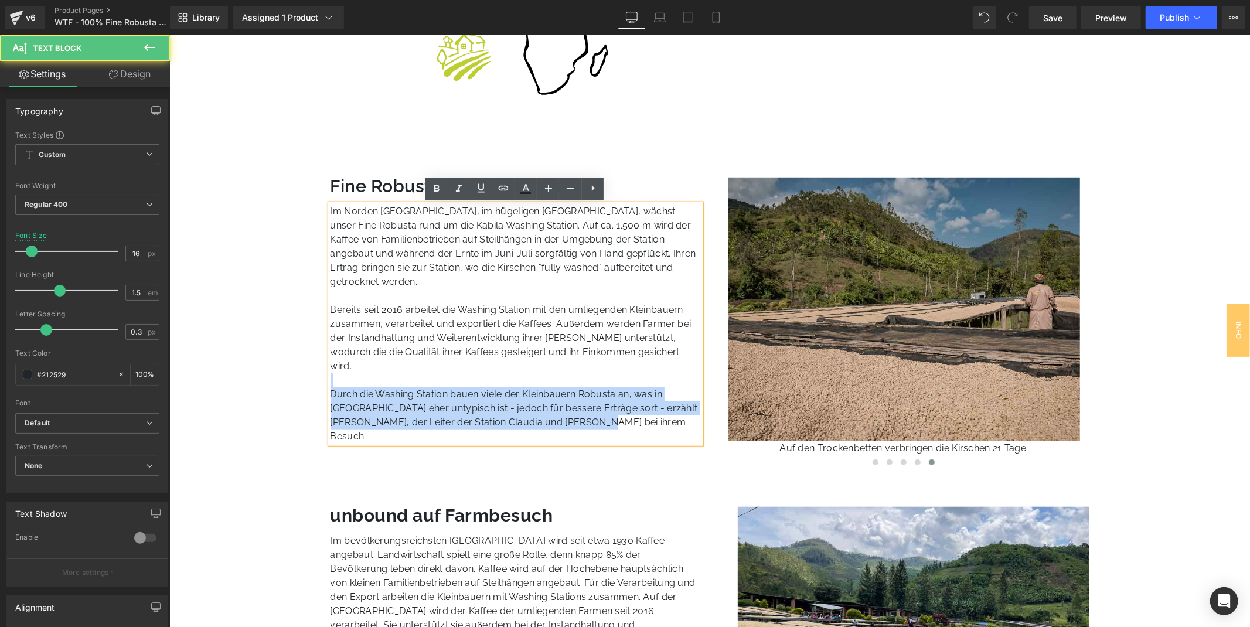
drag, startPoint x: 573, startPoint y: 394, endPoint x: 363, endPoint y: 350, distance: 213.9
click at [363, 350] on div "Im Norden [GEOGRAPHIC_DATA], im hügeligen [GEOGRAPHIC_DATA], wächst unser Fine …" at bounding box center [515, 323] width 371 height 239
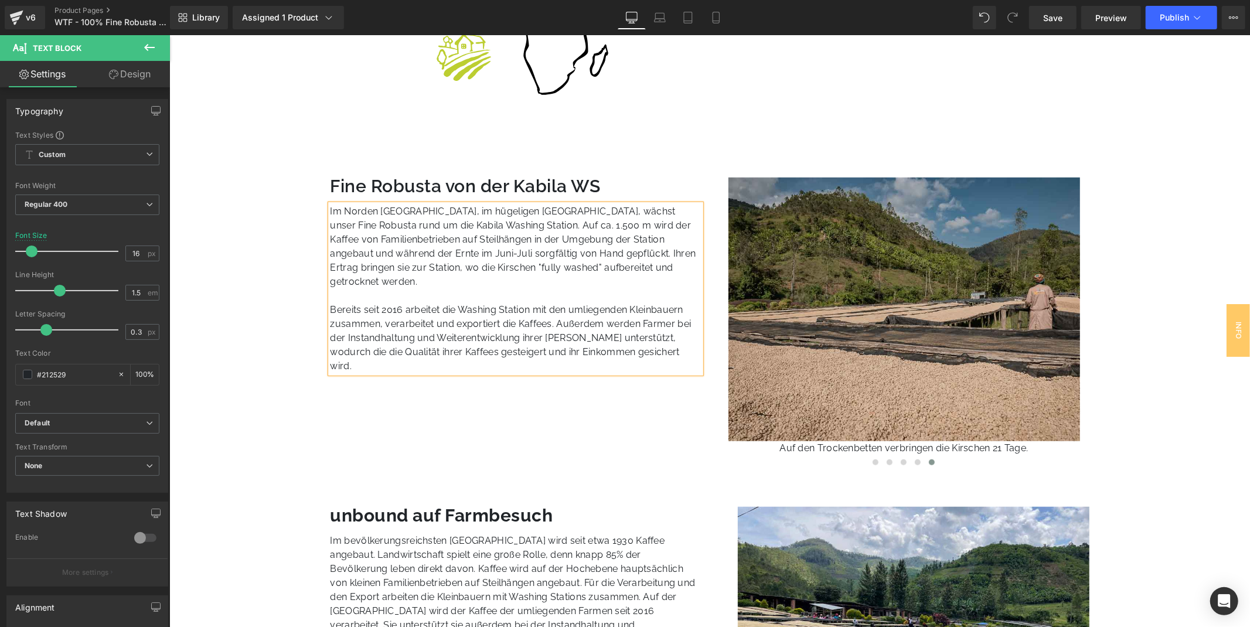
click at [335, 378] on div "Fine Robusta von der Kabila WS Heading Im Norden [GEOGRAPHIC_DATA], im hügelige…" at bounding box center [709, 323] width 777 height 292
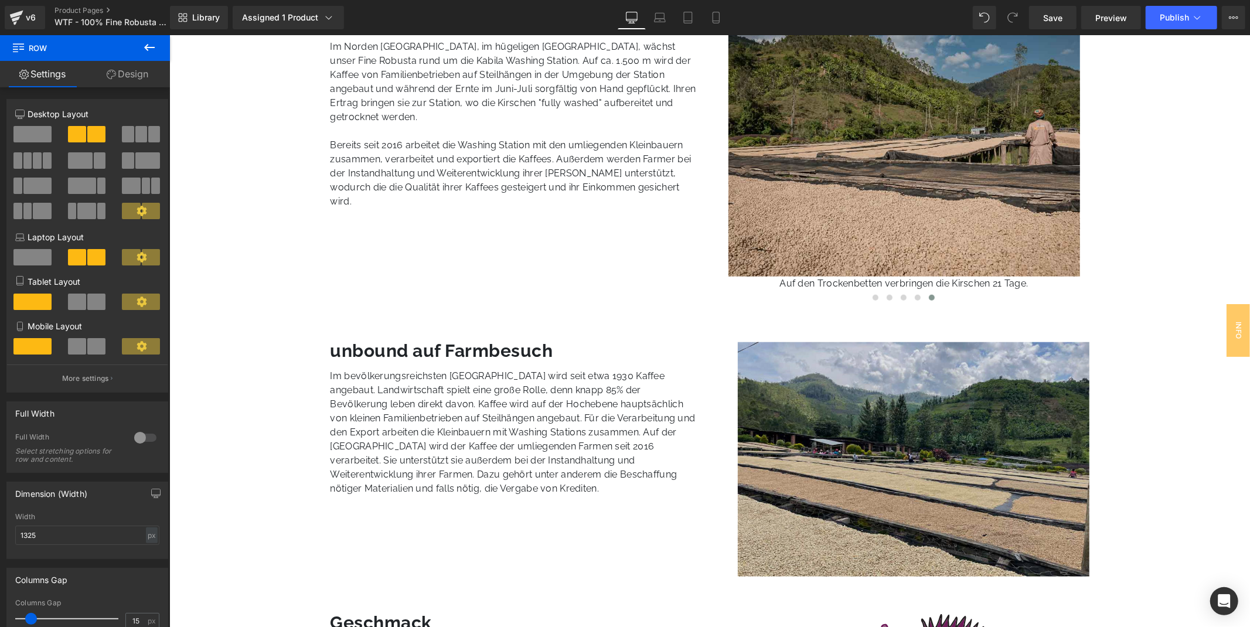
scroll to position [846, 0]
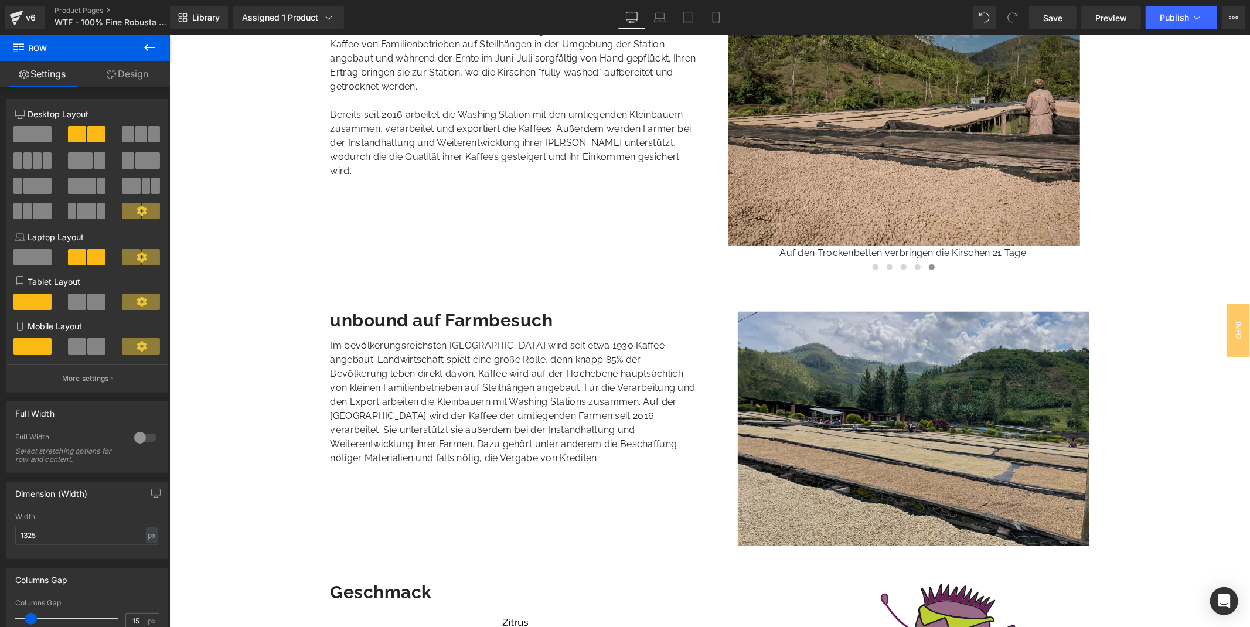
click at [908, 420] on img at bounding box center [913, 428] width 352 height 234
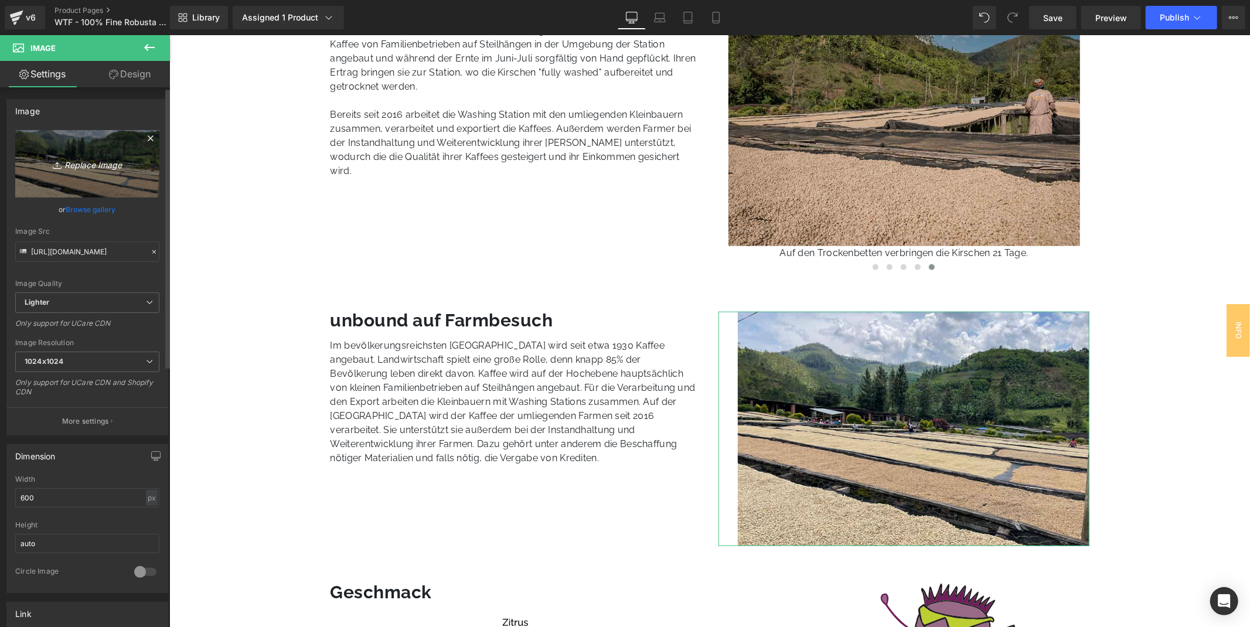
click at [114, 164] on icon "Replace Image" at bounding box center [87, 163] width 94 height 15
type input "C:\fakepath\WTF_Ruanda_Team_unbound_Farmbesuch.jpg"
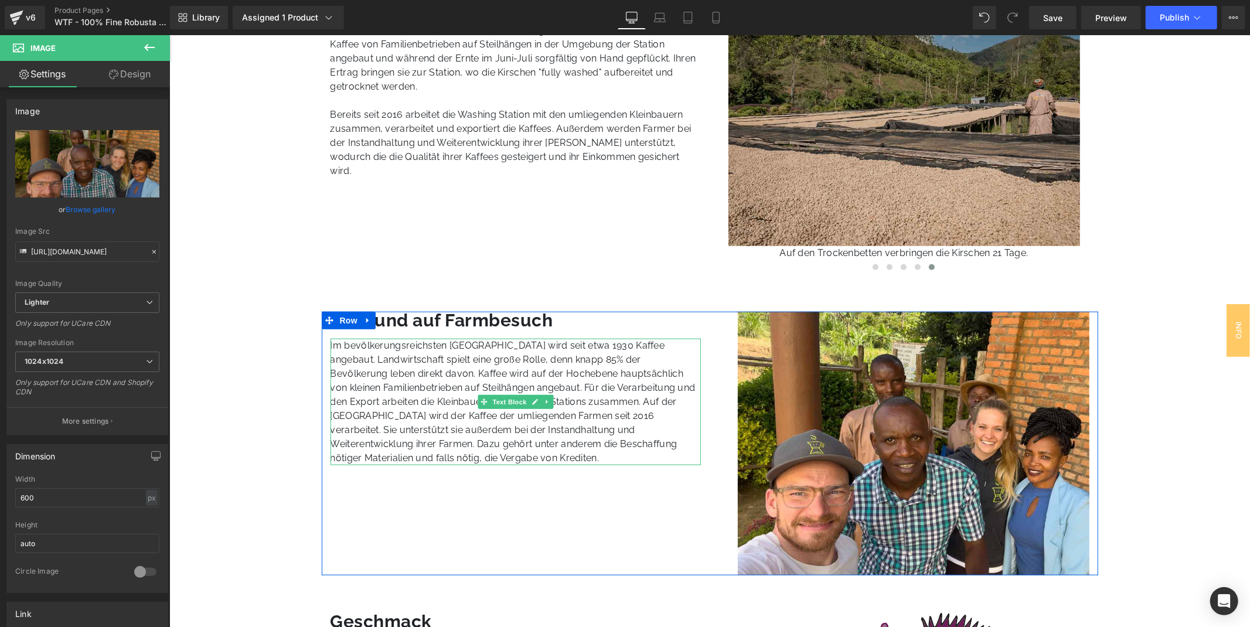
click at [482, 452] on p "Im bevölkerungsreichsten [GEOGRAPHIC_DATA] wird seit etwa 1930 Kaffee angebaut.…" at bounding box center [515, 401] width 371 height 127
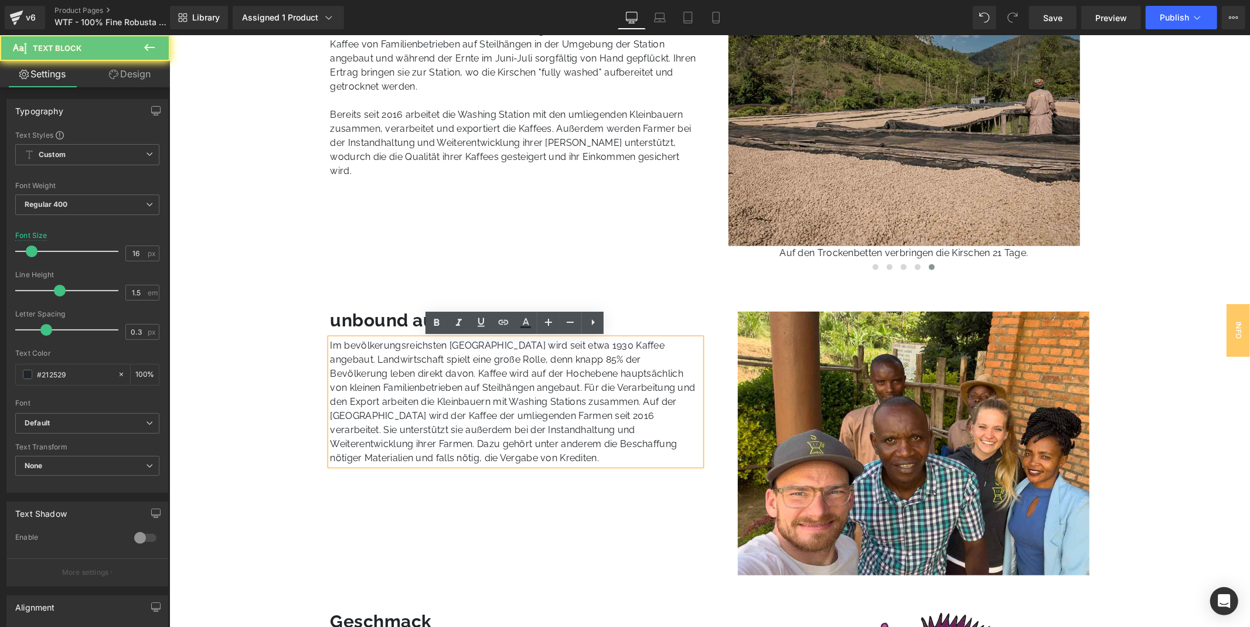
click at [449, 430] on p "Im bevölkerungsreichsten [GEOGRAPHIC_DATA] wird seit etwa 1930 Kaffee angebaut.…" at bounding box center [515, 401] width 371 height 127
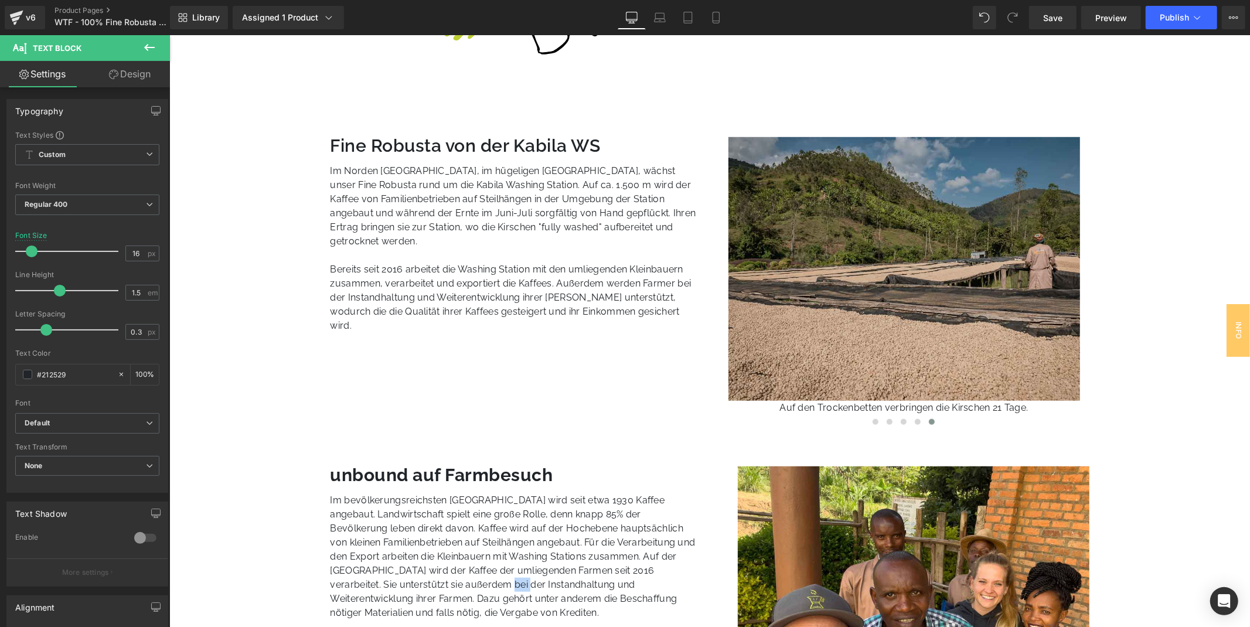
scroll to position [651, 0]
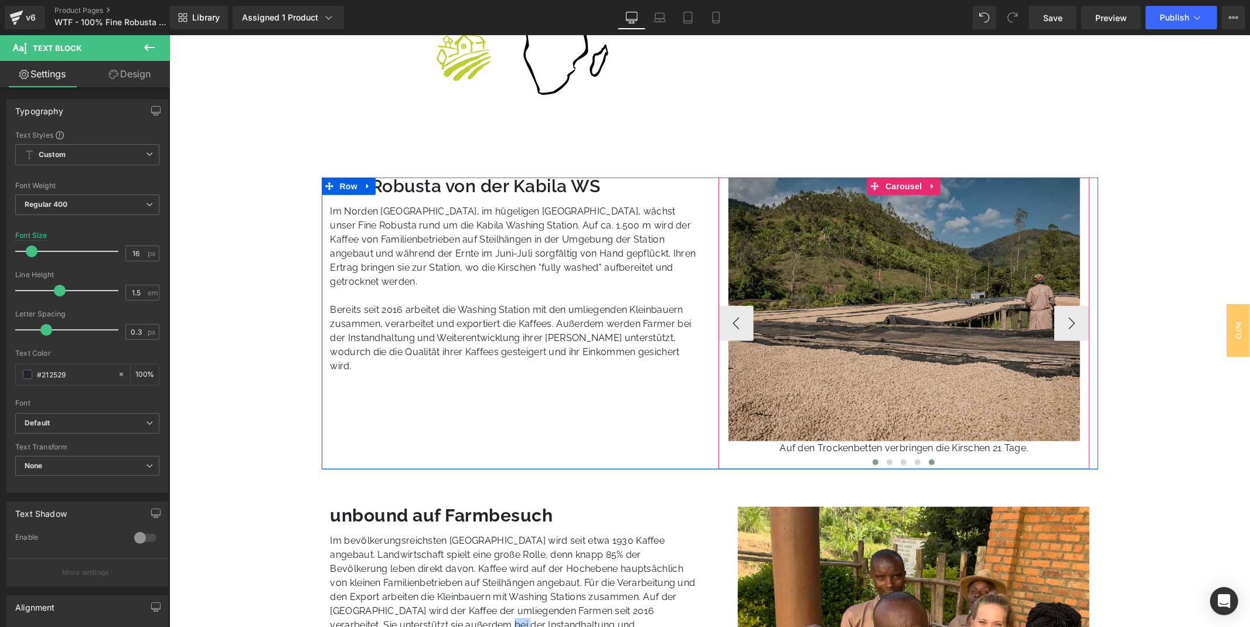
click at [876, 464] on button at bounding box center [875, 462] width 14 height 12
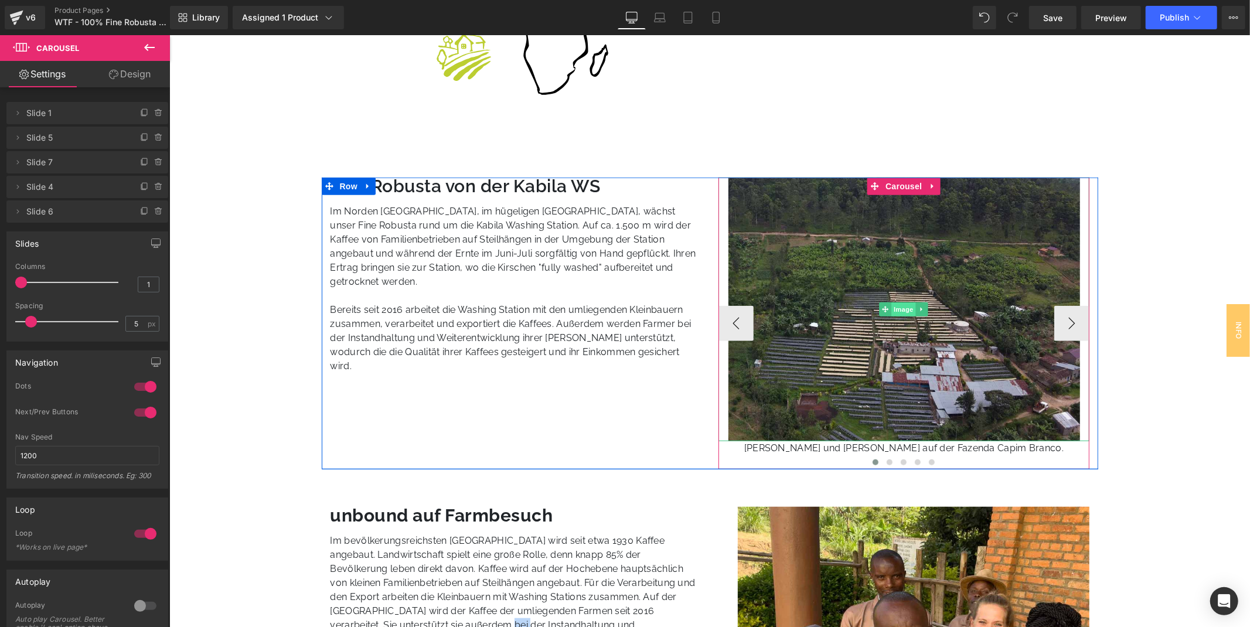
click at [891, 303] on span "Image" at bounding box center [903, 309] width 25 height 14
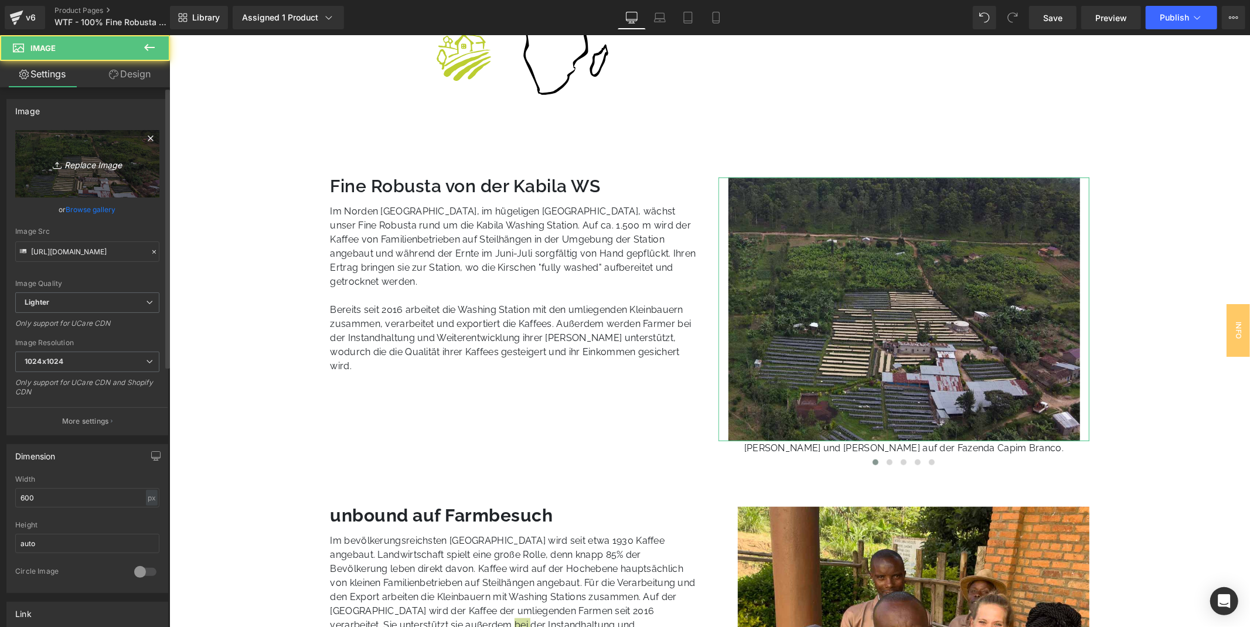
click at [25, 141] on link "Replace Image" at bounding box center [87, 163] width 144 height 67
type input "C:\fakepath\WTF_Ruanda_unbound_Farmbesuch-9.jpg"
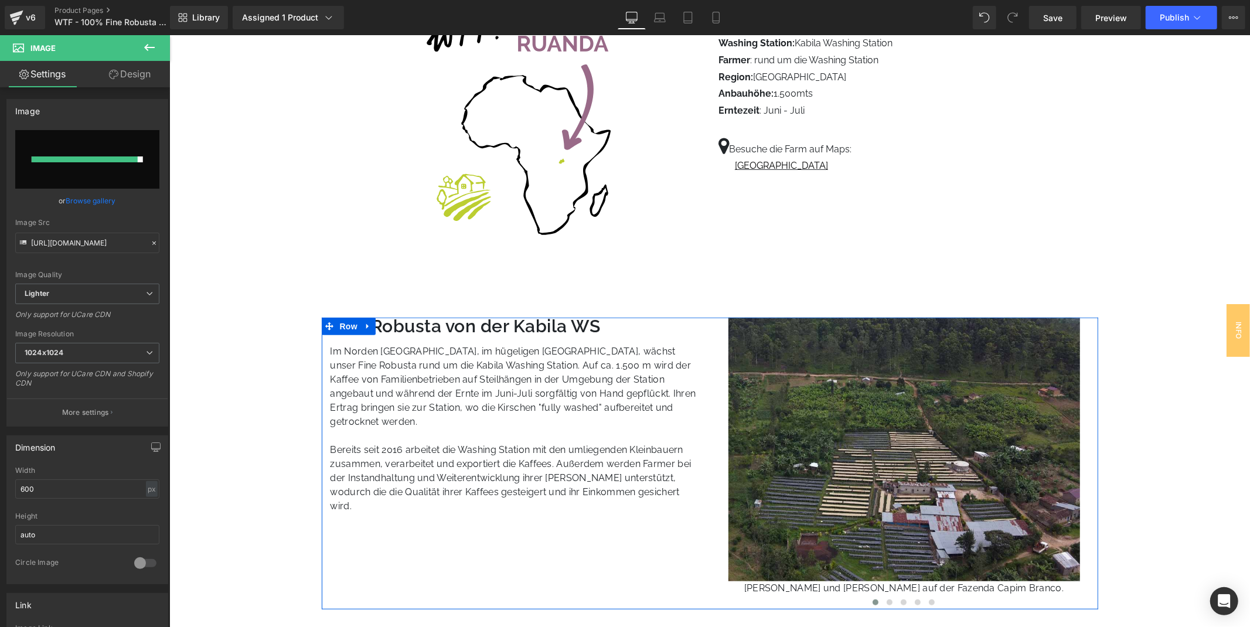
scroll to position [586, 0]
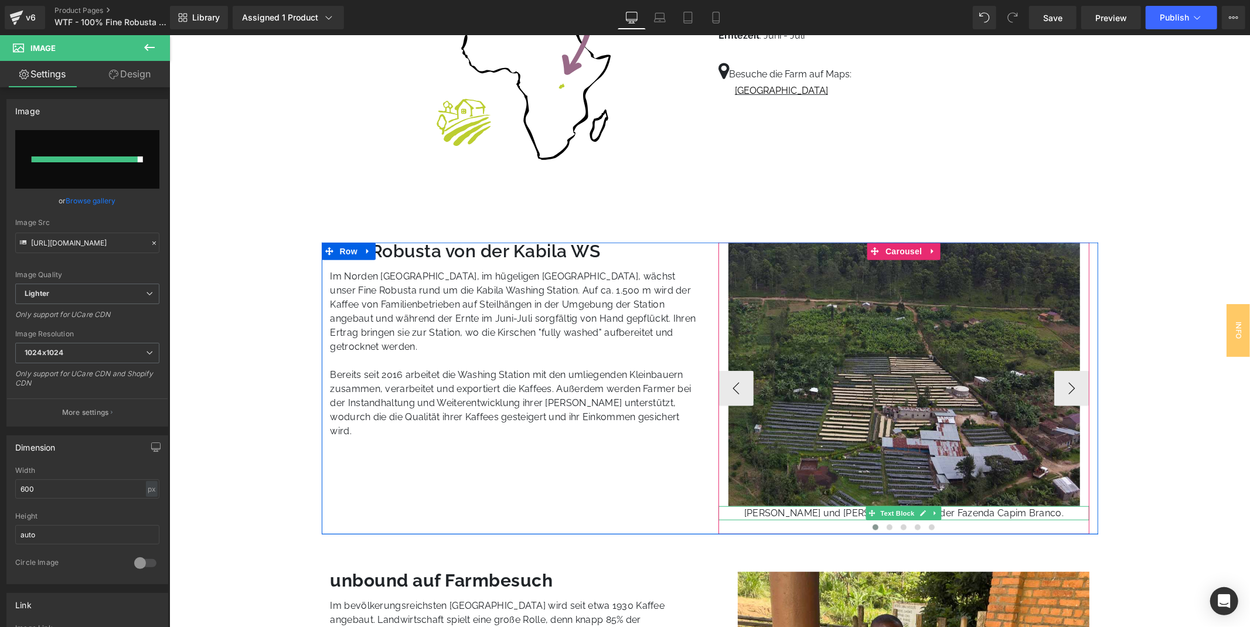
click at [861, 512] on p "[PERSON_NAME] und [PERSON_NAME] auf der Fazenda Capim Branco." at bounding box center [903, 513] width 371 height 14
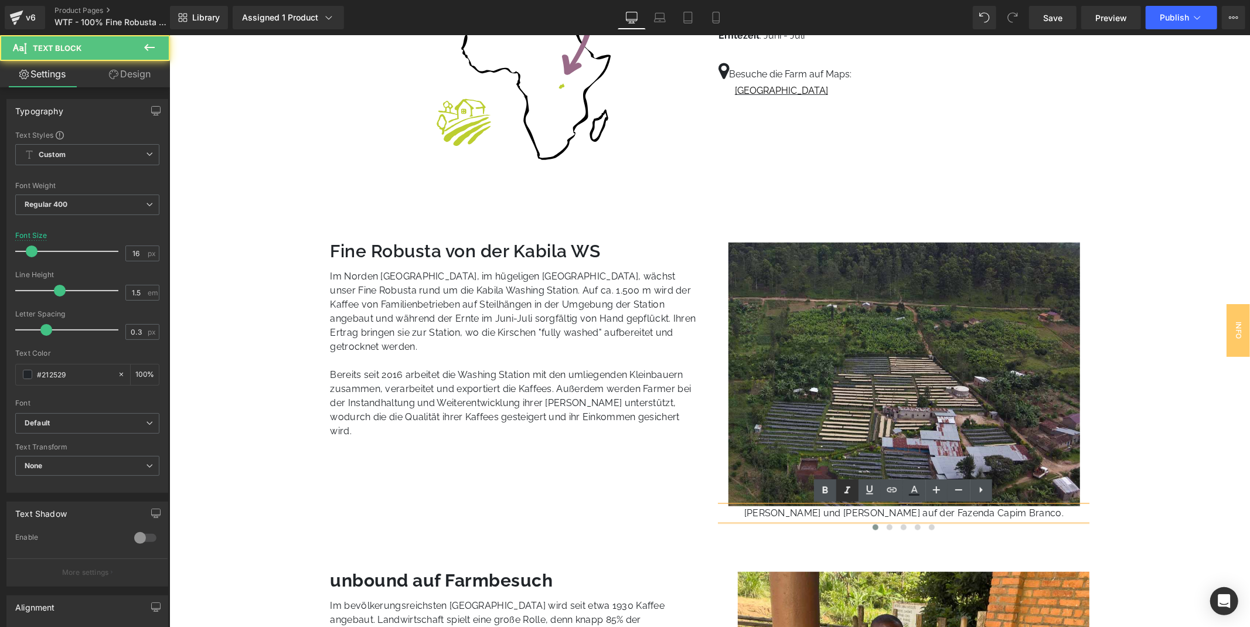
click at [840, 382] on img at bounding box center [904, 374] width 352 height 264
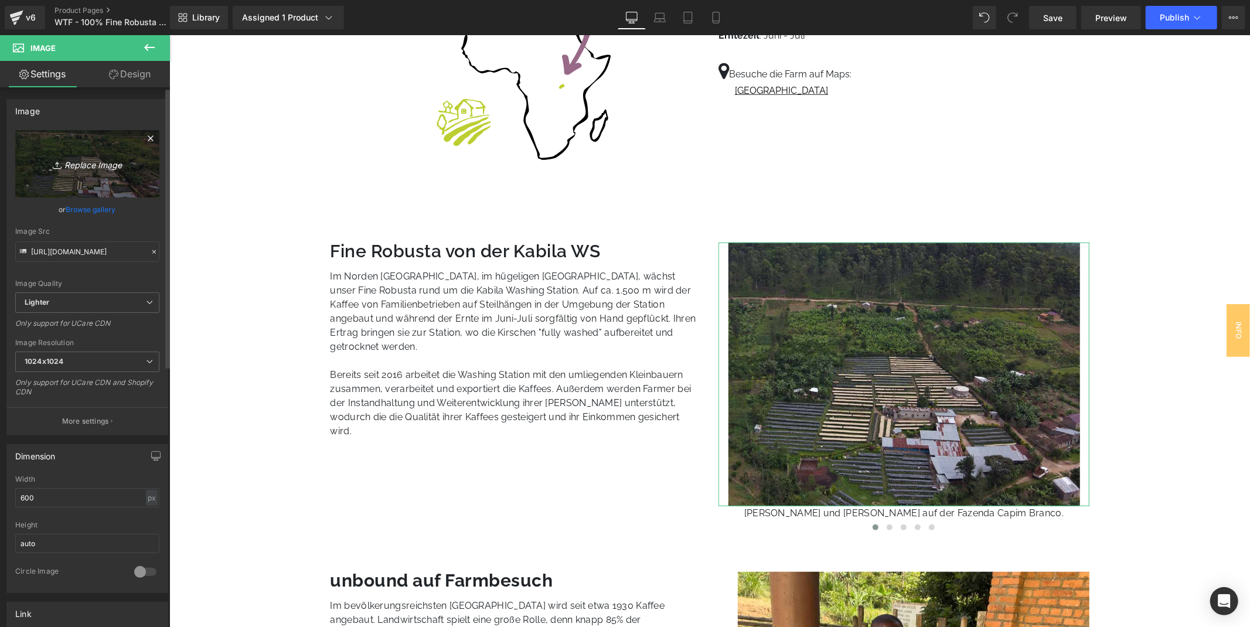
click at [102, 147] on link "Replace Image" at bounding box center [87, 163] width 144 height 67
type input "C:\fakepath\WTF_Ruanda_unbound_Farmbesuch-9.jpg"
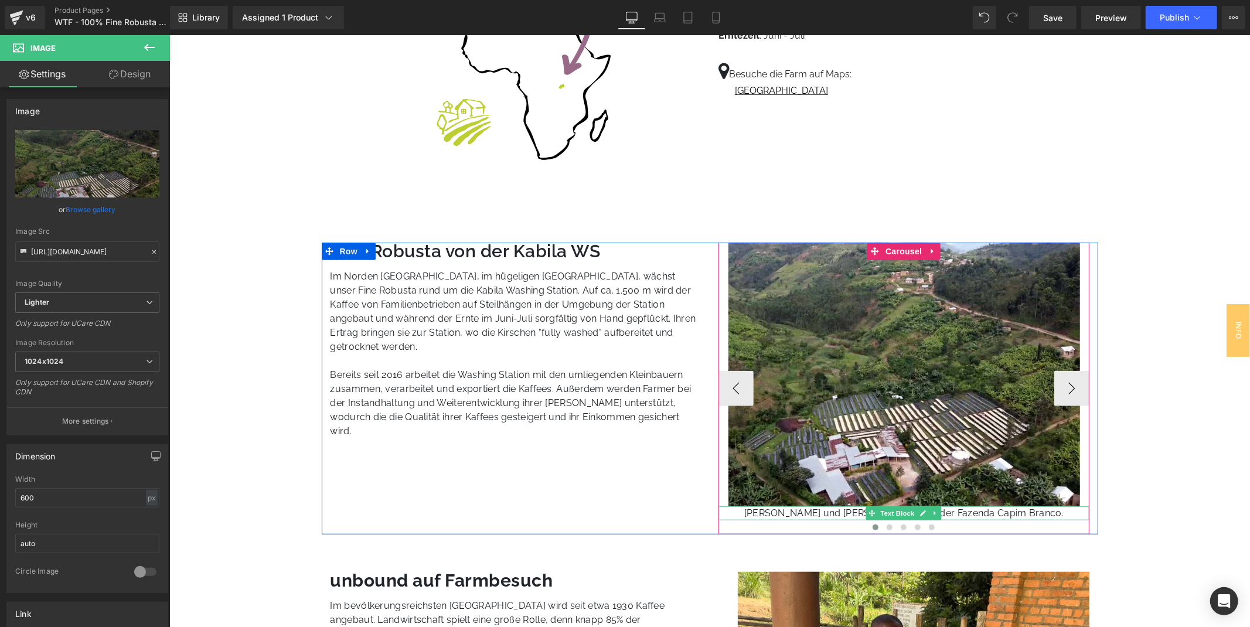
click at [808, 509] on p "[PERSON_NAME] und [PERSON_NAME] auf der Fazenda Capim Branco." at bounding box center [903, 513] width 371 height 14
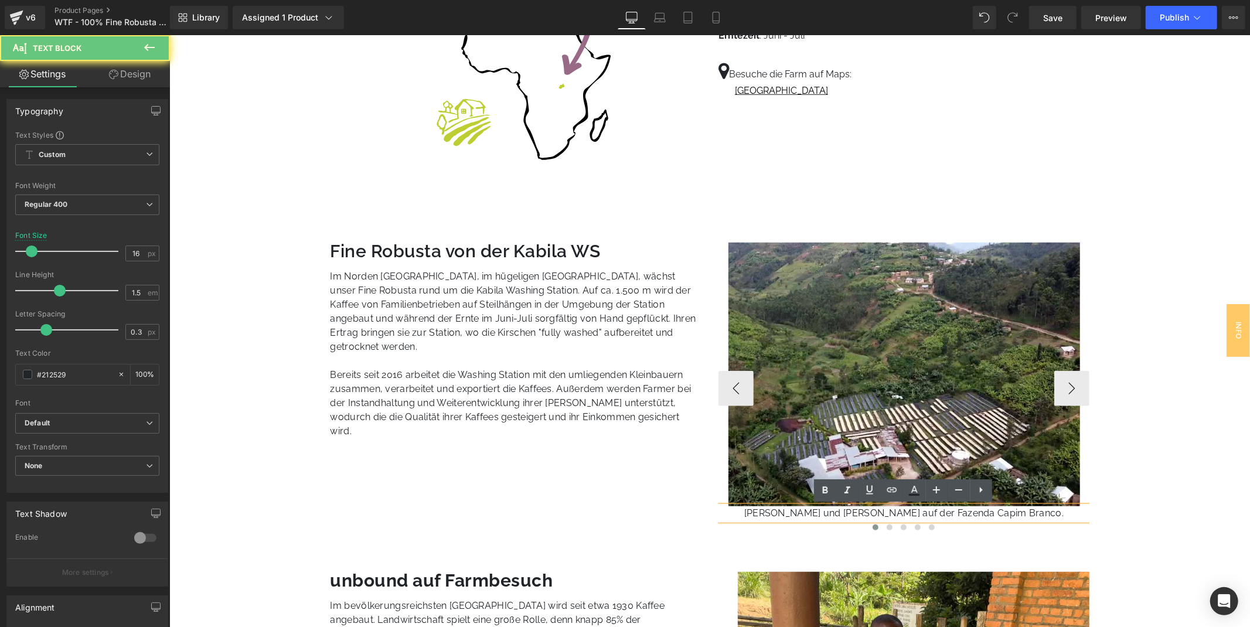
click at [808, 509] on p "[PERSON_NAME] und [PERSON_NAME] auf der Fazenda Capim Branco." at bounding box center [903, 513] width 371 height 14
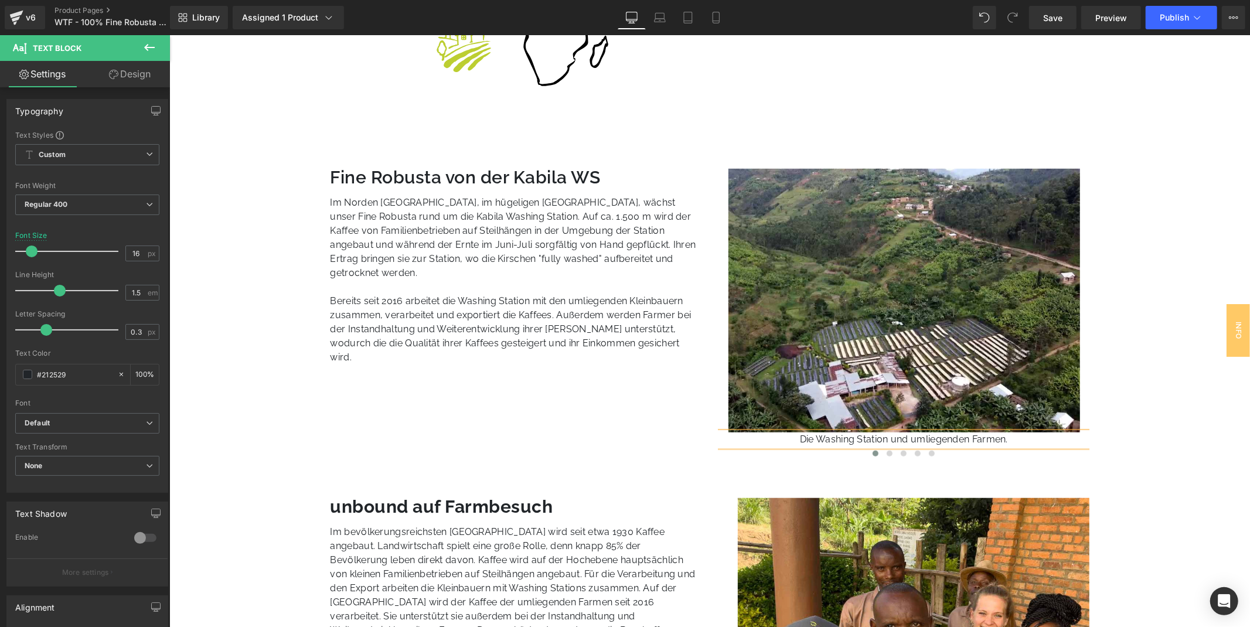
scroll to position [648, 0]
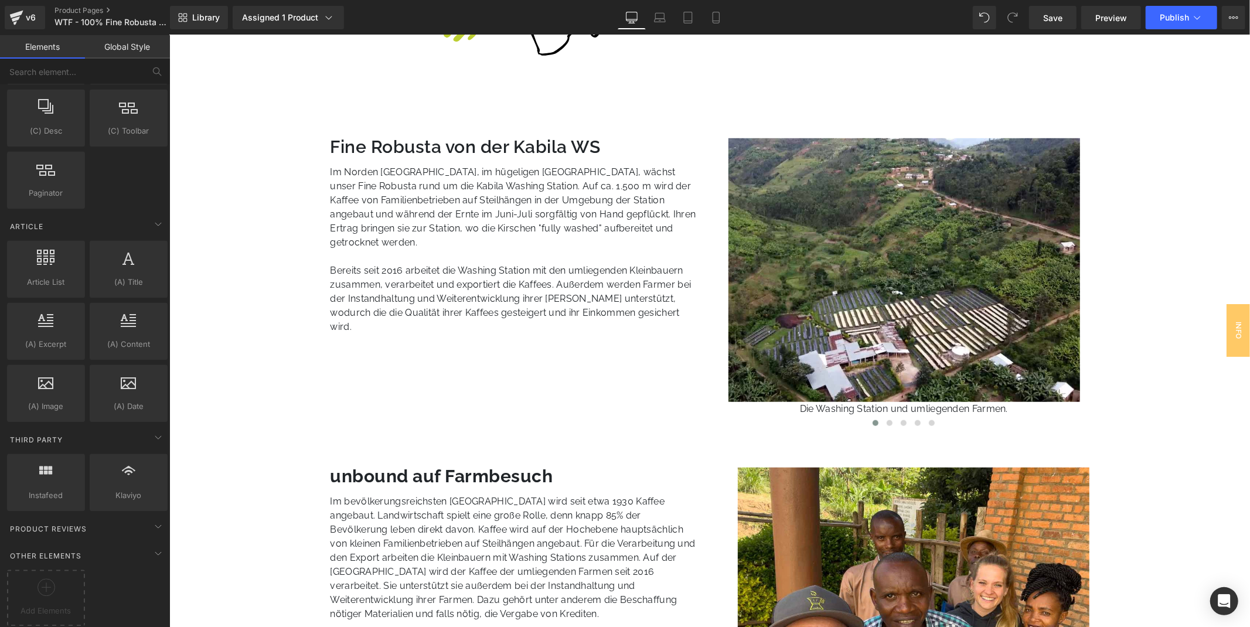
scroll to position [713, 0]
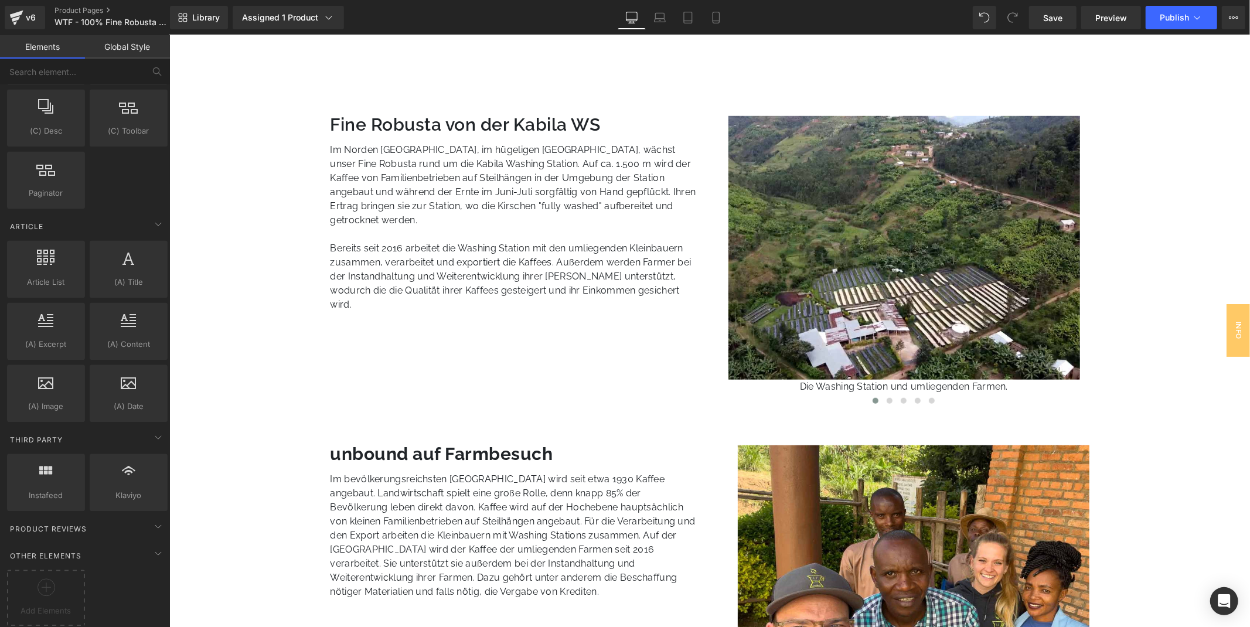
click at [439, 195] on p "Im Norden [GEOGRAPHIC_DATA], im hügeligen [GEOGRAPHIC_DATA], wächst unser Fine …" at bounding box center [515, 184] width 371 height 84
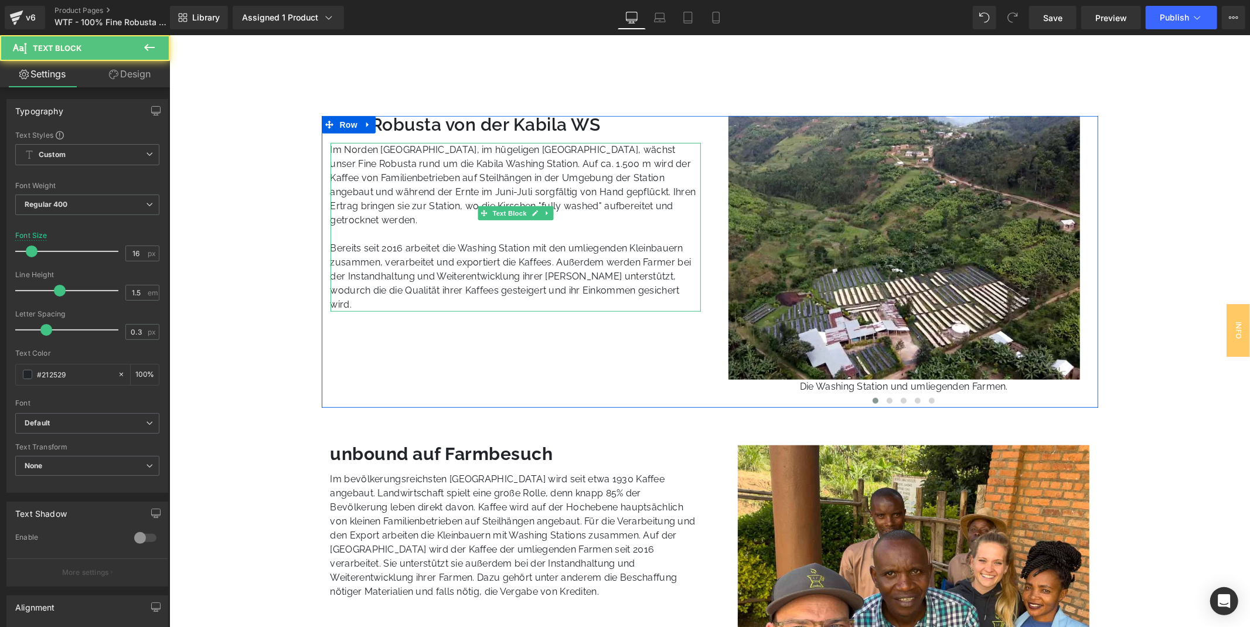
click at [416, 227] on p at bounding box center [515, 234] width 371 height 14
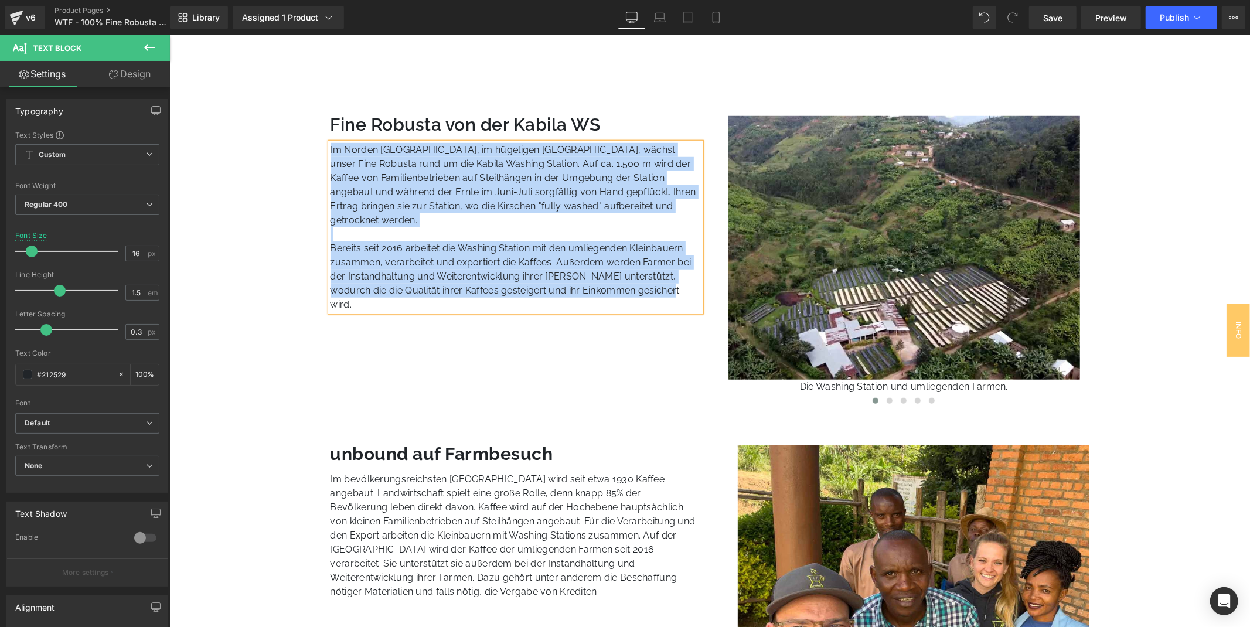
copy div "Im Norden [GEOGRAPHIC_DATA], im hügeligen [GEOGRAPHIC_DATA], wächst unser Fine …"
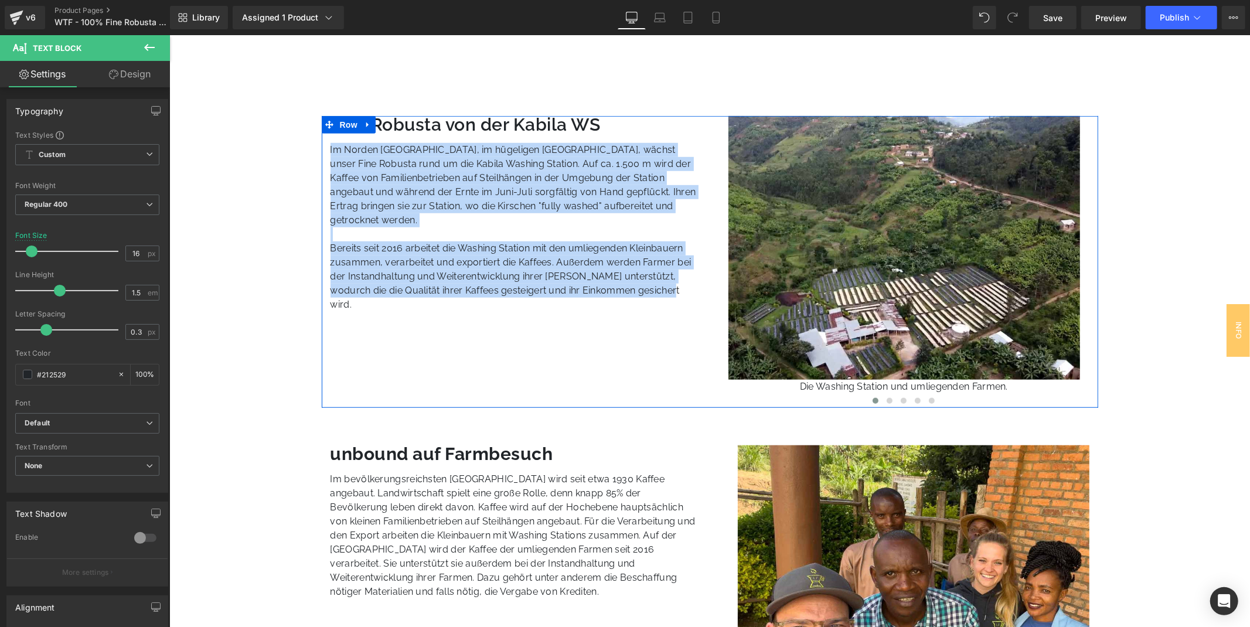
click at [460, 183] on p "Im Norden [GEOGRAPHIC_DATA], im hügeligen [GEOGRAPHIC_DATA], wächst unser Fine …" at bounding box center [515, 184] width 371 height 84
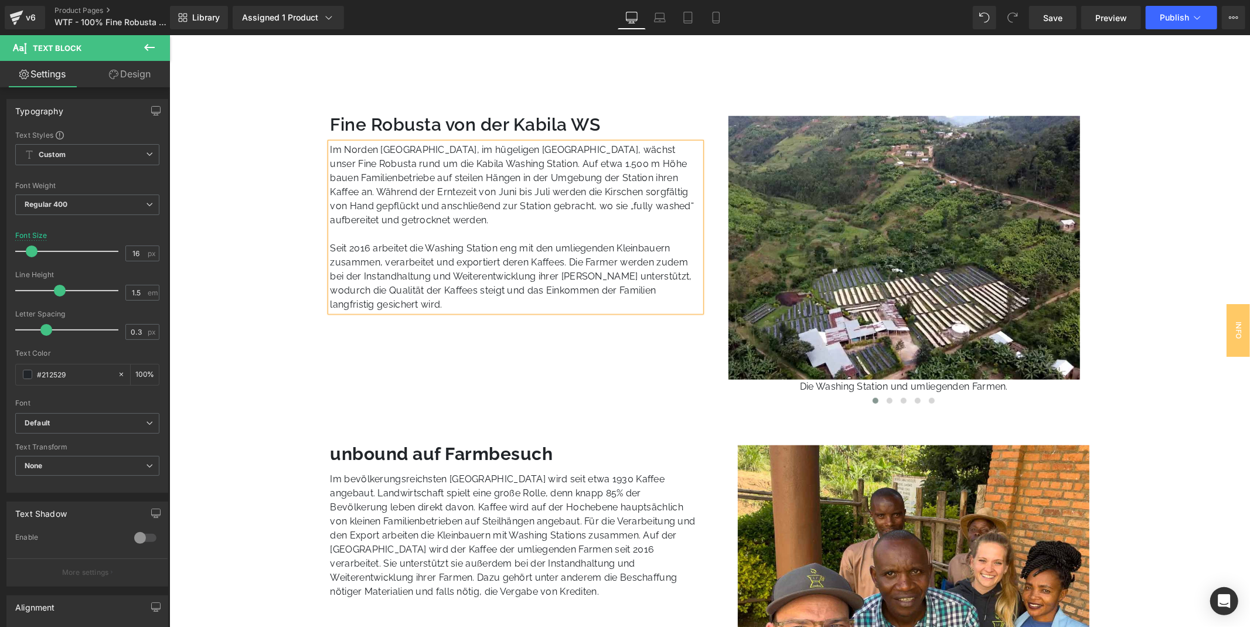
click at [443, 378] on div "Fine Robusta von der Kabila WS Heading Im Norden [GEOGRAPHIC_DATA], im hügelige…" at bounding box center [709, 261] width 777 height 292
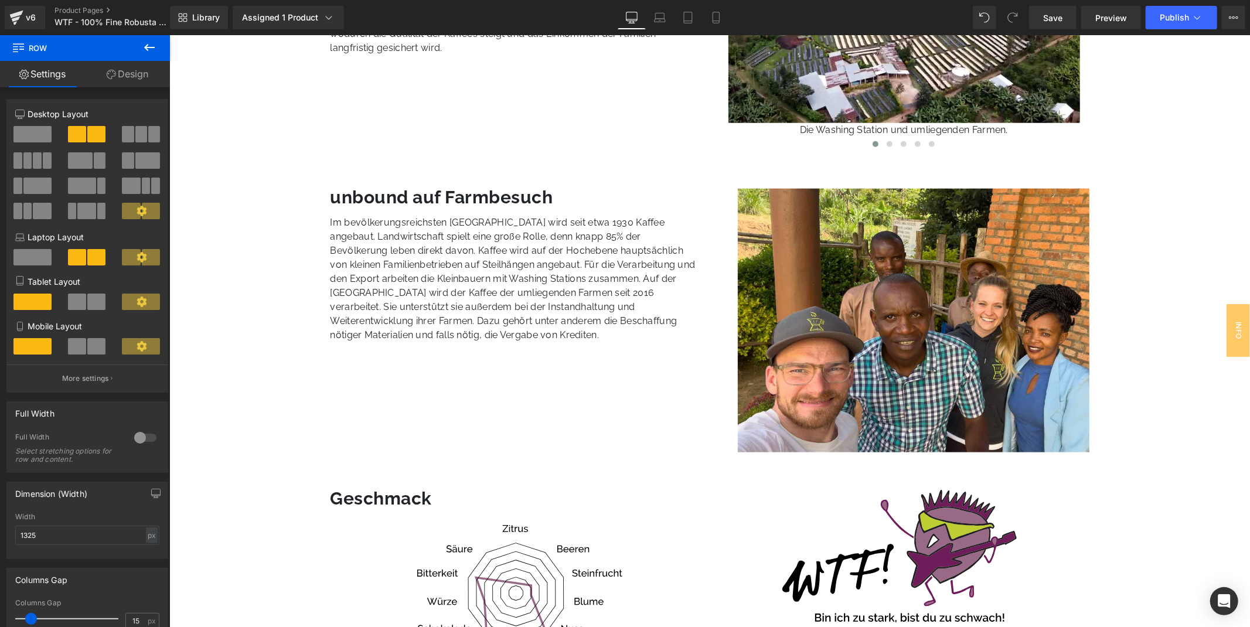
scroll to position [974, 0]
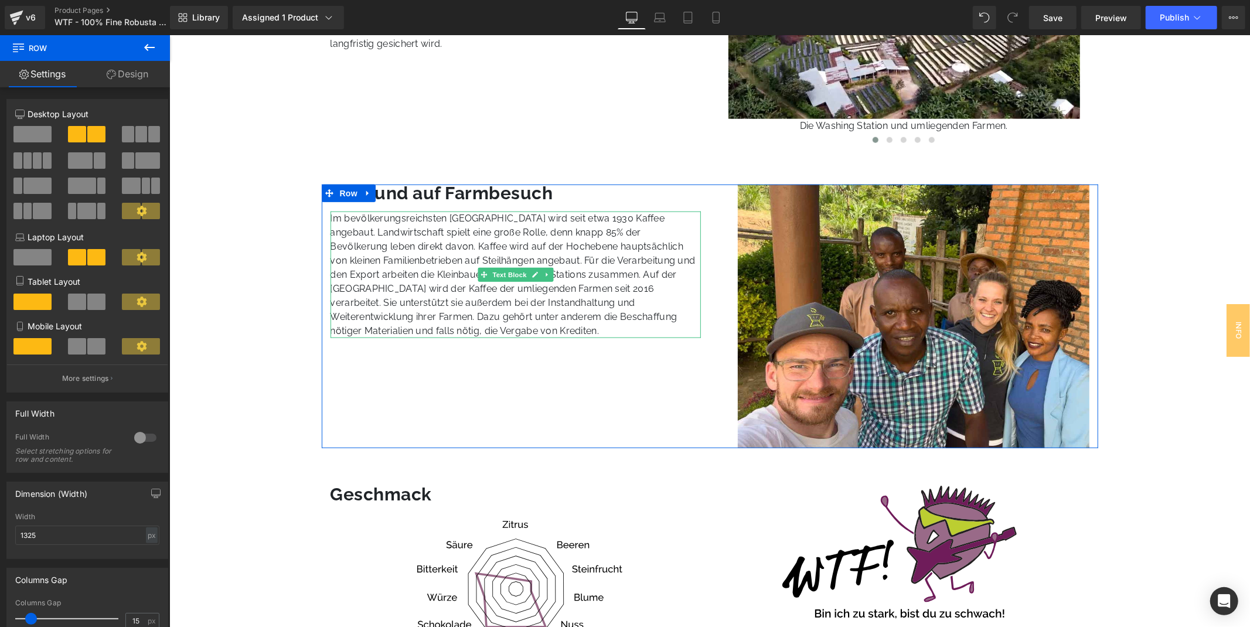
click at [491, 266] on p "Im bevölkerungsreichsten [GEOGRAPHIC_DATA] wird seit etwa 1930 Kaffee angebaut.…" at bounding box center [515, 274] width 371 height 127
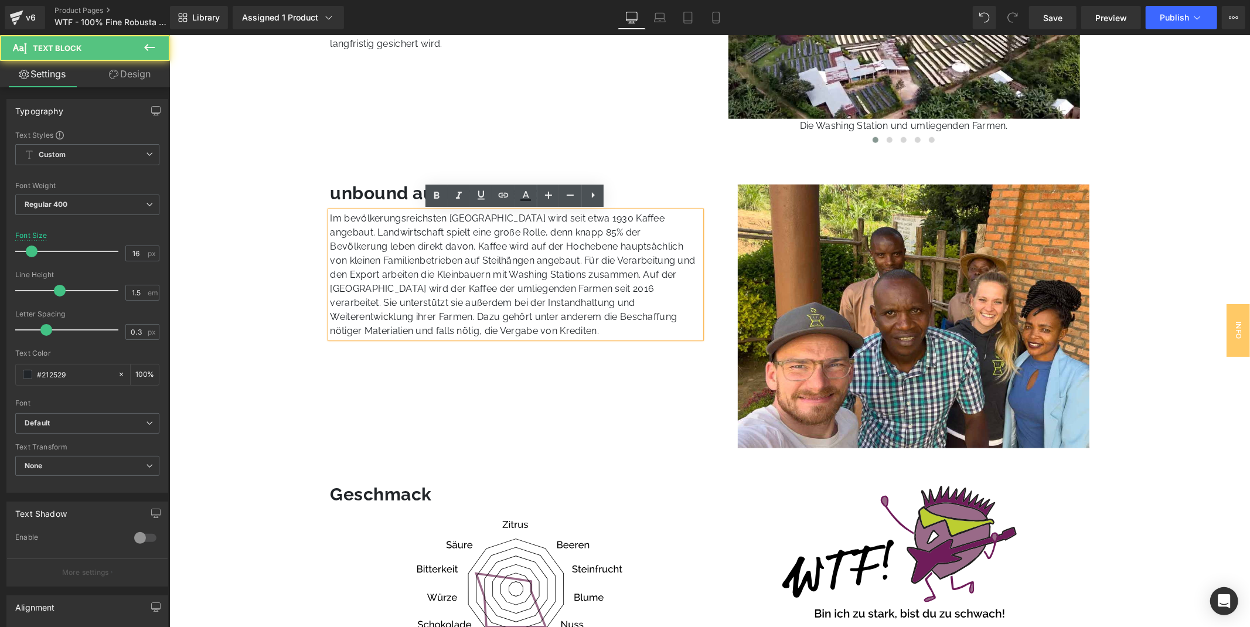
click at [479, 255] on p "Im bevölkerungsreichsten [GEOGRAPHIC_DATA] wird seit etwa 1930 Kaffee angebaut.…" at bounding box center [515, 274] width 371 height 127
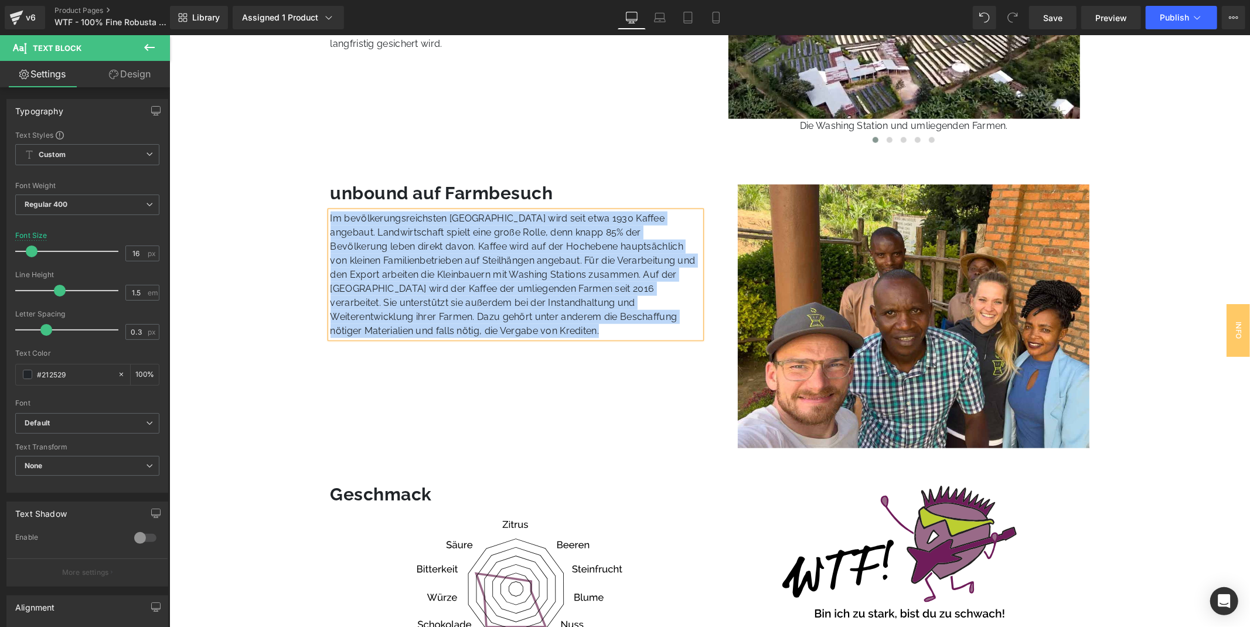
paste div
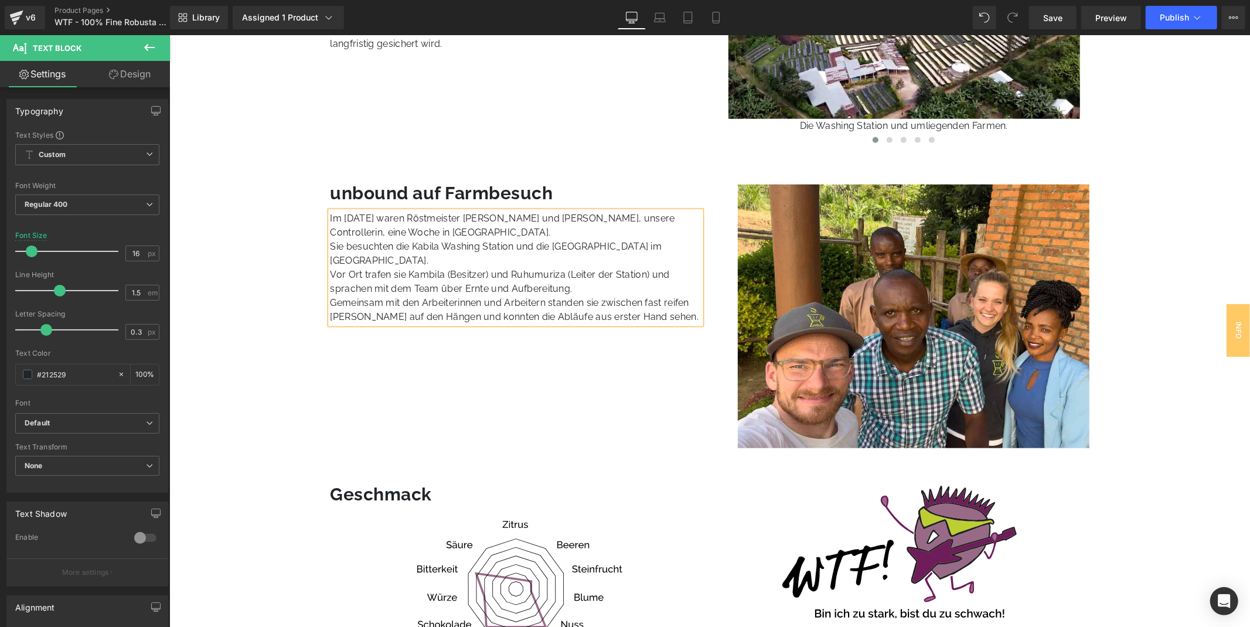
click at [393, 213] on p "Im [DATE] waren Röstmeister [PERSON_NAME] und [PERSON_NAME], unsere Controlleri…" at bounding box center [515, 225] width 371 height 28
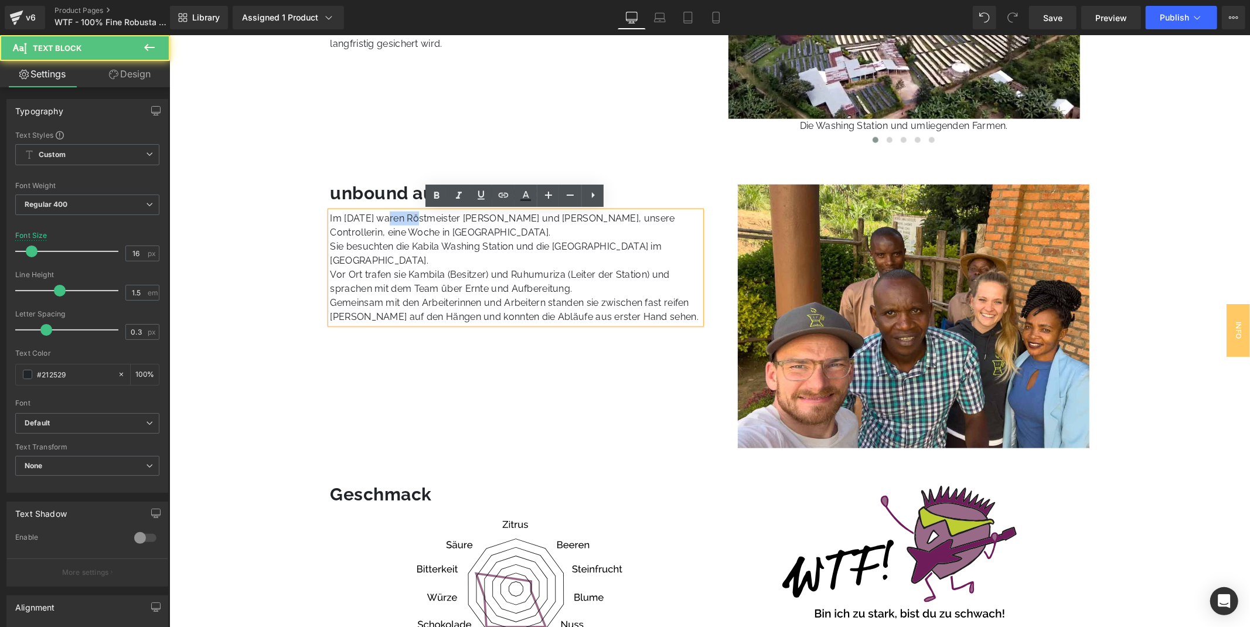
click at [393, 213] on p "Im [DATE] waren Röstmeister [PERSON_NAME] und [PERSON_NAME], unsere Controlleri…" at bounding box center [515, 225] width 371 height 28
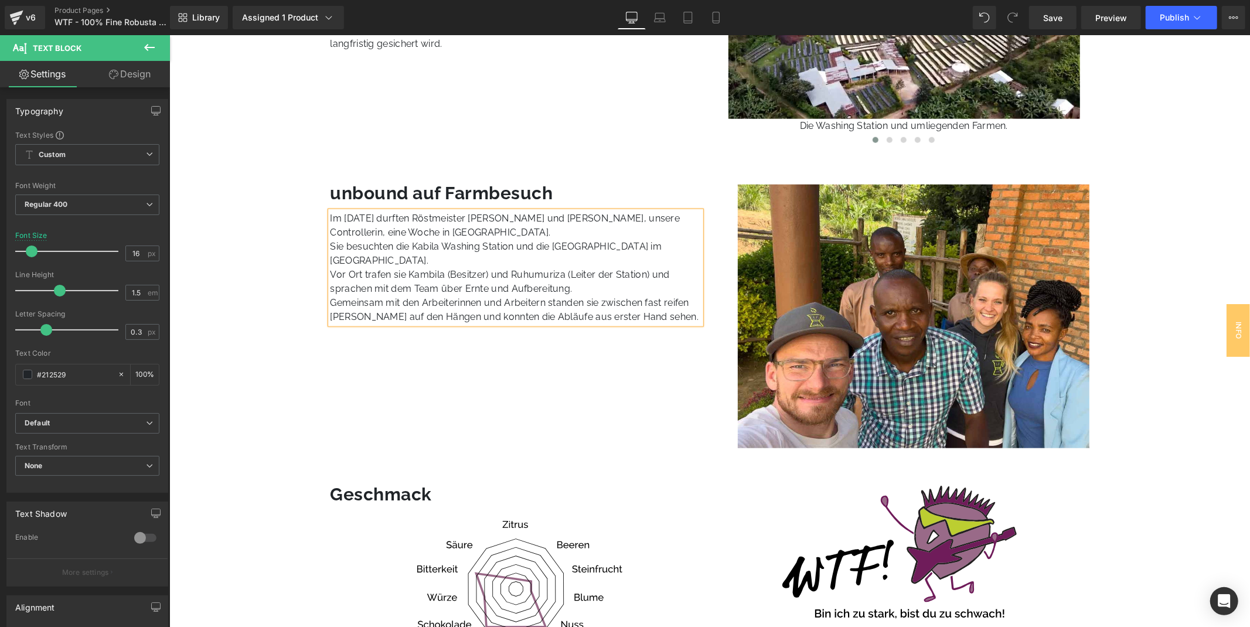
click at [433, 229] on p "Im [DATE] durften Röstmeister [PERSON_NAME] und [PERSON_NAME], unsere Controlle…" at bounding box center [515, 225] width 371 height 28
click at [632, 249] on p "Sie besuchten die Kabila Washing Station und die [GEOGRAPHIC_DATA] im [GEOGRAPH…" at bounding box center [515, 253] width 371 height 28
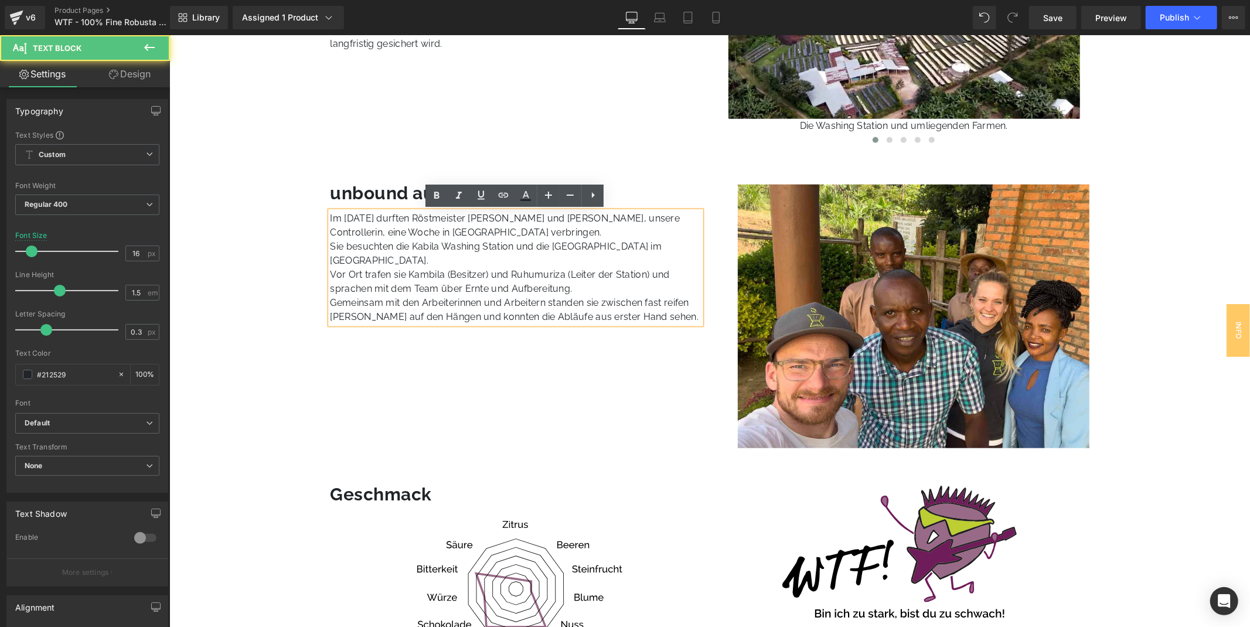
click at [590, 244] on p "Sie besuchten die Kabila Washing Station und die [GEOGRAPHIC_DATA] im [GEOGRAPH…" at bounding box center [515, 253] width 371 height 28
click at [384, 247] on p "Sie besuchten die Kabila Washing Station und die [GEOGRAPHIC_DATA] im [GEOGRAPH…" at bounding box center [515, 253] width 371 height 28
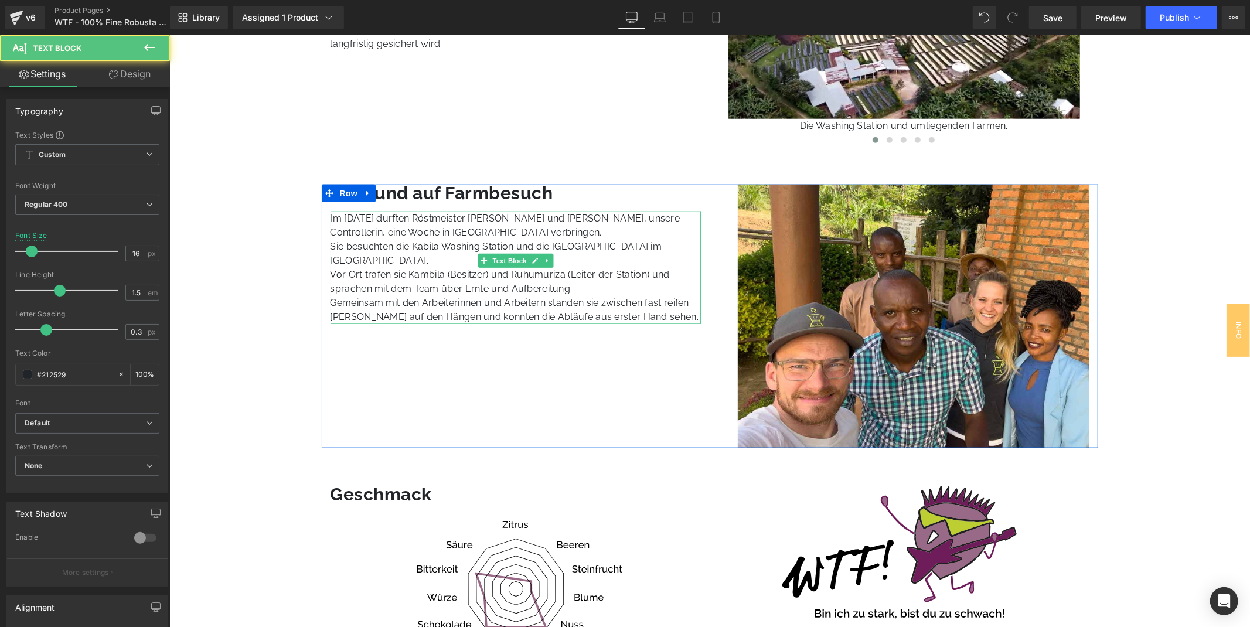
click at [367, 243] on p "Sie besuchten die Kabila Washing Station und die [GEOGRAPHIC_DATA] im [GEOGRAPH…" at bounding box center [515, 253] width 371 height 28
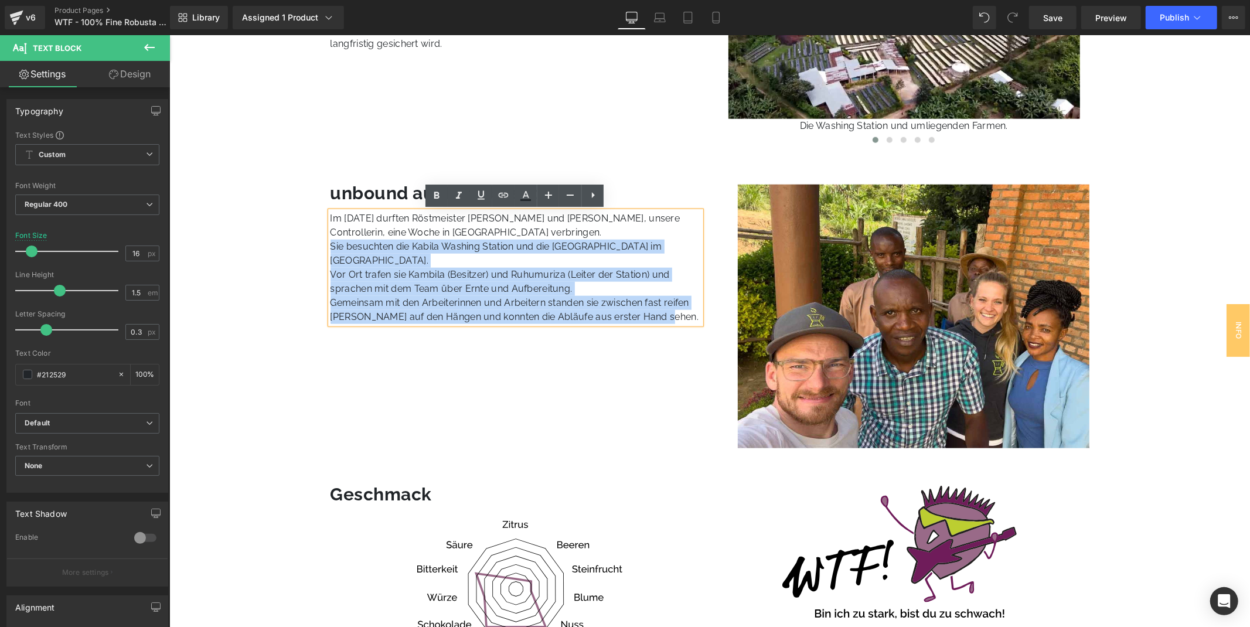
drag, startPoint x: 331, startPoint y: 246, endPoint x: 677, endPoint y: 301, distance: 350.8
click at [677, 301] on div "Im [DATE] durften Röstmeister [PERSON_NAME] und [PERSON_NAME], unsere Controlle…" at bounding box center [515, 267] width 371 height 113
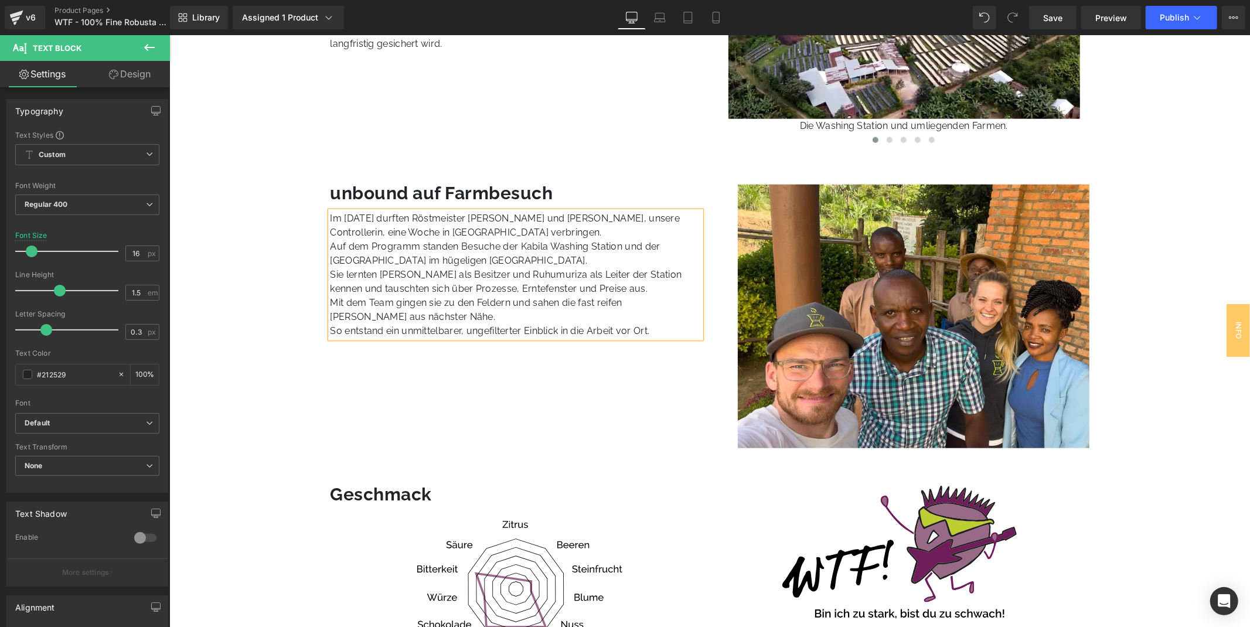
click at [538, 240] on p "Auf dem Programm standen Besuche der Kabila Washing Station und der [GEOGRAPHIC…" at bounding box center [515, 253] width 371 height 28
click at [428, 261] on p "Auf dem Programm standen Besuche der Kabila Washing Station und der [GEOGRAPHIC…" at bounding box center [515, 253] width 371 height 28
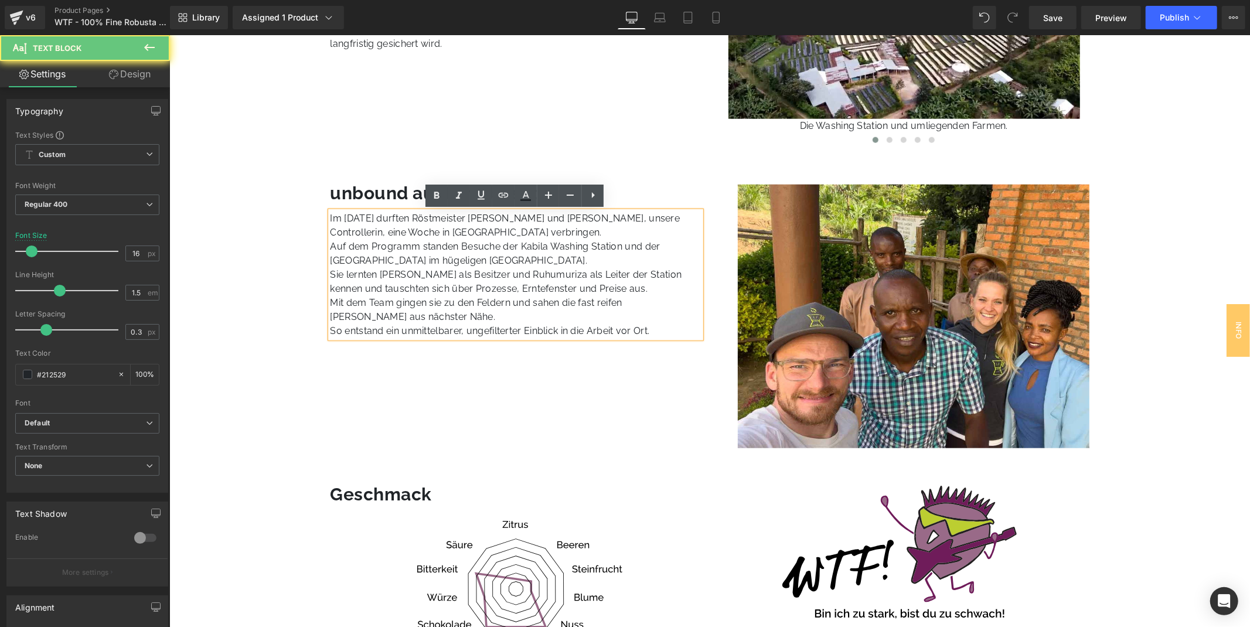
click at [549, 263] on p "Auf dem Programm standen Besuche der Kabila Washing Station und der [GEOGRAPHIC…" at bounding box center [515, 253] width 371 height 28
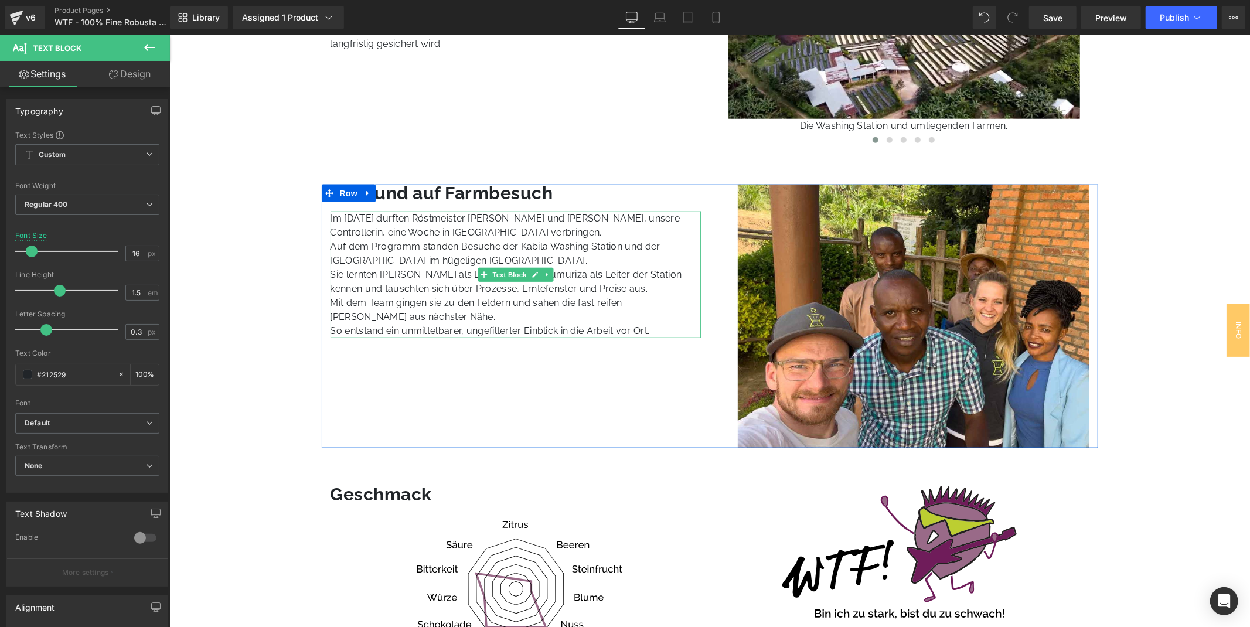
click at [524, 316] on p "Mit dem Team gingen sie zu den Feldern und sahen die fast reifen [PERSON_NAME] …" at bounding box center [515, 309] width 371 height 28
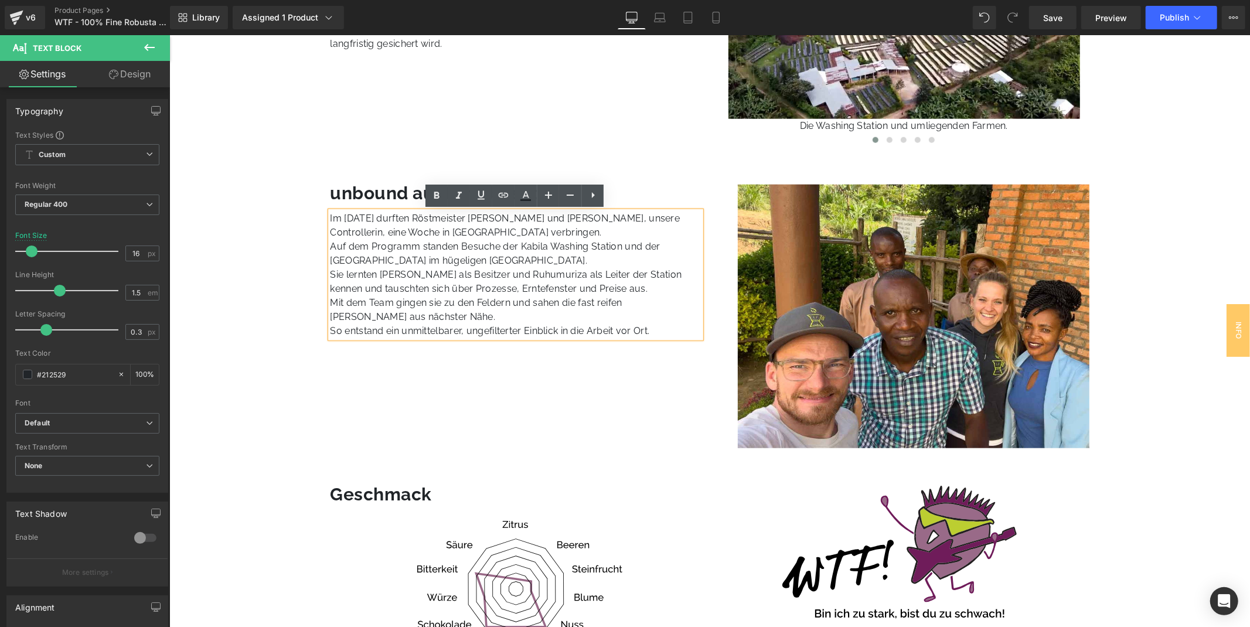
click at [424, 273] on p "Sie lernten [PERSON_NAME] als Besitzer und Ruhumuriza als Leiter der Station ke…" at bounding box center [515, 281] width 371 height 28
click at [557, 274] on p "Sie lernten [PERSON_NAME] den Besitzer und Ruhumuriza als Leiter der Station ke…" at bounding box center [515, 281] width 371 height 28
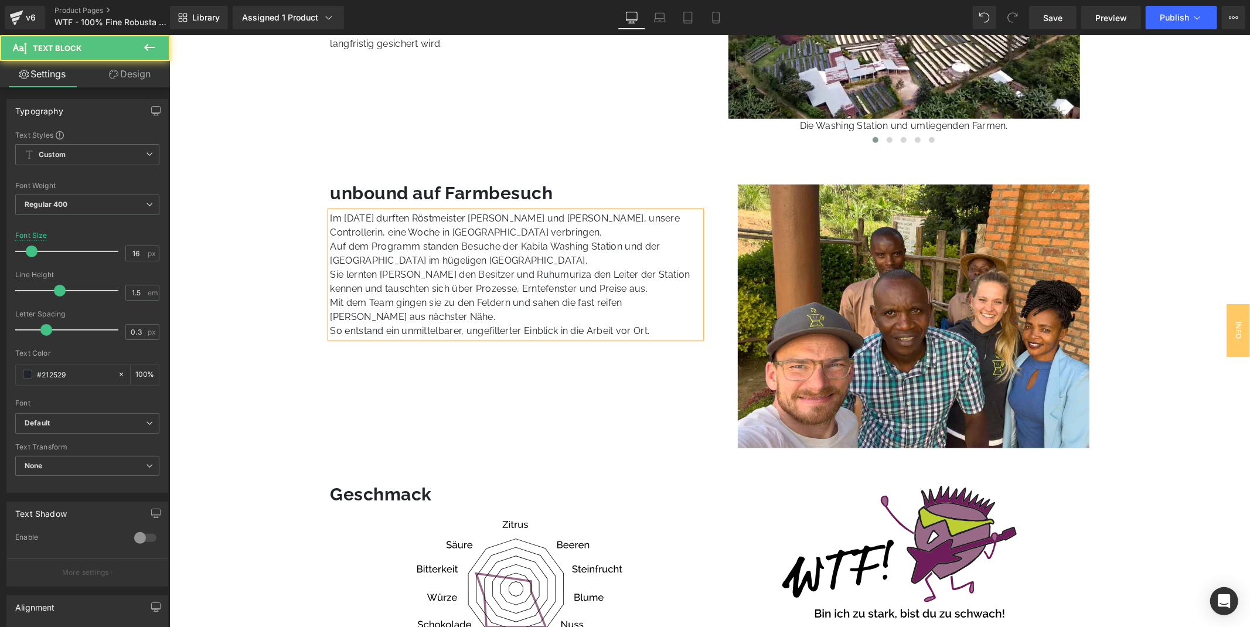
click at [484, 288] on p "Sie lernten [PERSON_NAME] den Besitzer und Ruhumuriza den Leiter der Station ke…" at bounding box center [515, 281] width 371 height 28
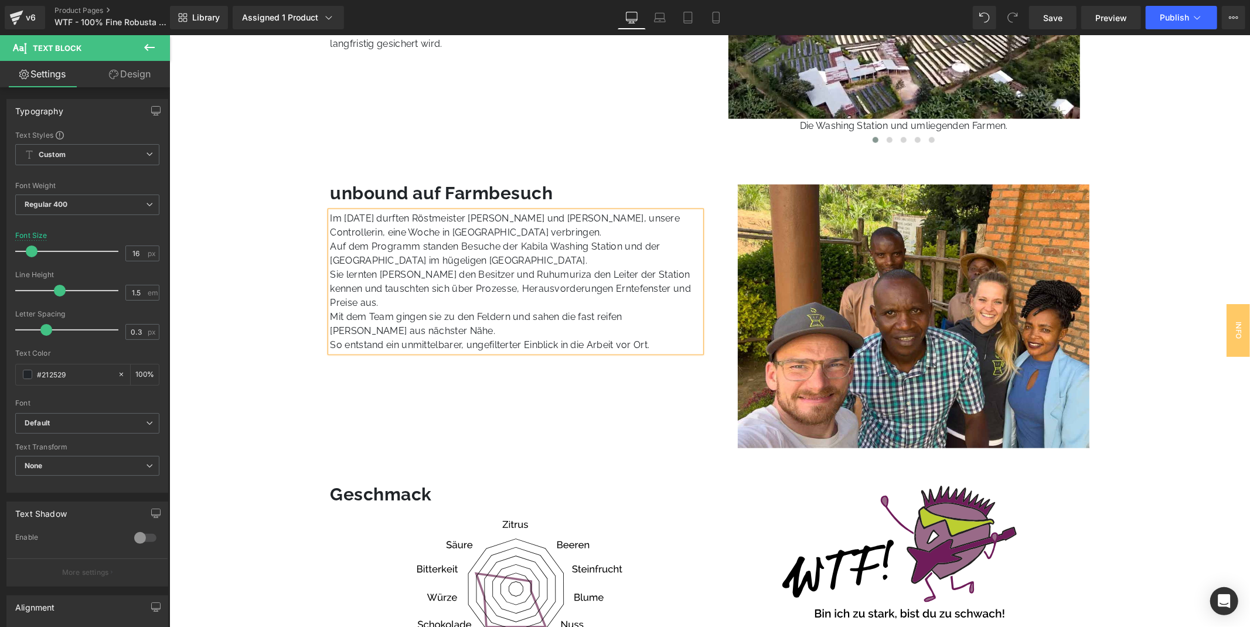
click at [518, 291] on p "Sie lernten [PERSON_NAME] den Besitzer und Ruhumuriza den Leiter der Station ke…" at bounding box center [515, 288] width 371 height 42
click at [574, 285] on p "Sie lernten [PERSON_NAME] den Besitzer und Ruhumuriza den Leiter der Station ke…" at bounding box center [515, 288] width 371 height 42
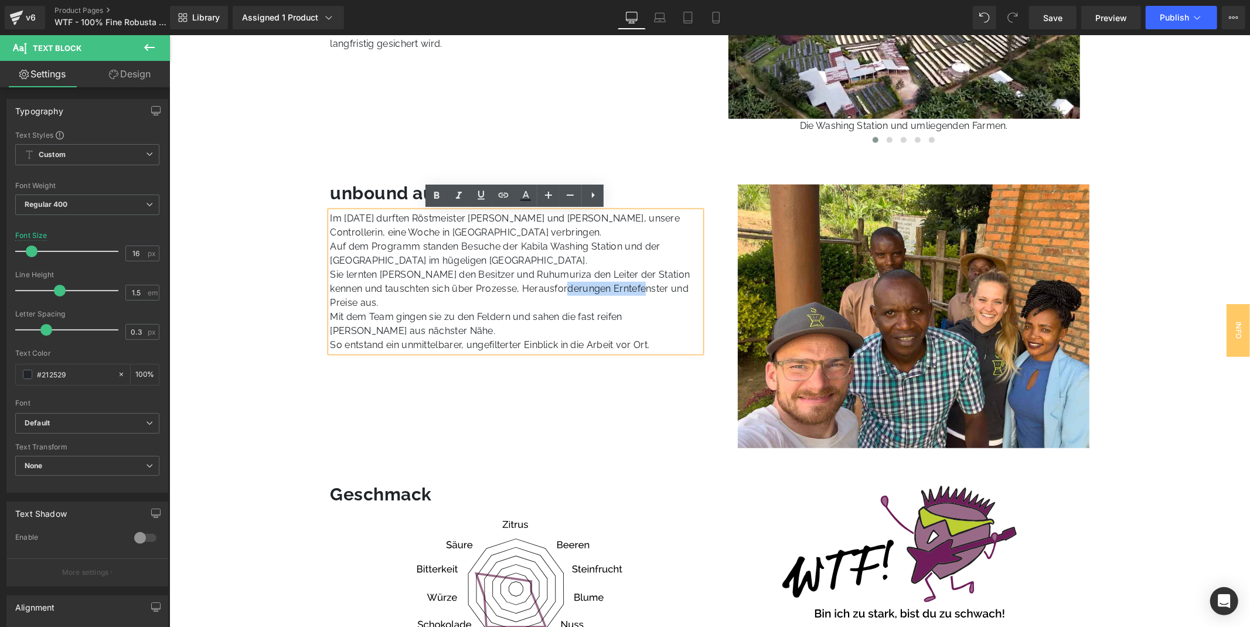
drag, startPoint x: 560, startPoint y: 288, endPoint x: 632, endPoint y: 290, distance: 72.7
click at [632, 290] on p "Sie lernten [PERSON_NAME] den Besitzer und Ruhumuriza den Leiter der Station ke…" at bounding box center [515, 288] width 371 height 42
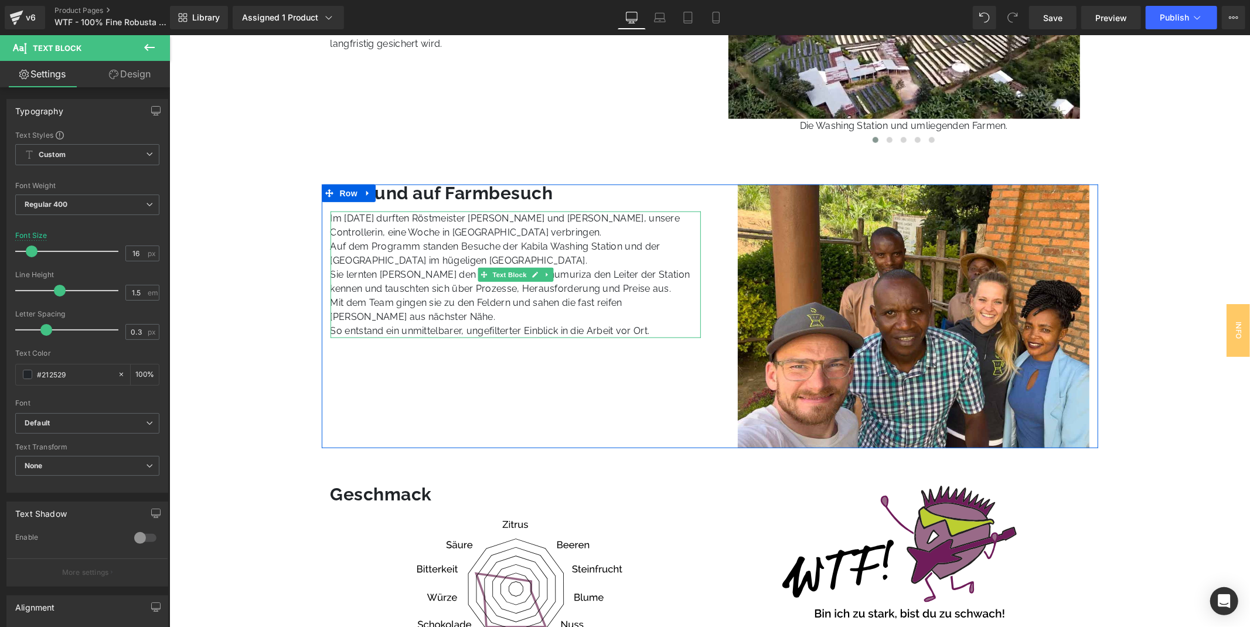
click at [366, 297] on p "Mit dem Team gingen sie zu den Feldern und sahen die fast reifen [PERSON_NAME] …" at bounding box center [515, 309] width 371 height 28
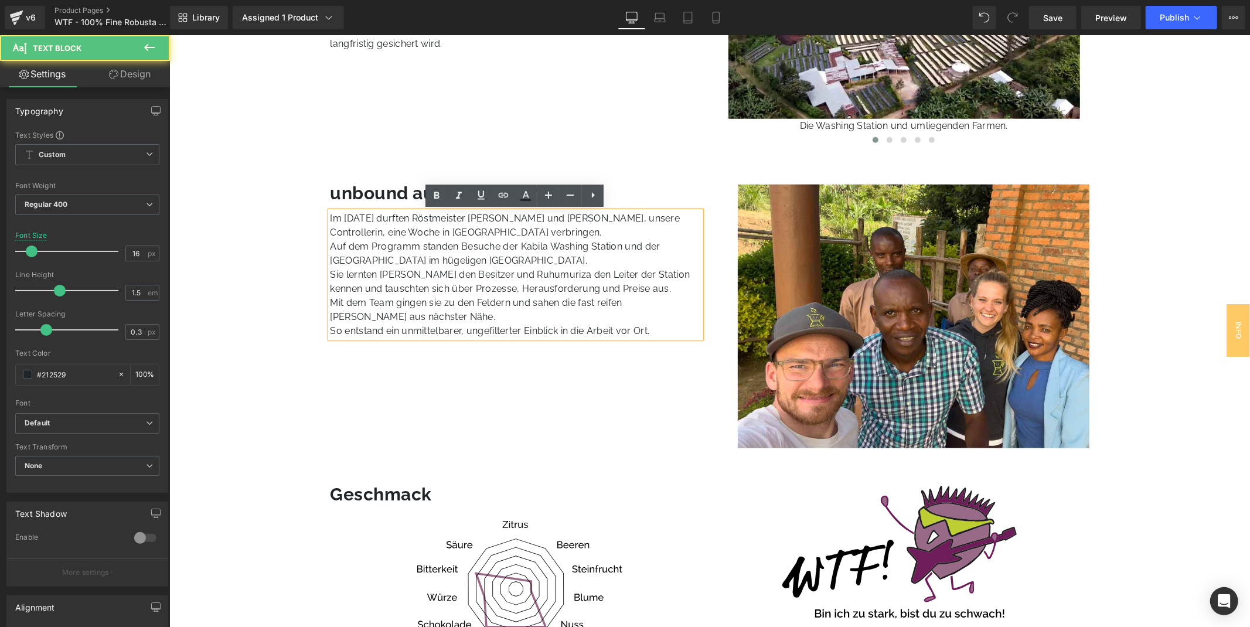
click at [369, 300] on p "Mit dem Team gingen sie zu den Feldern und sahen die fast reifen [PERSON_NAME] …" at bounding box center [515, 309] width 371 height 28
click at [354, 305] on p "Mit dem Team gingen sie zu den Feldern und sahen die fast reifen [PERSON_NAME] …" at bounding box center [515, 309] width 371 height 28
click at [358, 305] on p "Mit dem Team gingen sie zu den Feldern und sahen die fast reifen [PERSON_NAME] …" at bounding box center [515, 309] width 371 height 28
click at [427, 305] on p "Mit dem Team gingen sie zu den Feldern und sahen die fast reifen [PERSON_NAME] …" at bounding box center [515, 309] width 371 height 28
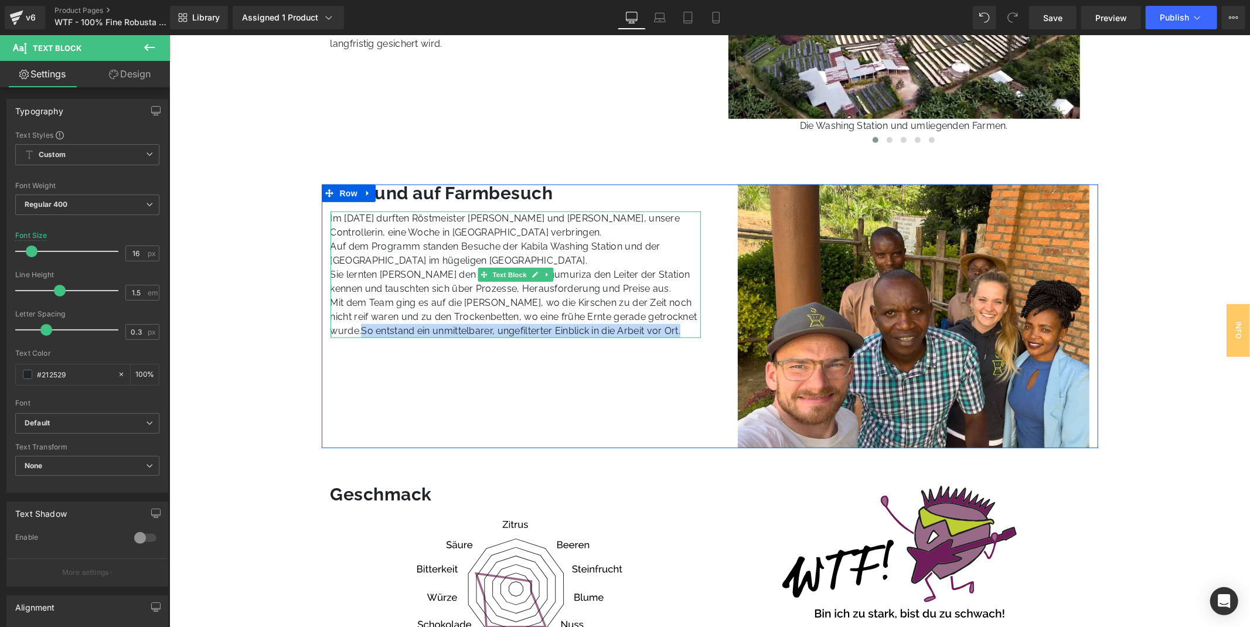
drag, startPoint x: 362, startPoint y: 326, endPoint x: 686, endPoint y: 329, distance: 324.7
click at [686, 329] on p "Mit dem Team ging es auf die [PERSON_NAME], wo die Kirschen zu der Zeit noch ni…" at bounding box center [515, 316] width 371 height 42
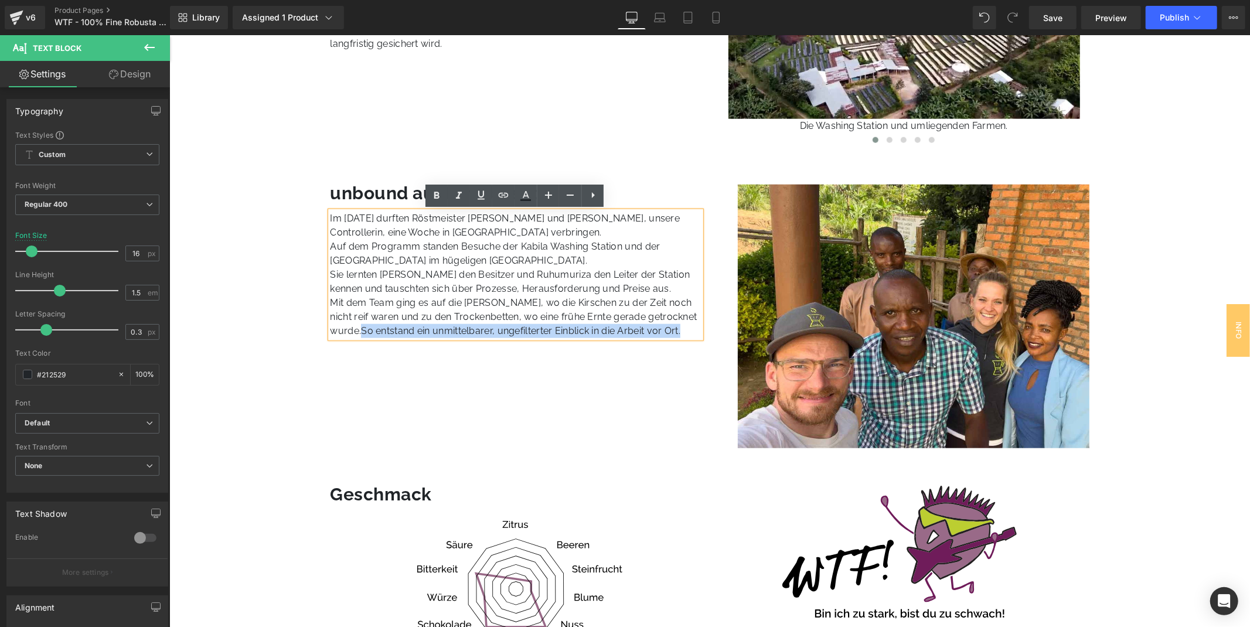
click at [672, 324] on p "Mit dem Team ging es auf die [PERSON_NAME], wo die Kirschen zu der Zeit noch ni…" at bounding box center [515, 316] width 371 height 42
drag, startPoint x: 684, startPoint y: 329, endPoint x: 362, endPoint y: 331, distance: 321.8
click at [362, 331] on p "Mit dem Team ging es auf die [PERSON_NAME], wo die Kirschen zu der Zeit noch ni…" at bounding box center [515, 316] width 371 height 42
click at [435, 414] on div "unbound auf Farmbesuch Heading Im [DATE] durften Röstmeister [PERSON_NAME] und …" at bounding box center [709, 316] width 777 height 264
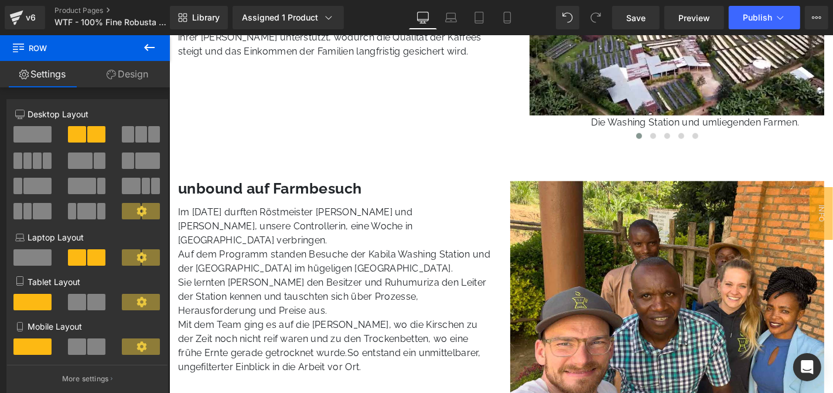
scroll to position [973, 0]
